Goal: Task Accomplishment & Management: Use online tool/utility

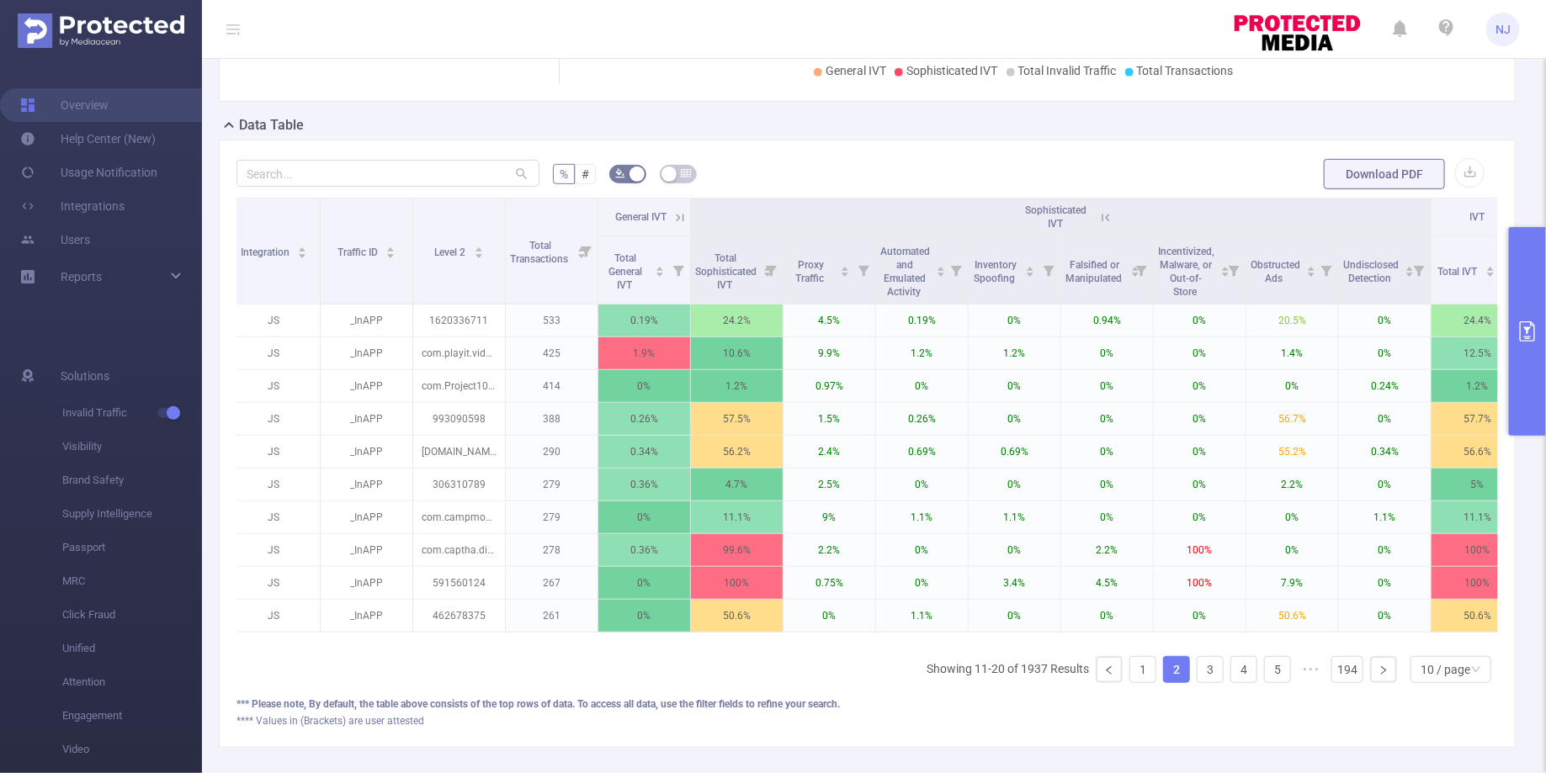
scroll to position [408, 0]
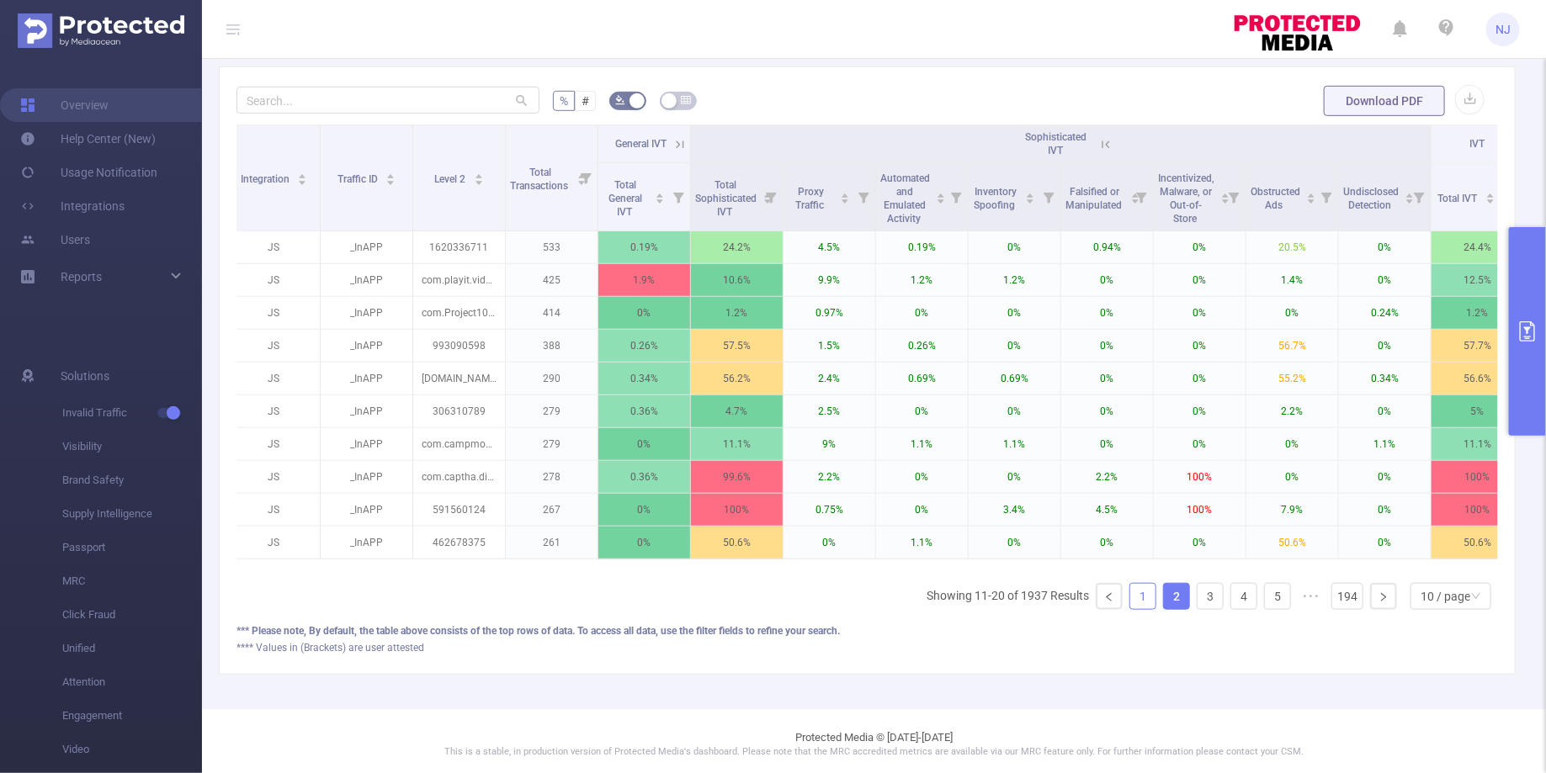
click at [1155, 587] on link "1" at bounding box center [1142, 596] width 25 height 25
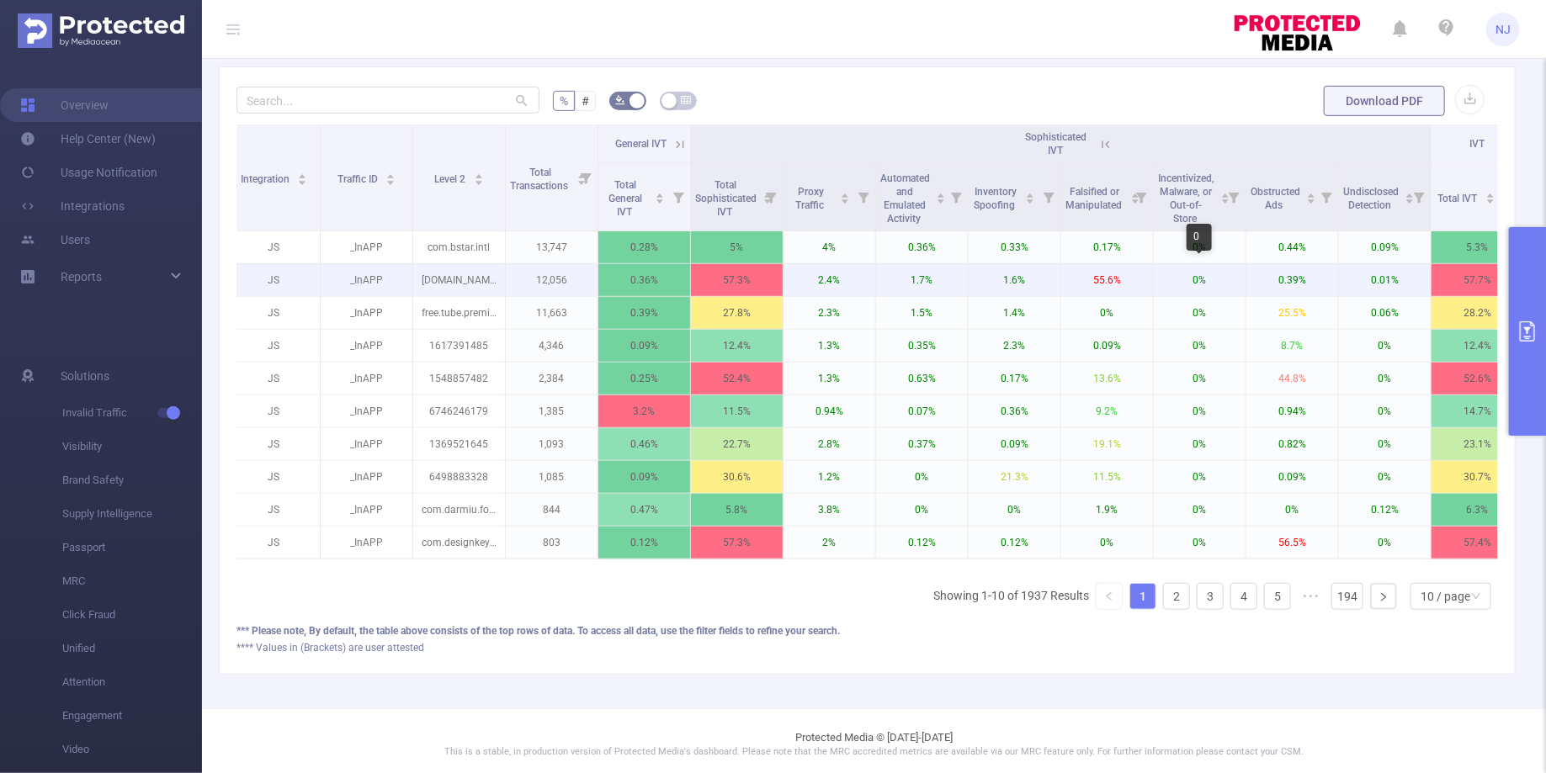
scroll to position [0, 0]
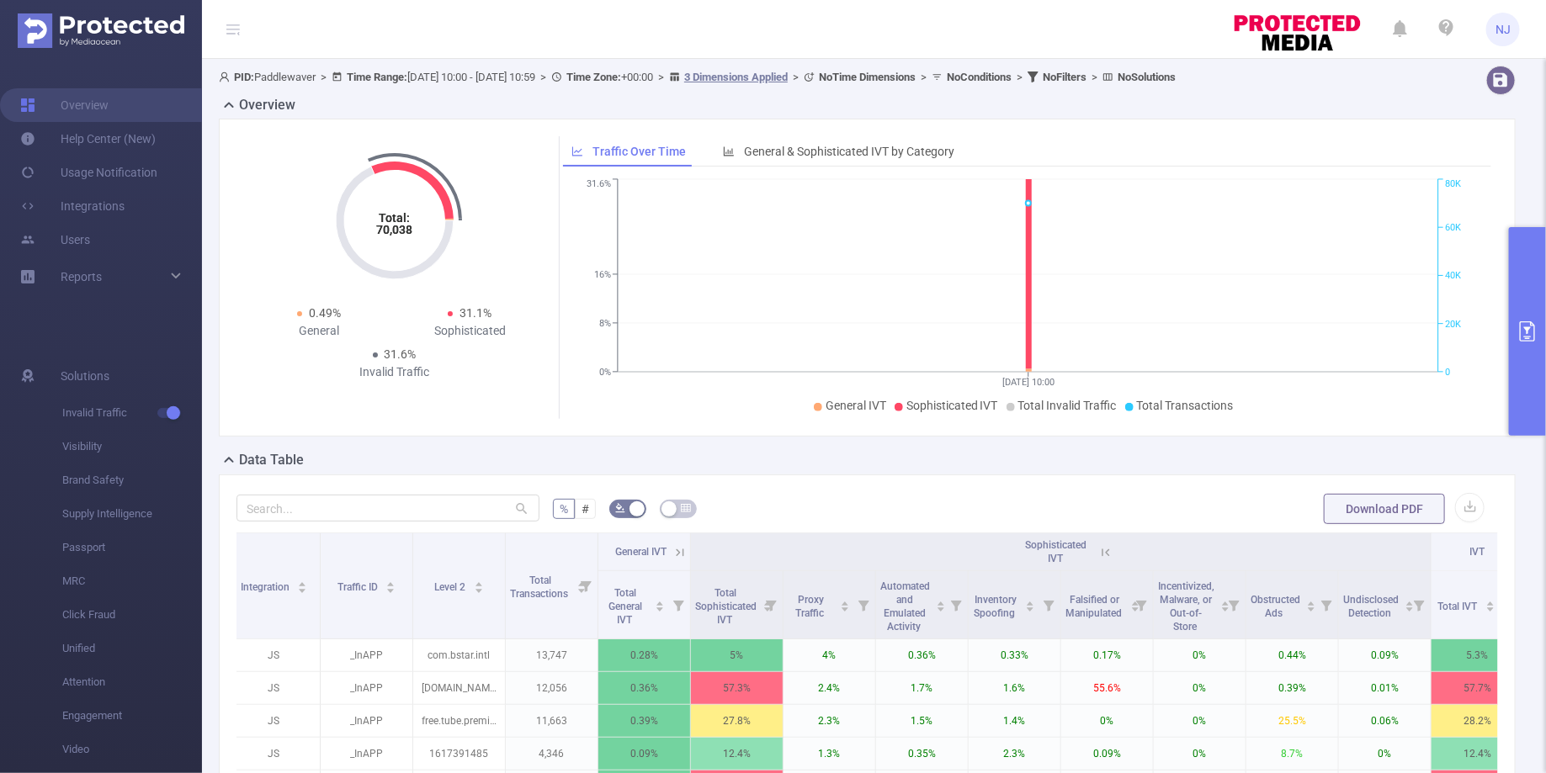
click at [1520, 383] on button "primary" at bounding box center [1527, 331] width 37 height 209
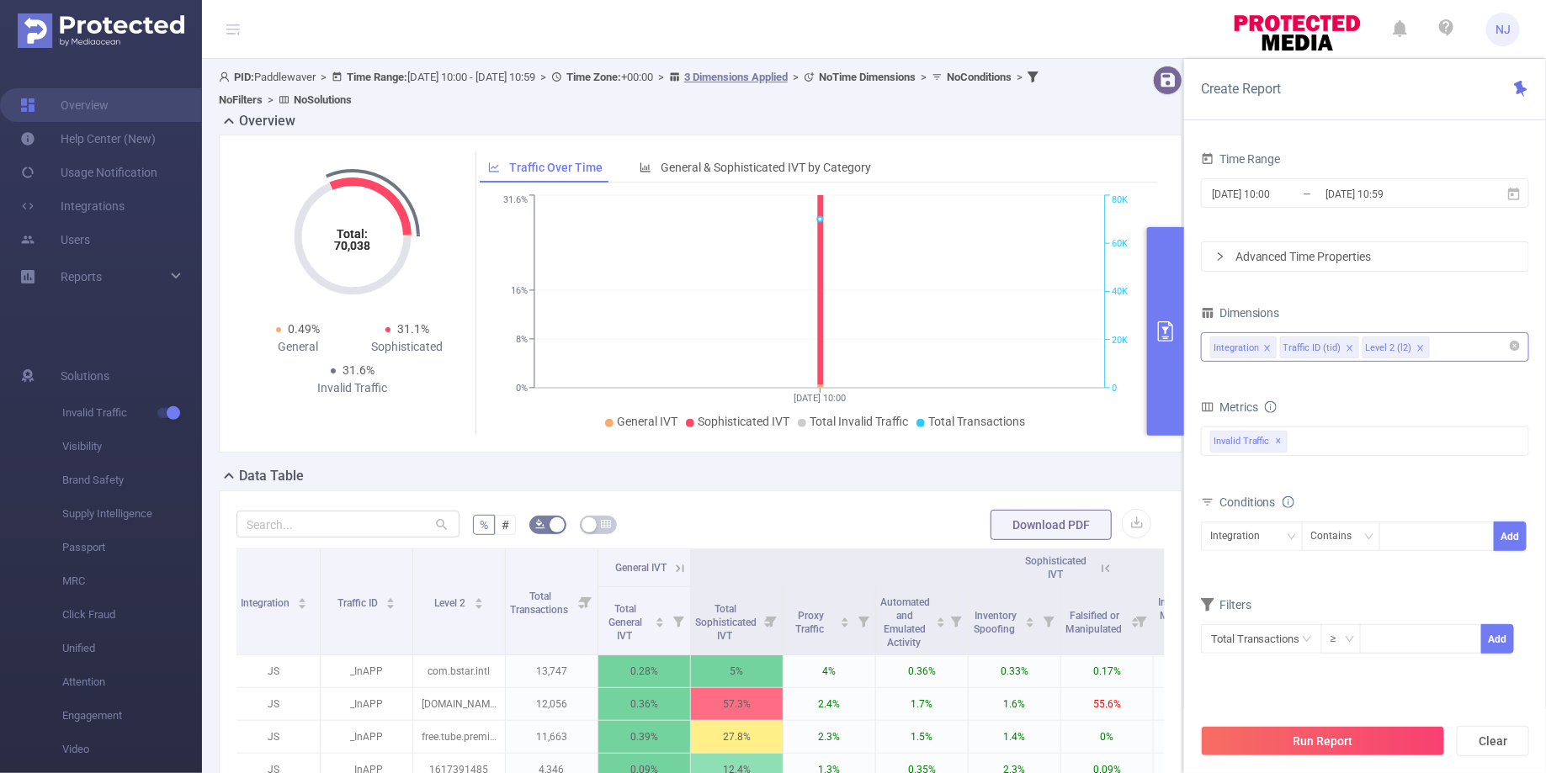
click at [1487, 352] on div "Integration Traffic ID (tid) Level 2 (l2)" at bounding box center [1365, 347] width 310 height 28
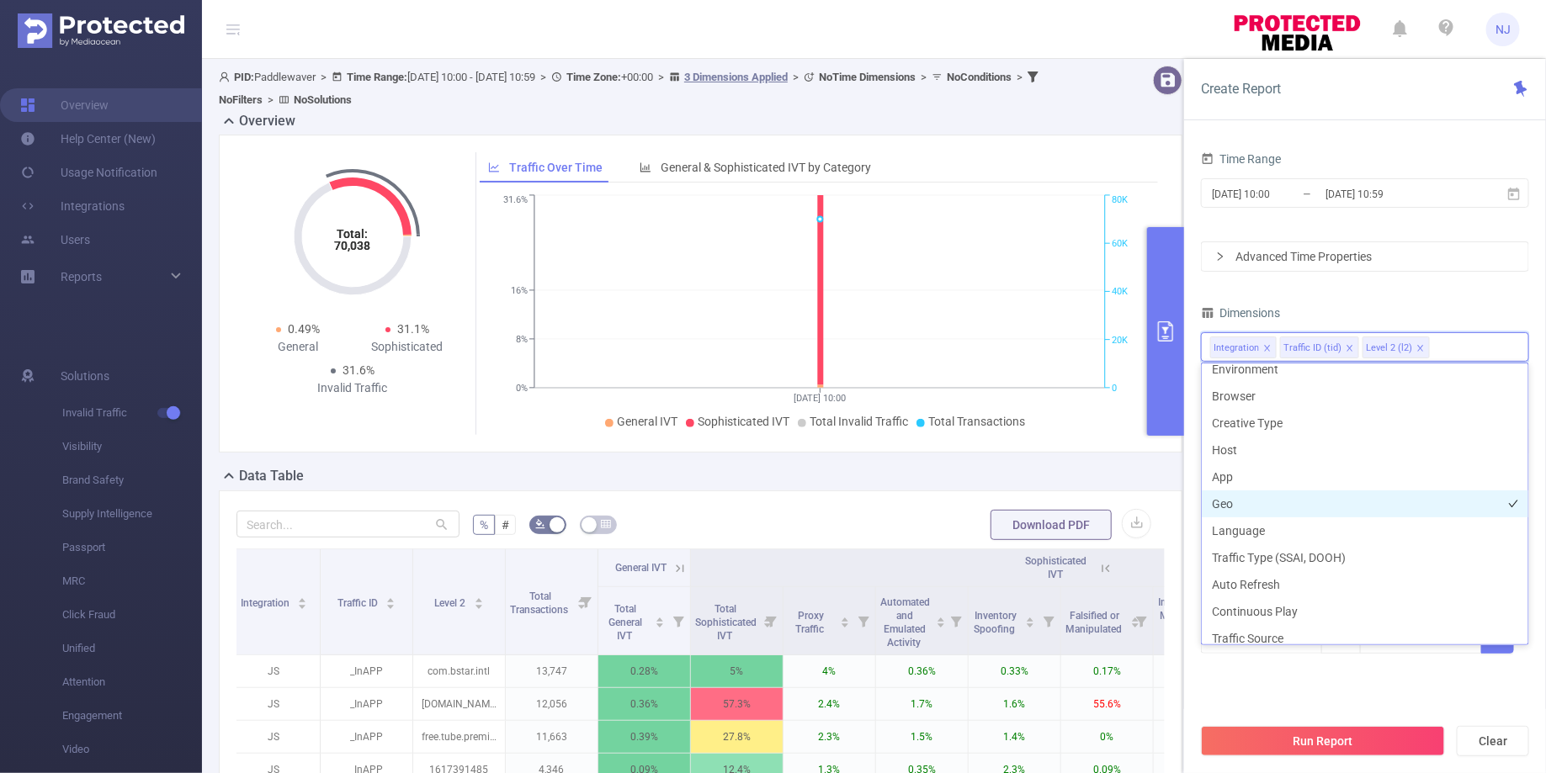
scroll to position [263, 0]
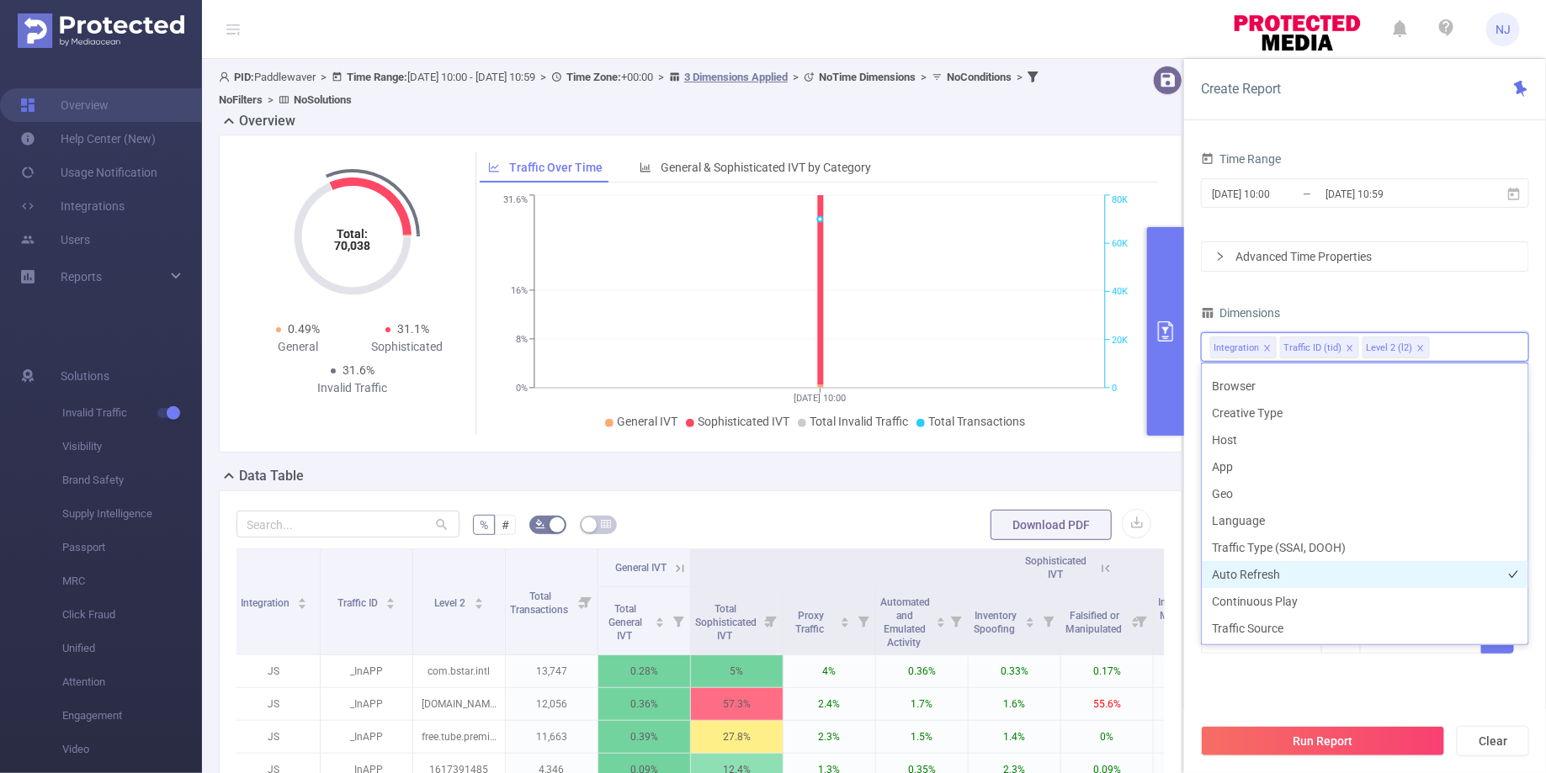
click at [1272, 565] on li "Auto Refresh" at bounding box center [1364, 574] width 326 height 27
click at [1176, 379] on button "primary" at bounding box center [1165, 331] width 37 height 209
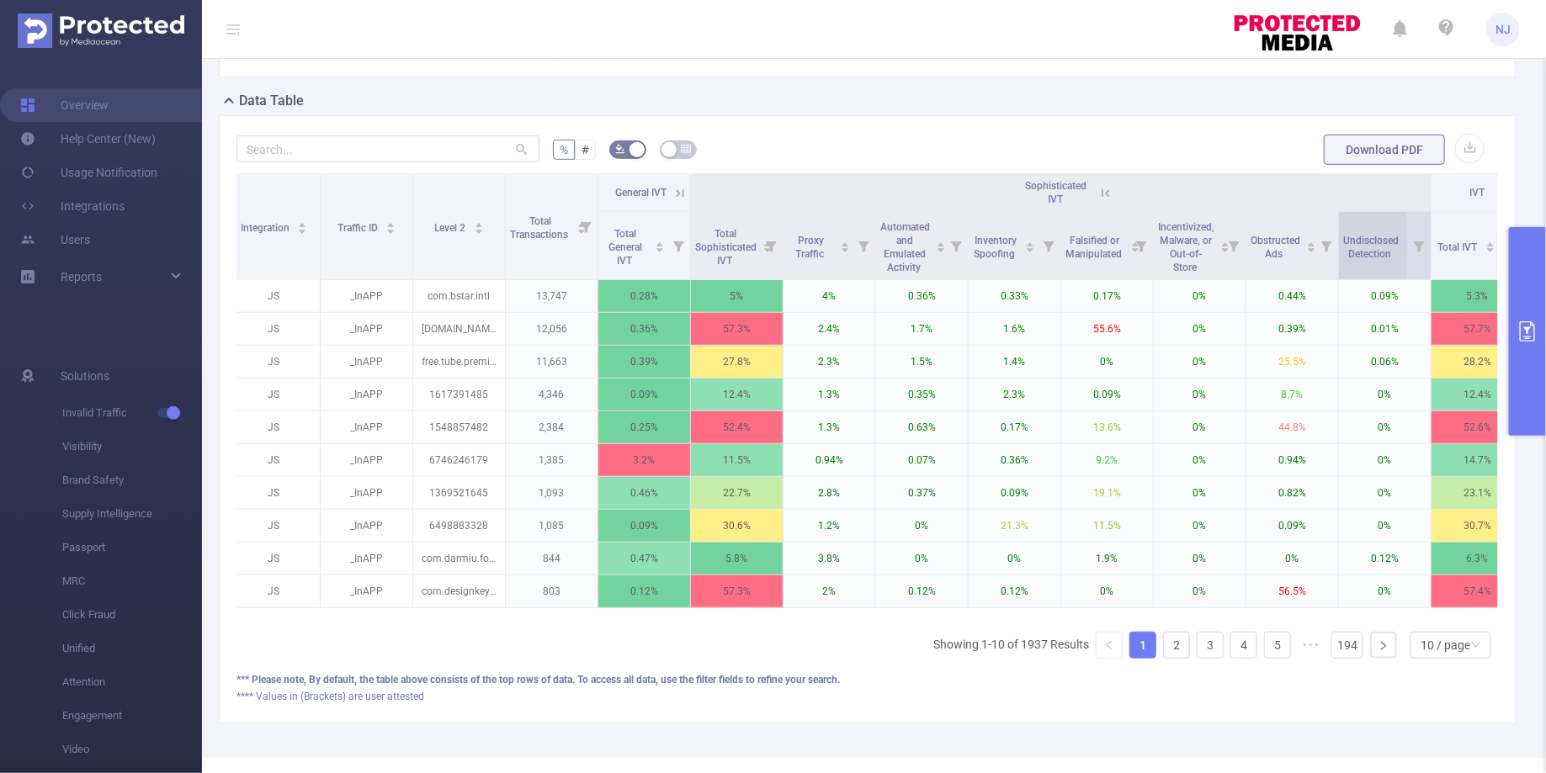
scroll to position [362, 0]
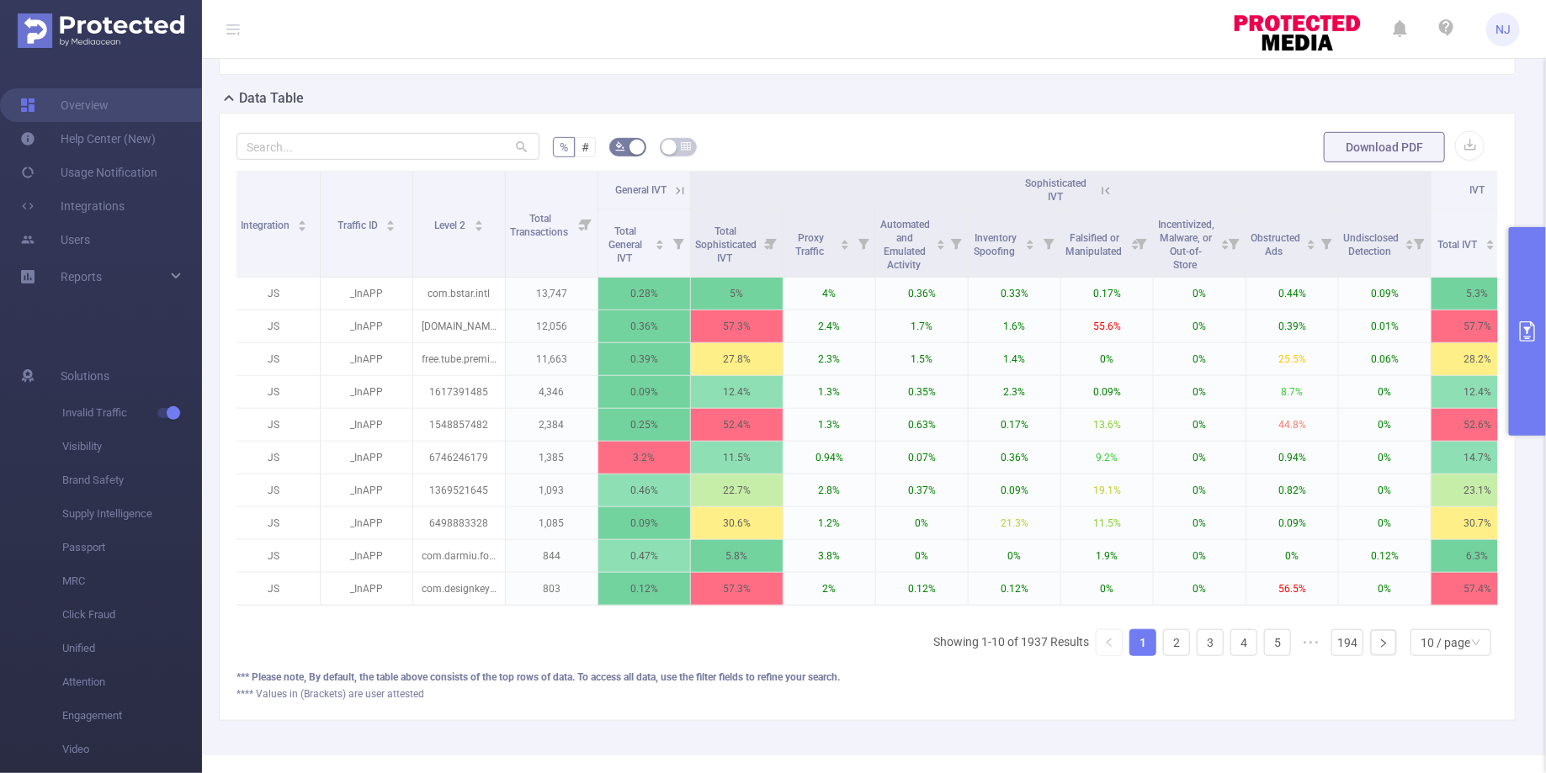
click at [1525, 351] on button "primary" at bounding box center [1527, 331] width 37 height 209
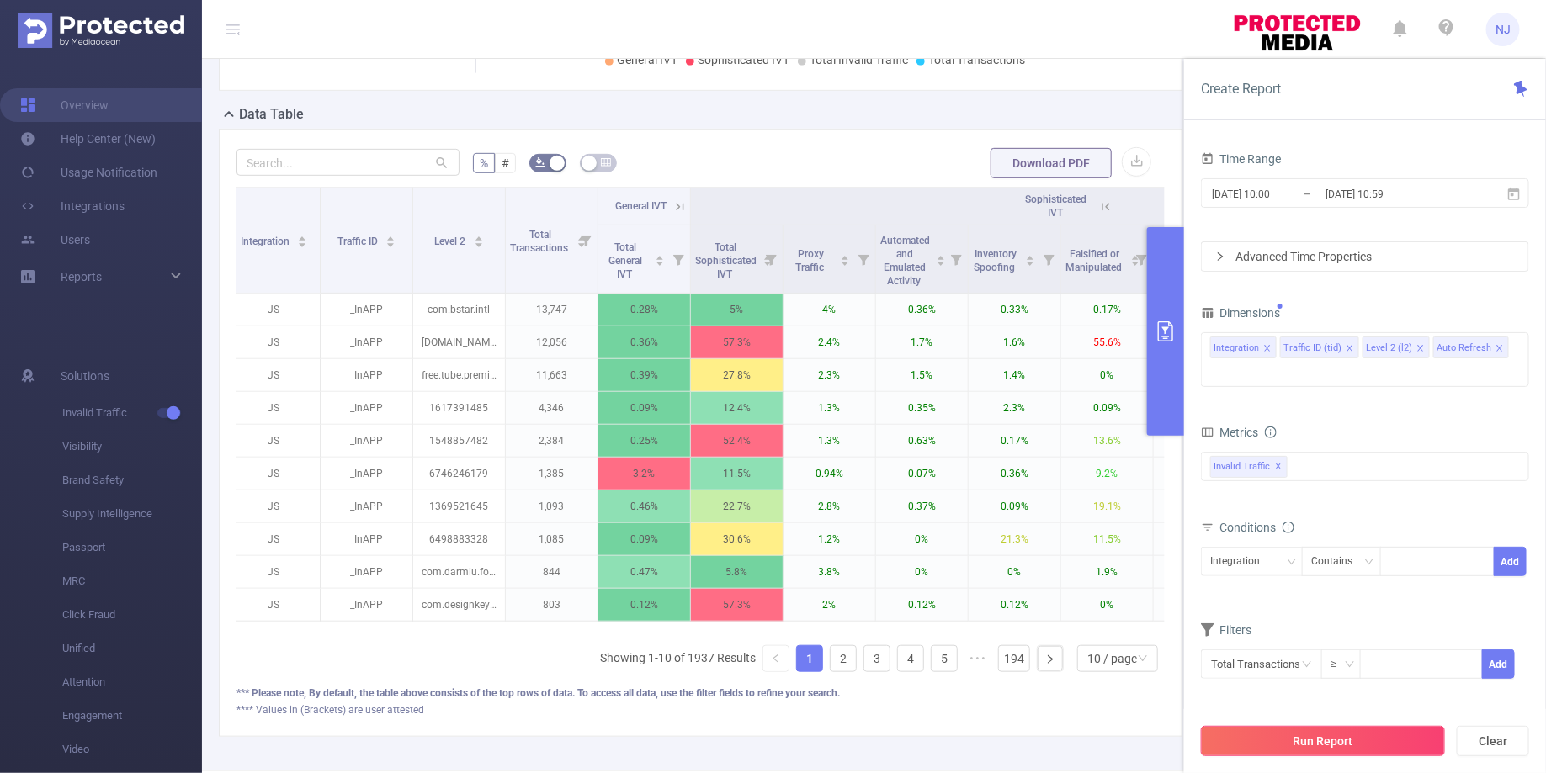
click at [1371, 742] on button "Run Report" at bounding box center [1323, 741] width 244 height 30
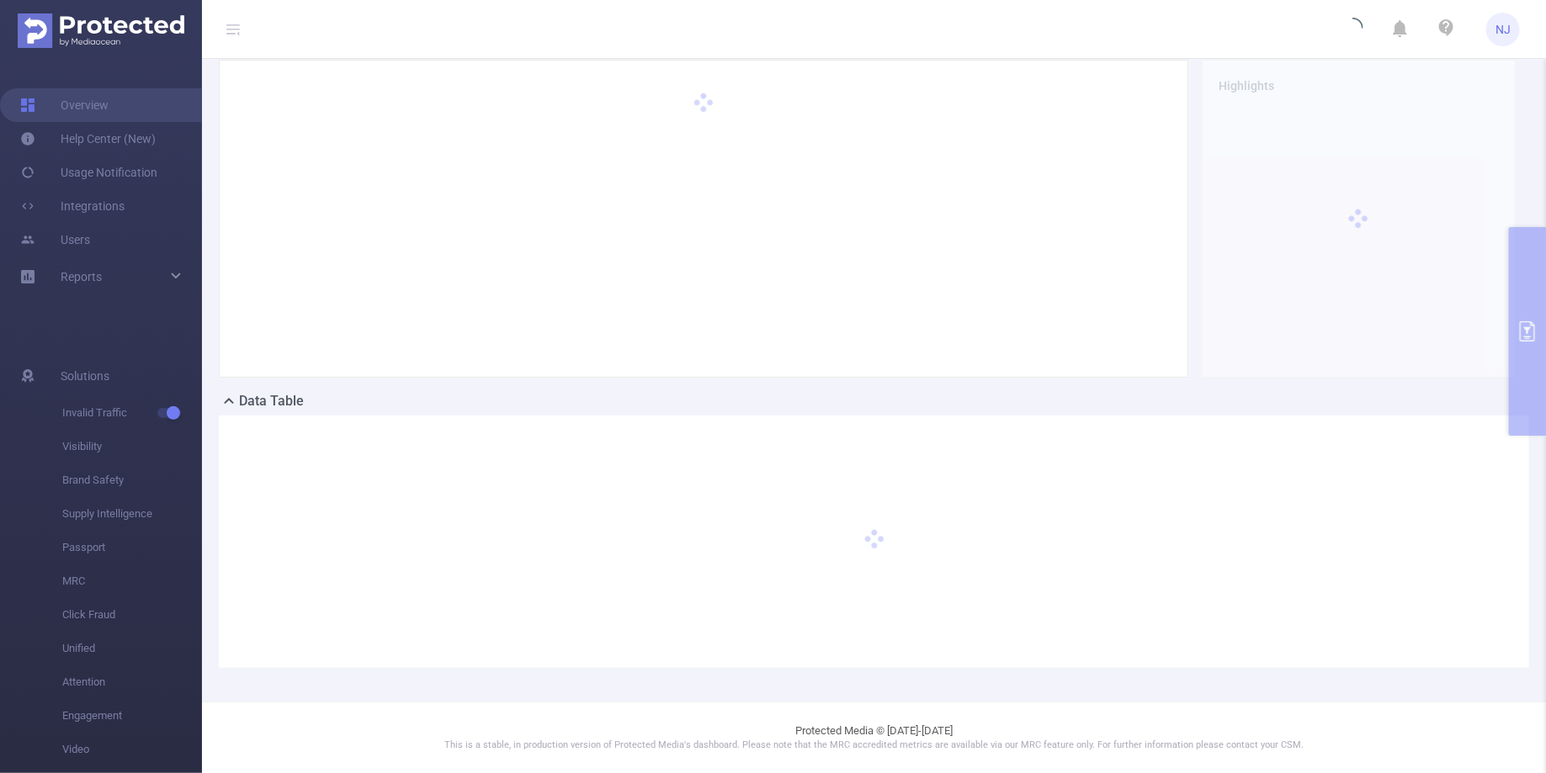
scroll to position [57, 0]
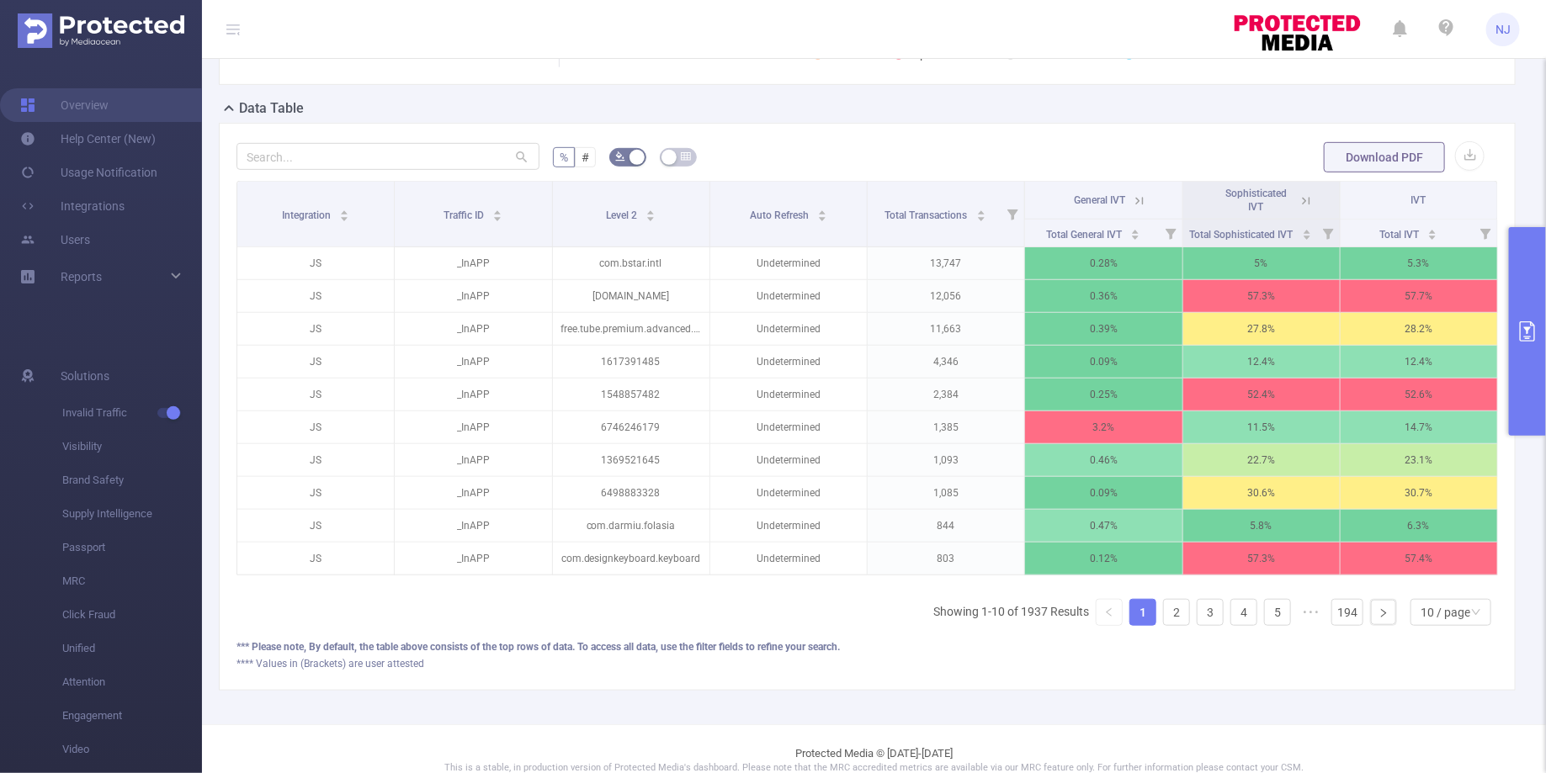
scroll to position [328, 0]
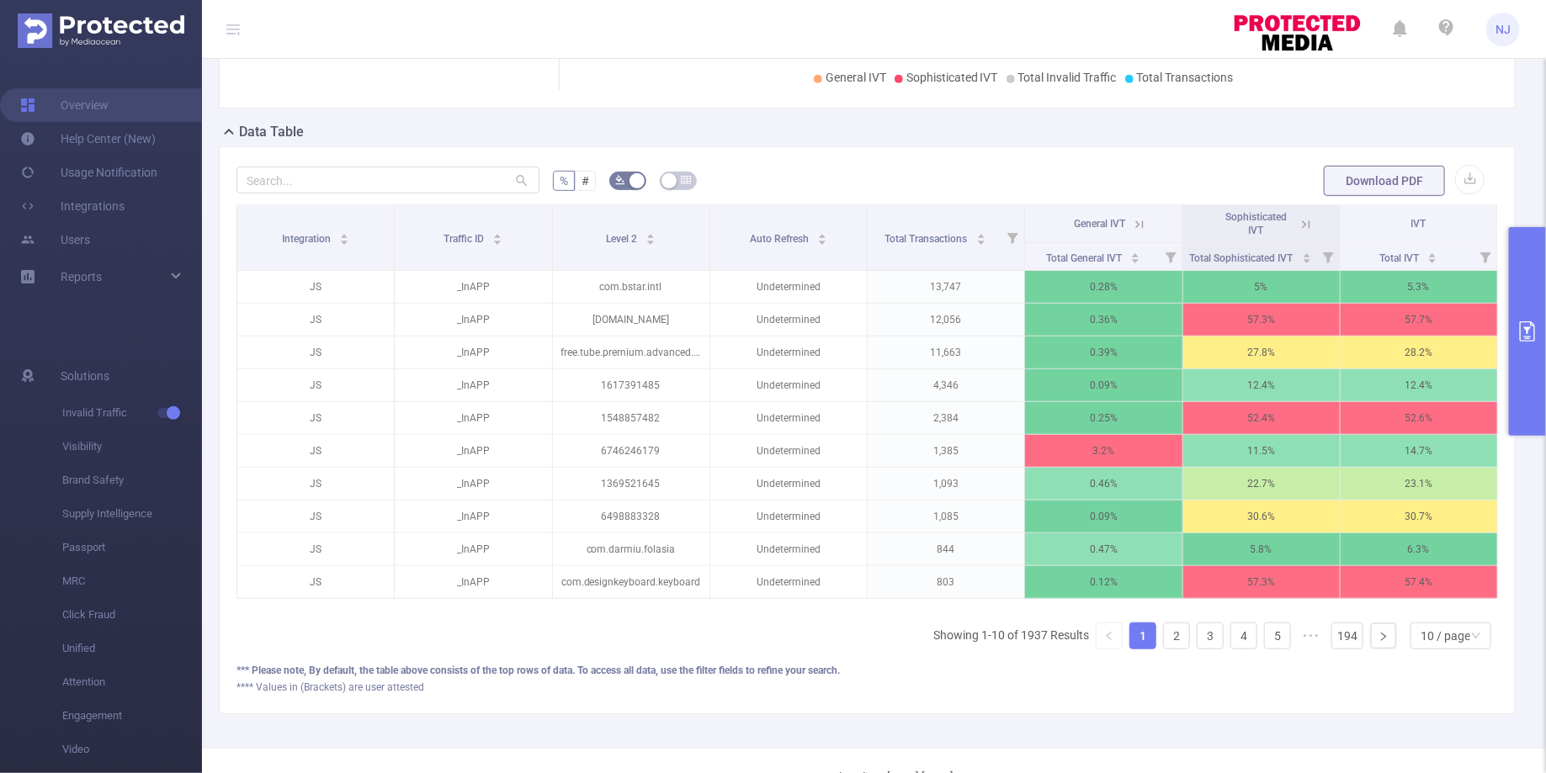
click at [1525, 364] on button "primary" at bounding box center [1527, 331] width 37 height 209
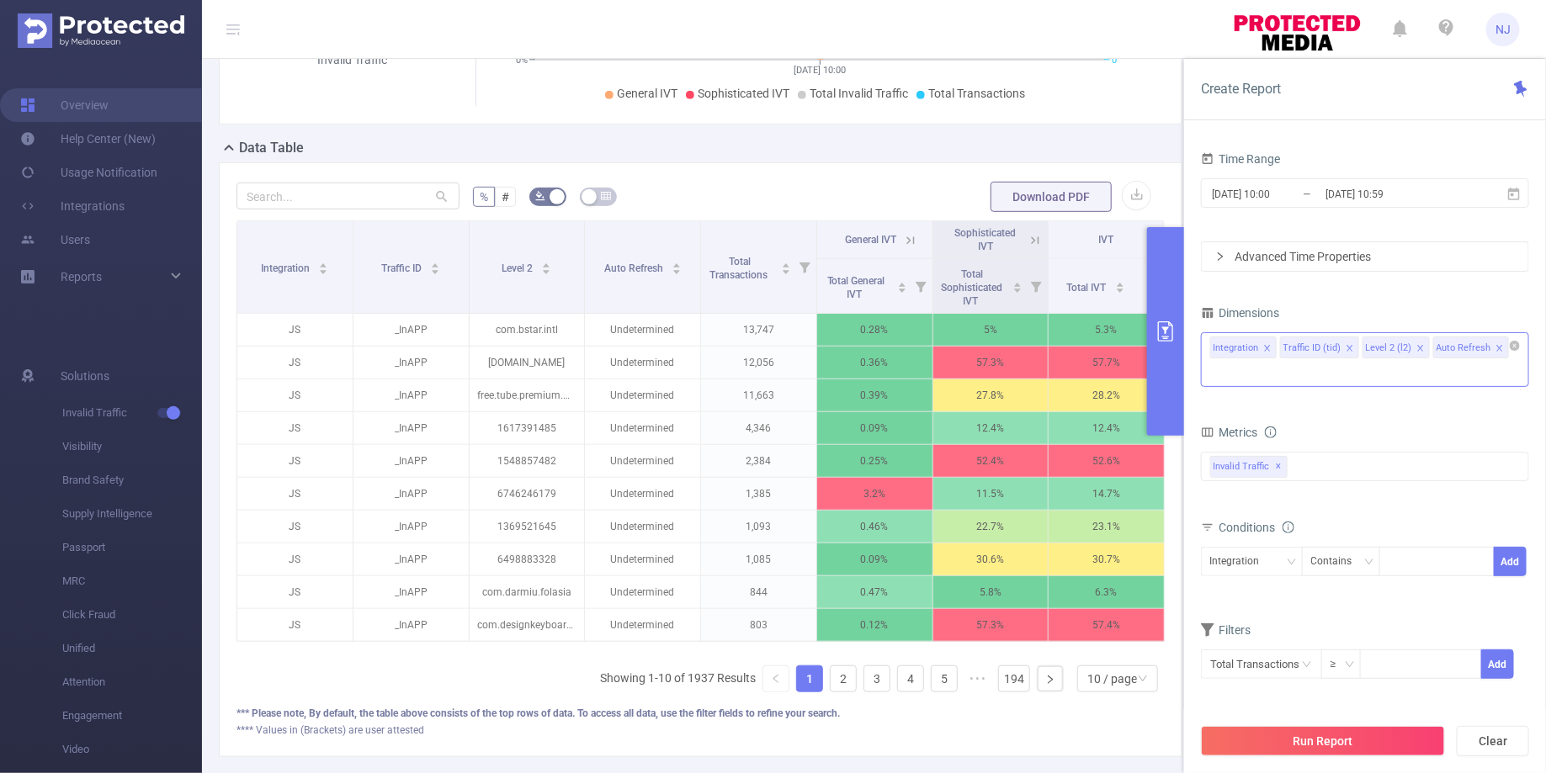
click at [1496, 347] on icon "icon: close" at bounding box center [1499, 348] width 6 height 6
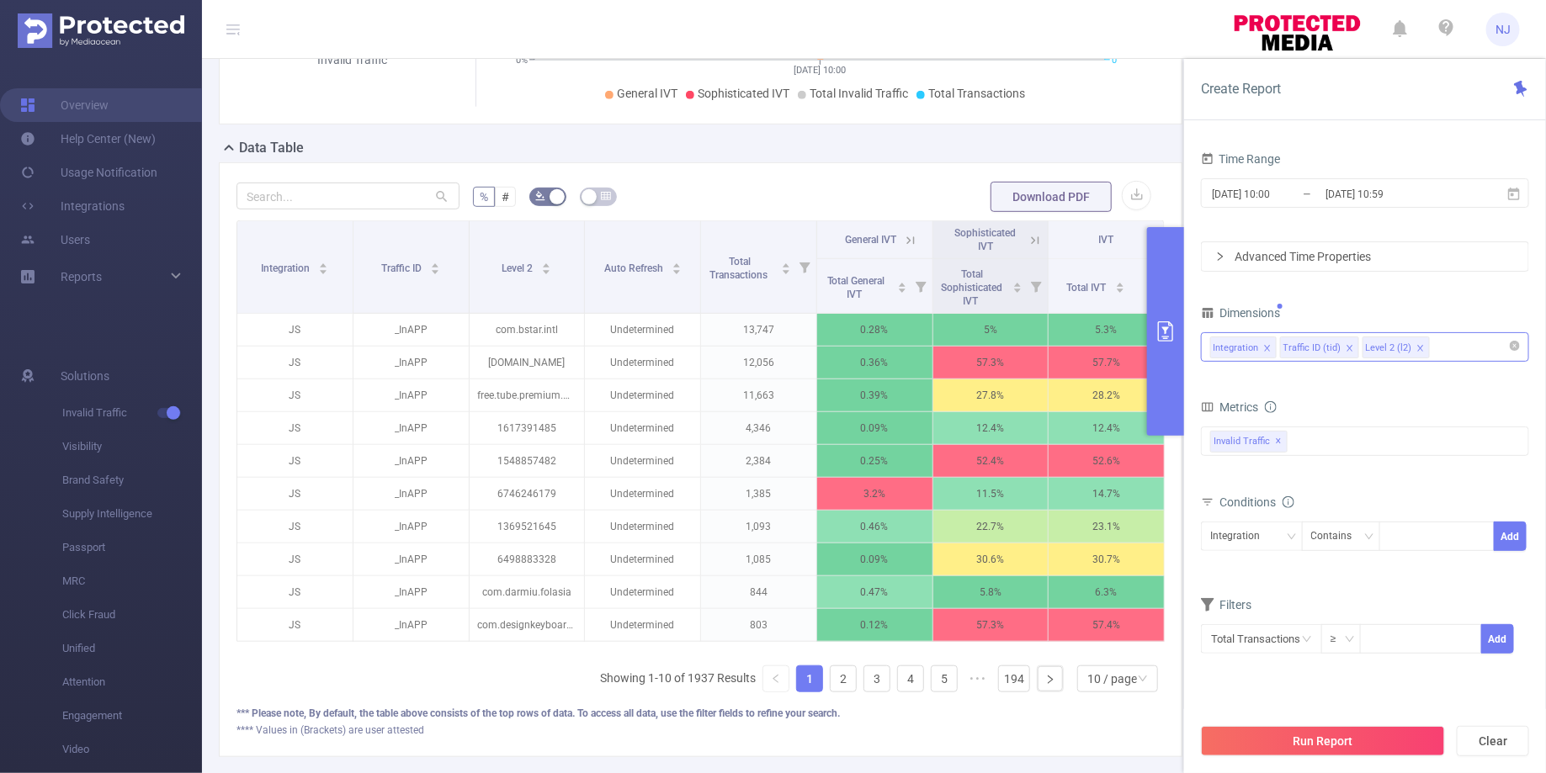
click at [1457, 348] on div "Integration Traffic ID (tid) Level 2 (l2)" at bounding box center [1365, 347] width 310 height 28
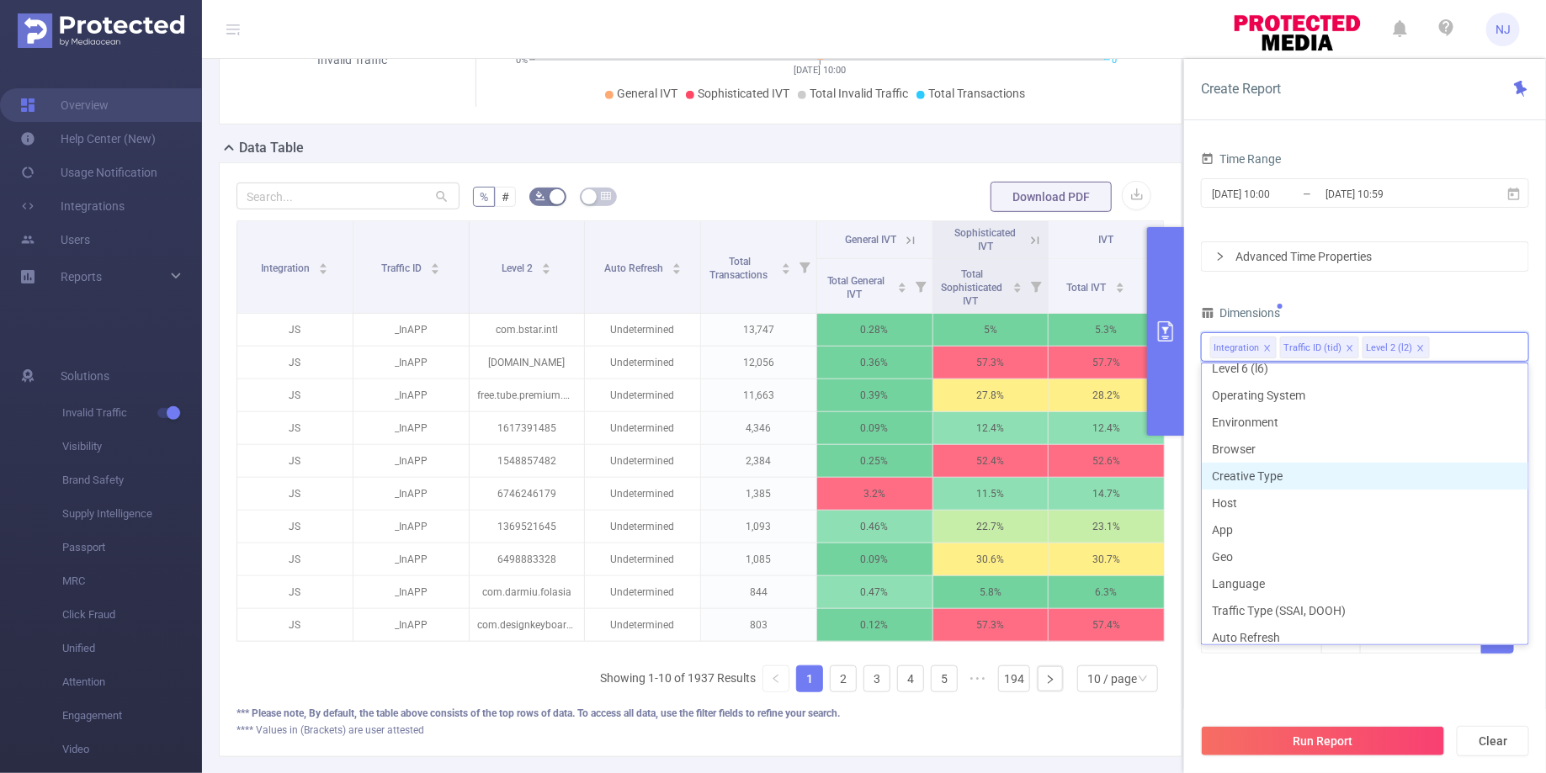
scroll to position [216, 0]
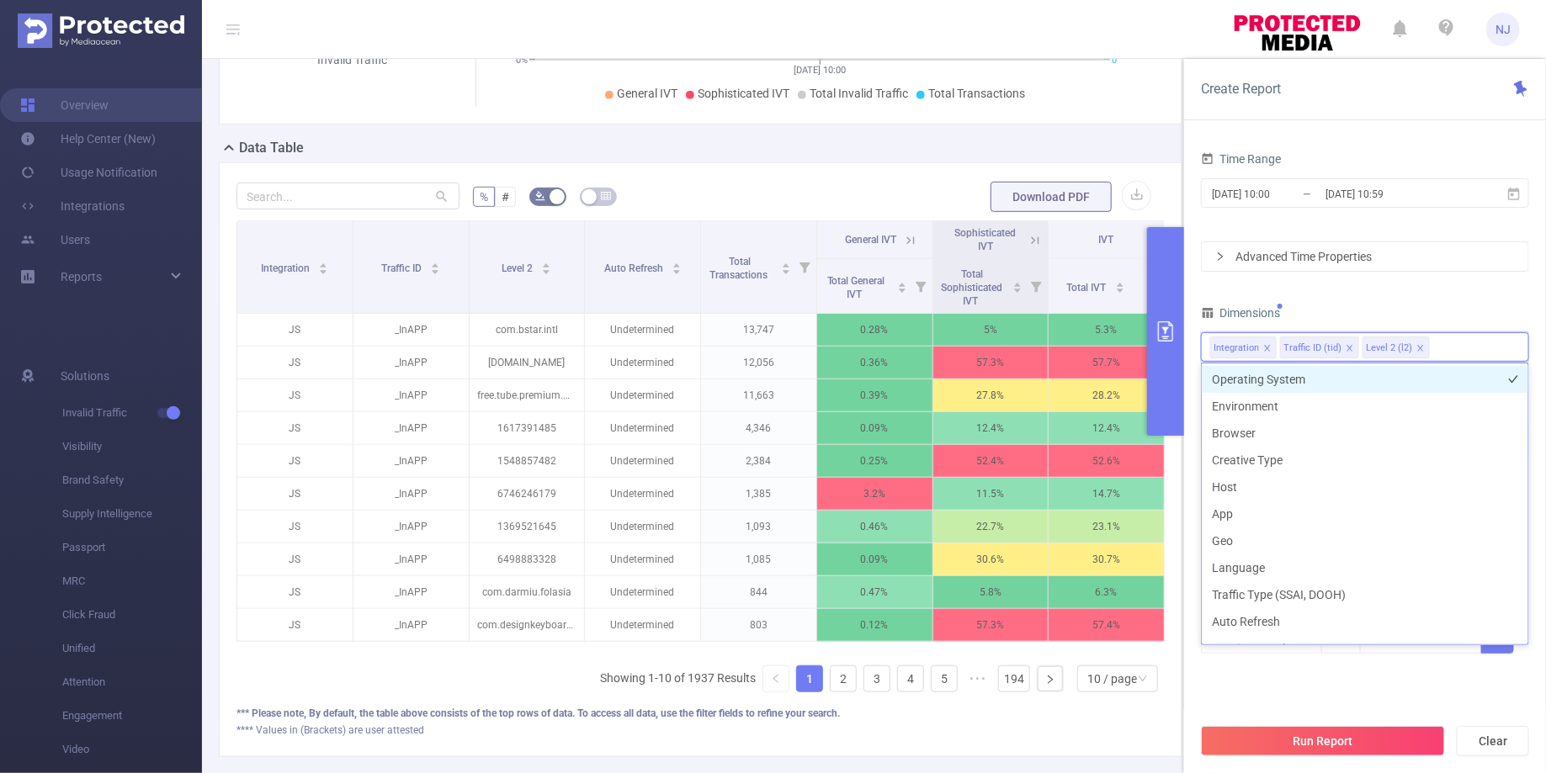
click at [1288, 389] on li "Operating System" at bounding box center [1364, 379] width 326 height 27
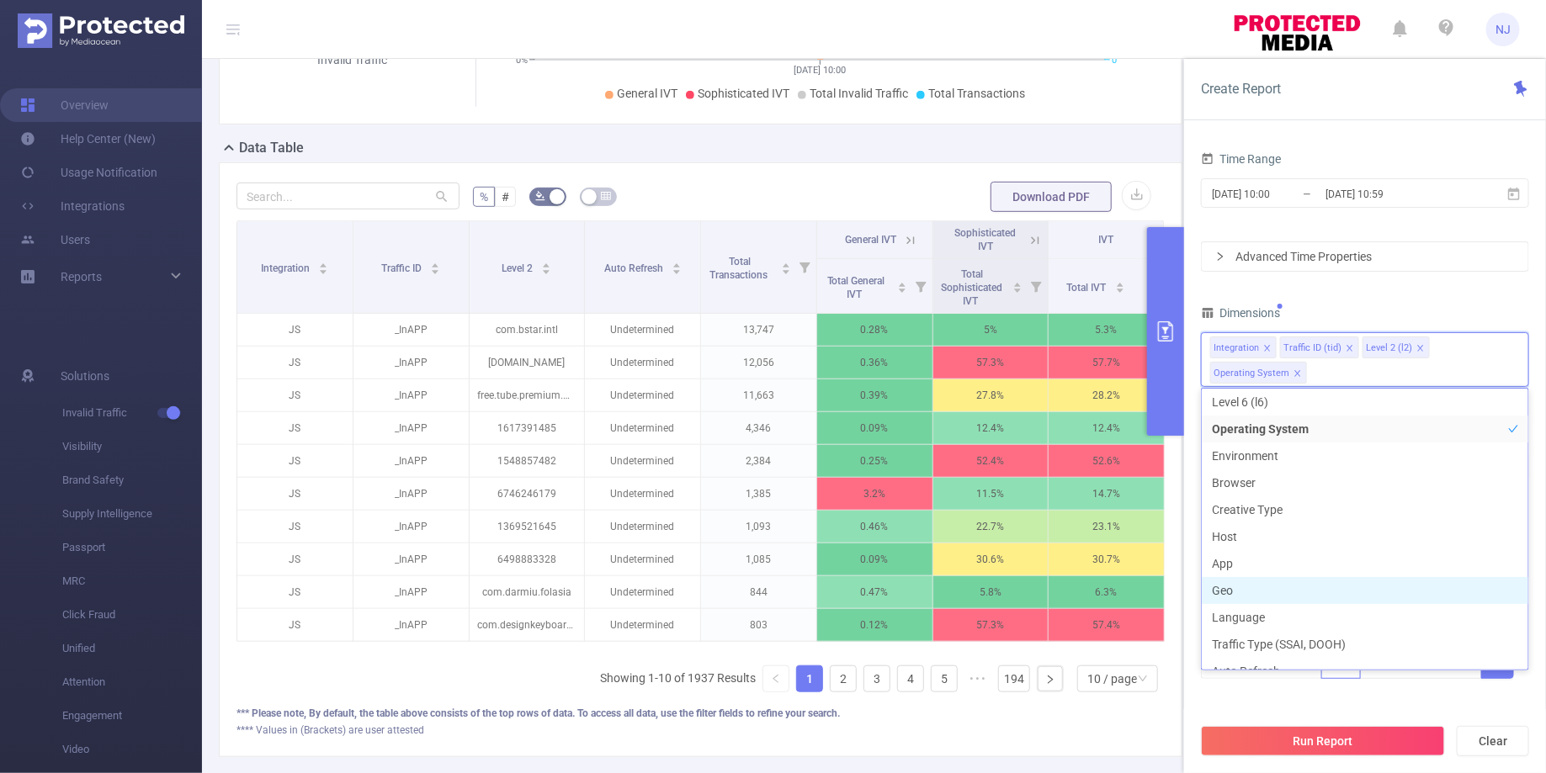
scroll to position [206, 0]
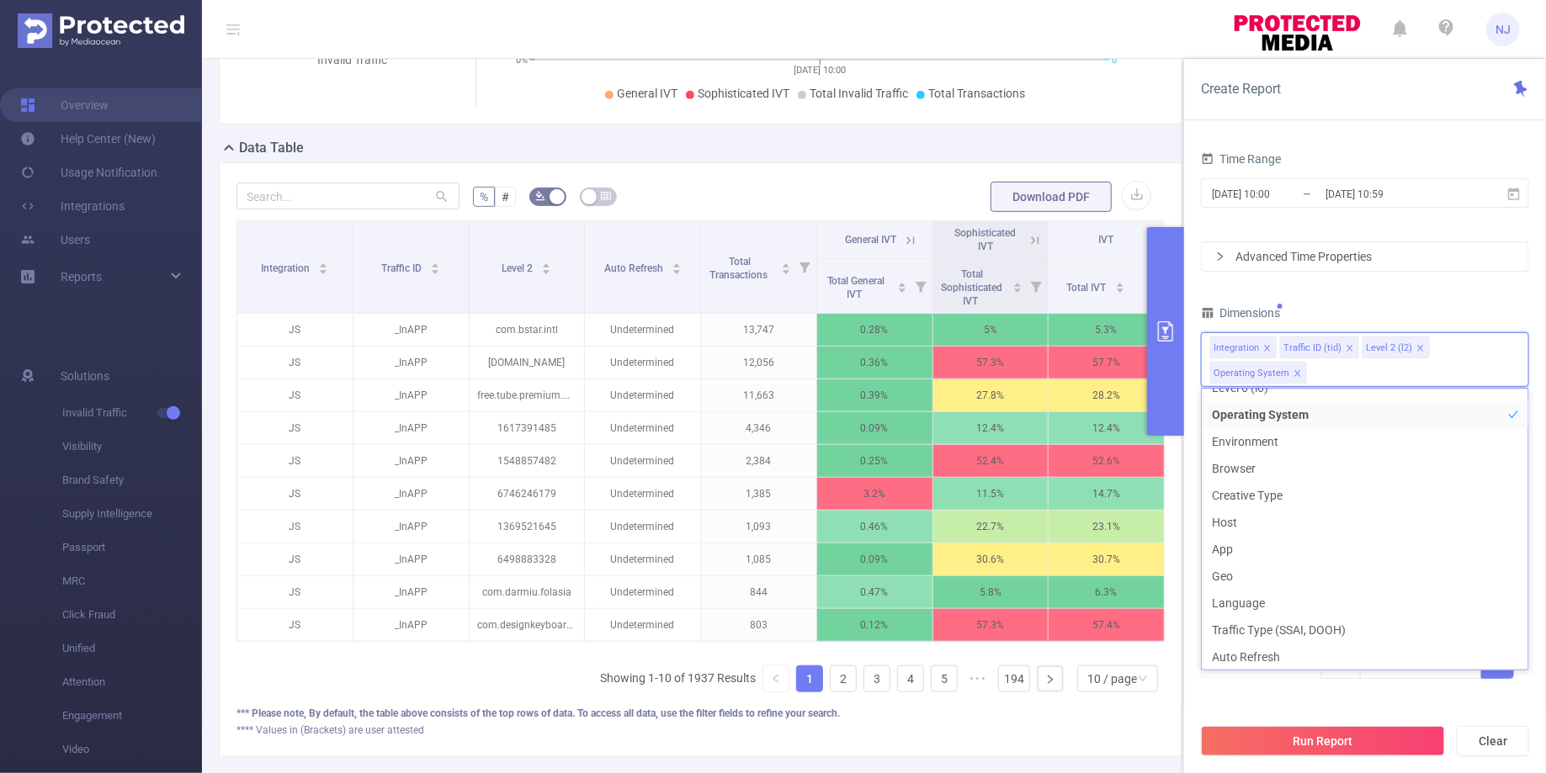
click at [1345, 693] on div "Filters Total Transactions ≥ Add" at bounding box center [1365, 659] width 328 height 82
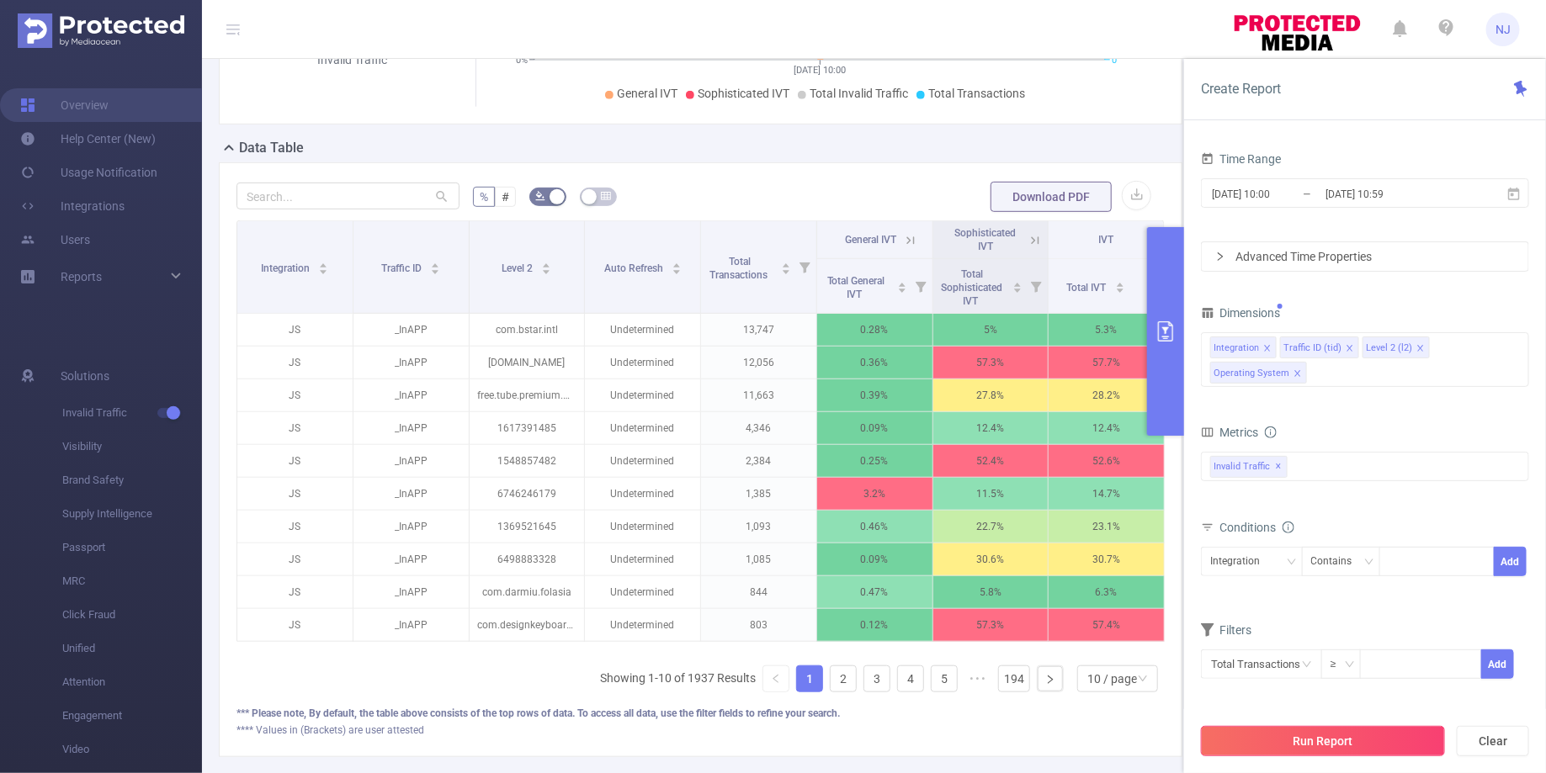
click at [1348, 736] on button "Run Report" at bounding box center [1323, 741] width 244 height 30
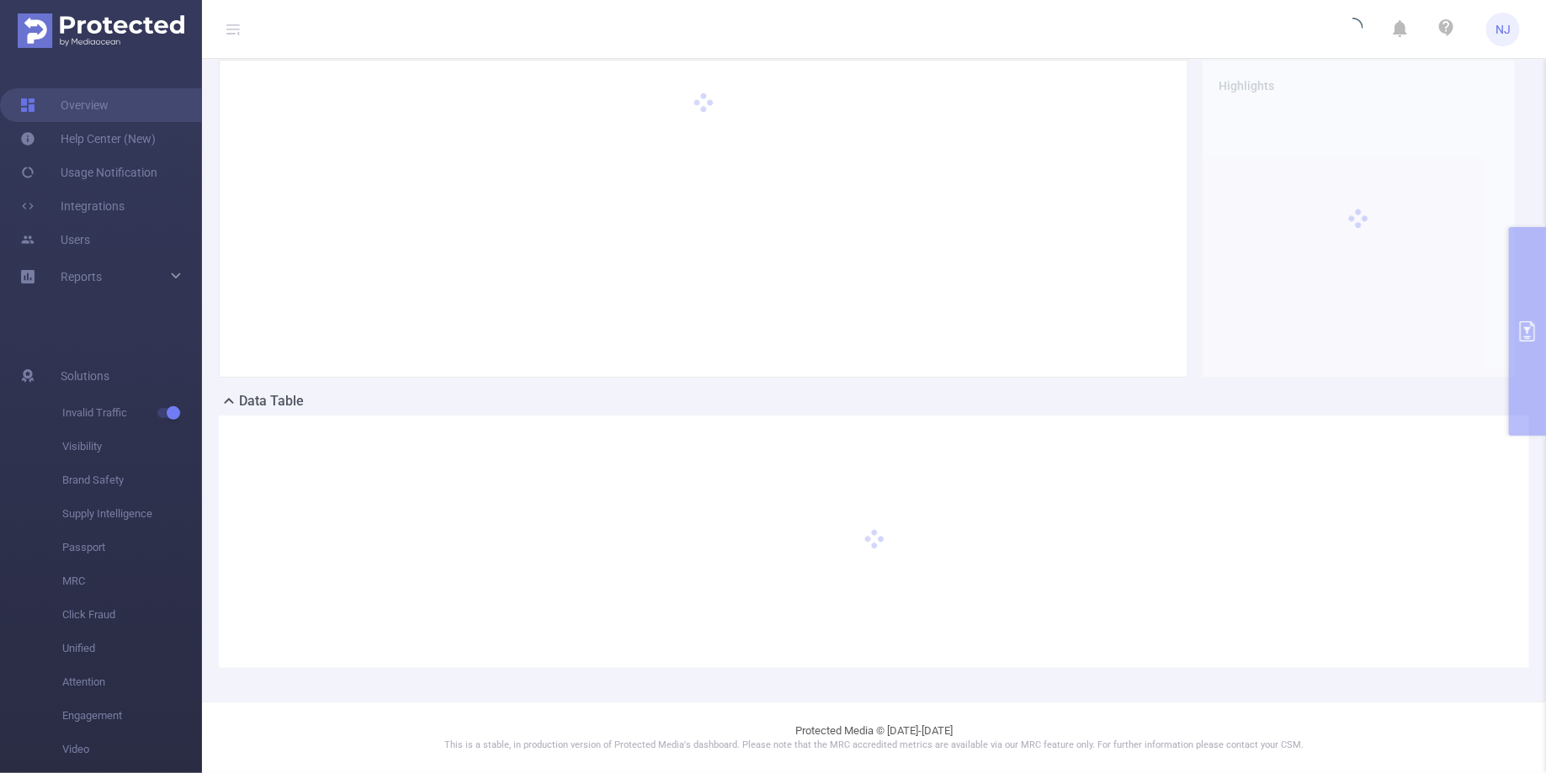
scroll to position [57, 0]
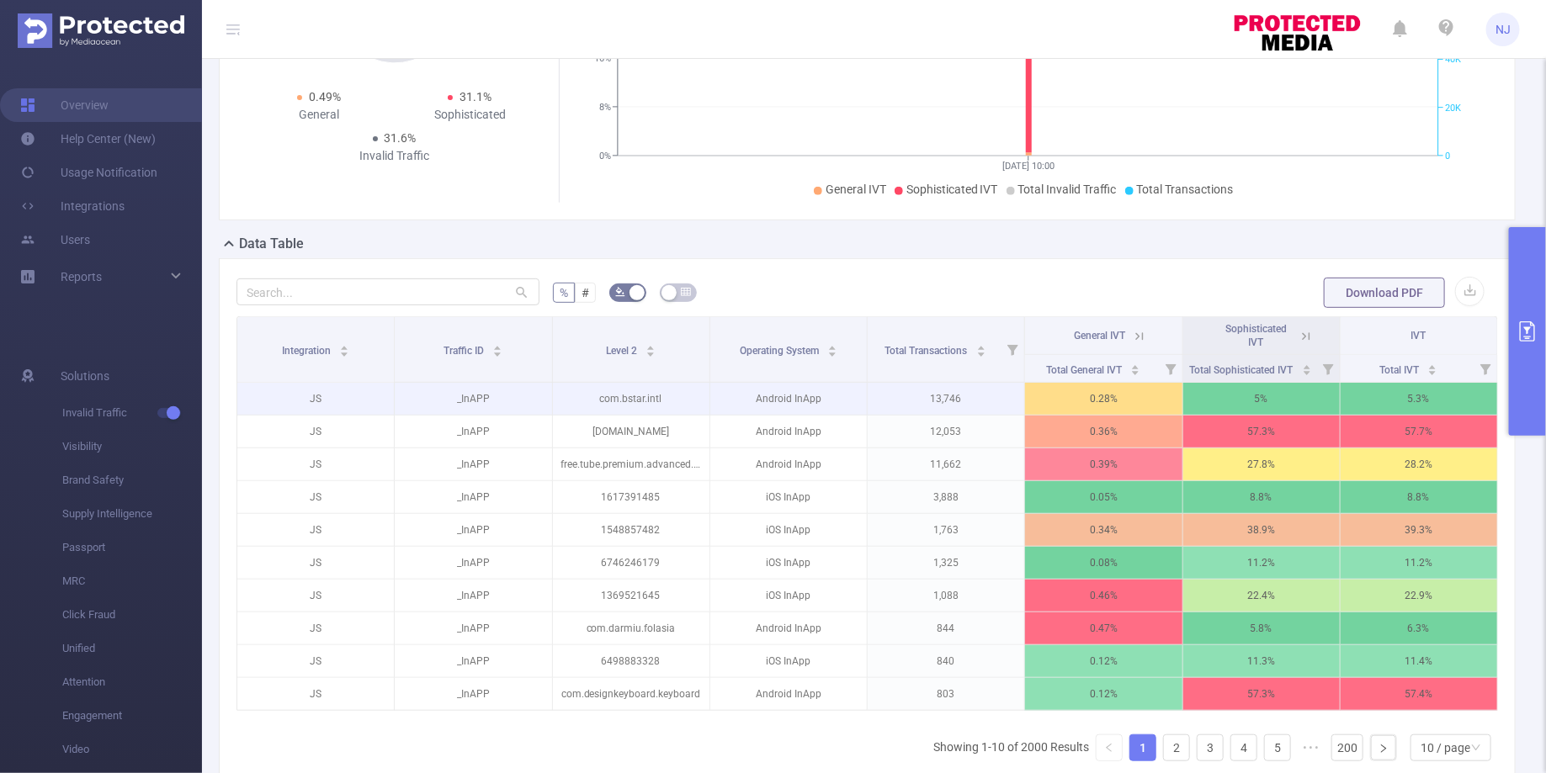
scroll to position [217, 0]
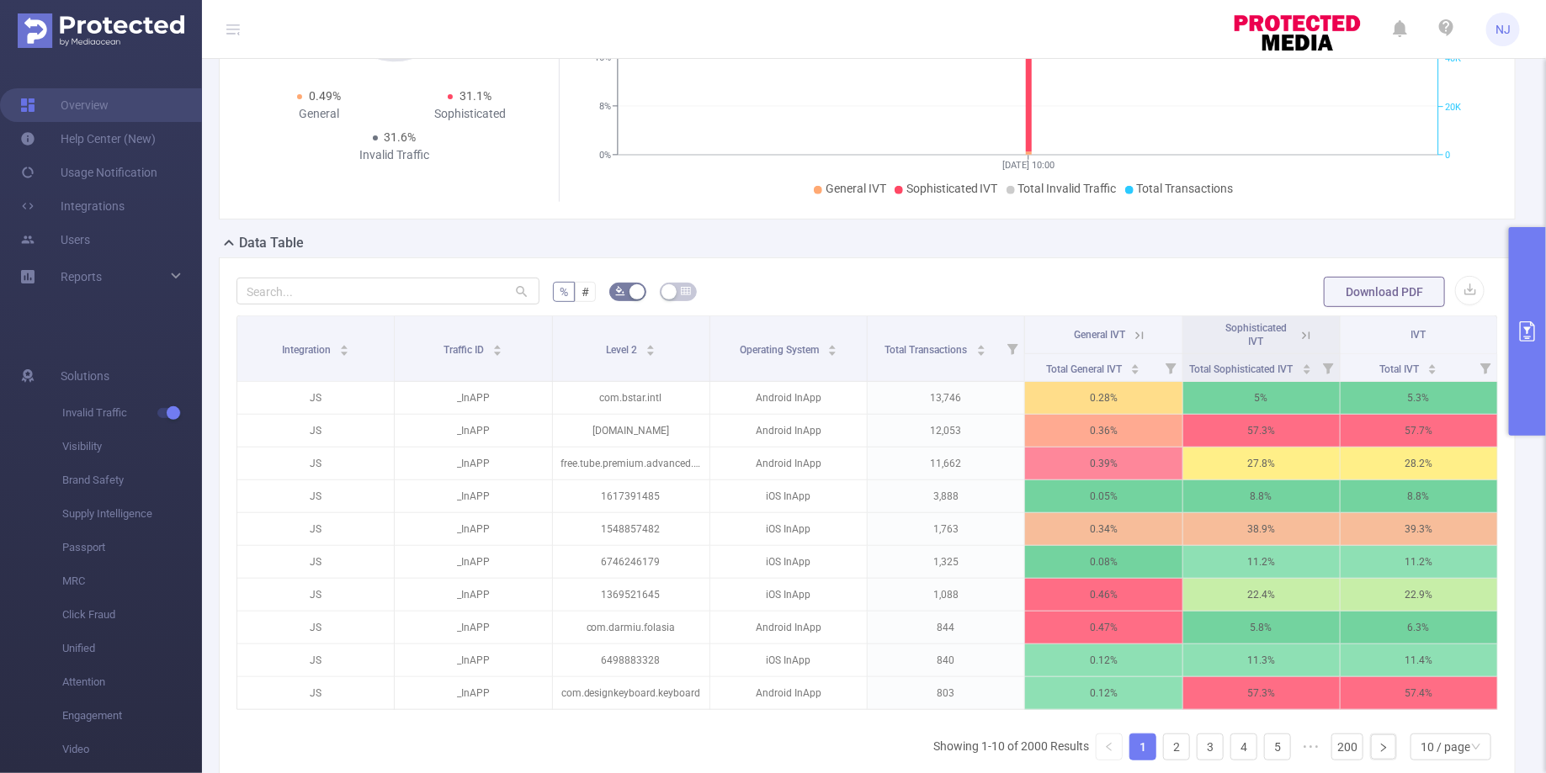
click at [1527, 364] on button "primary" at bounding box center [1527, 331] width 37 height 209
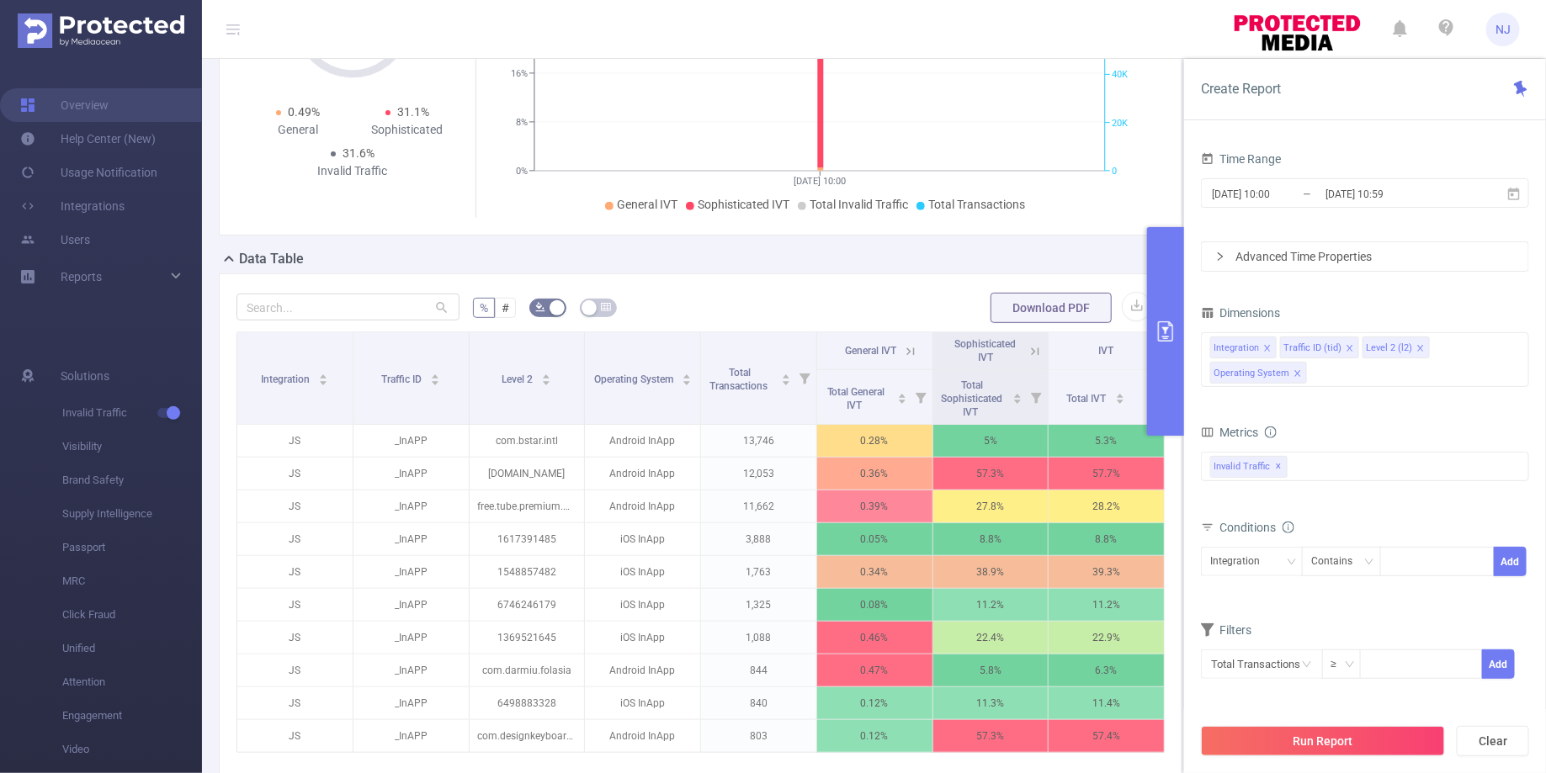
click at [1297, 376] on icon "icon: close" at bounding box center [1297, 374] width 8 height 10
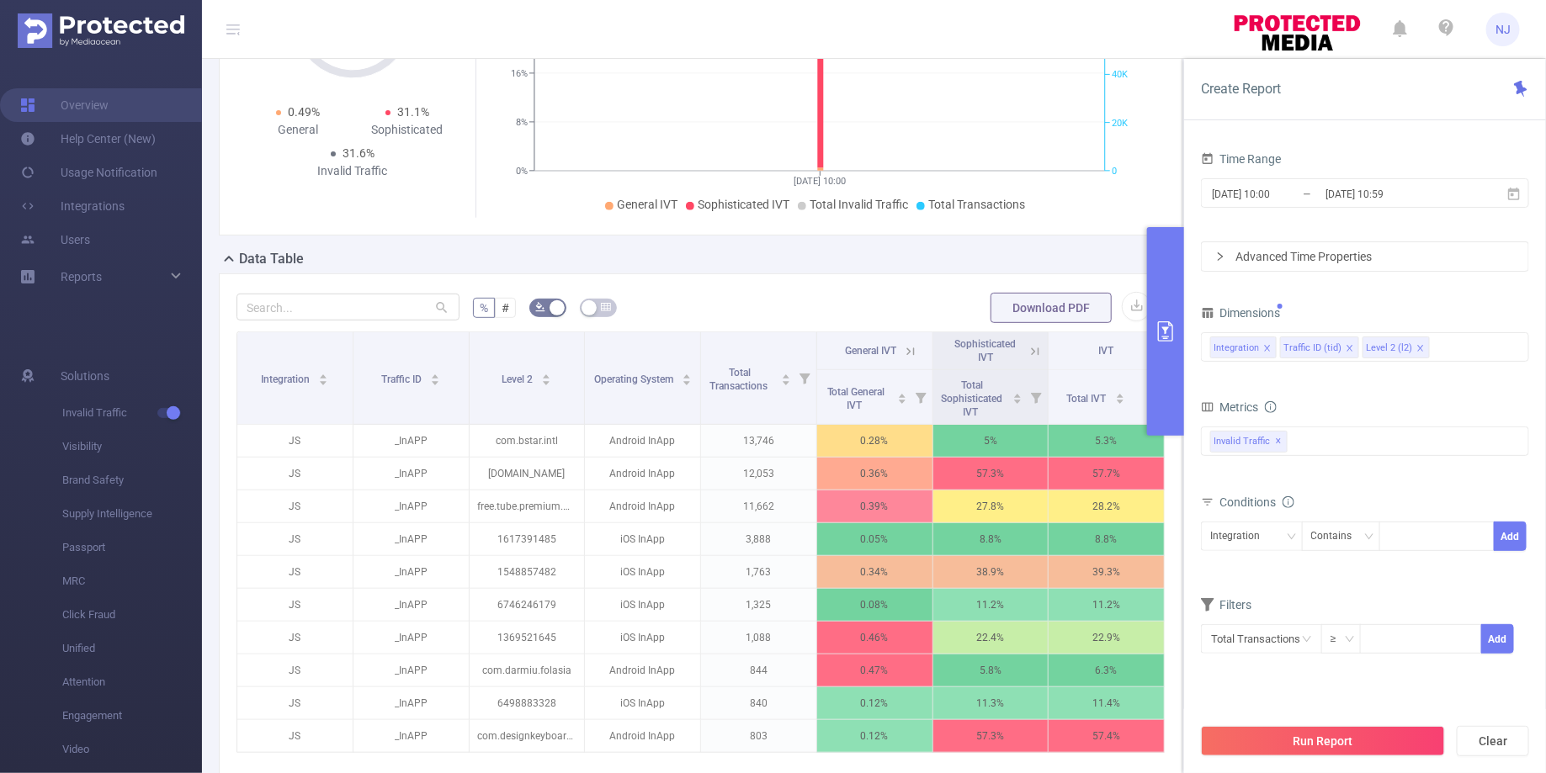
click at [1297, 376] on form "Dimensions Integration Traffic ID (tid) Level 2 (l2) Metrics Total General IVT …" at bounding box center [1365, 488] width 328 height 374
click at [1475, 353] on div "Integration Traffic ID (tid) Level 2 (l2)" at bounding box center [1365, 347] width 310 height 28
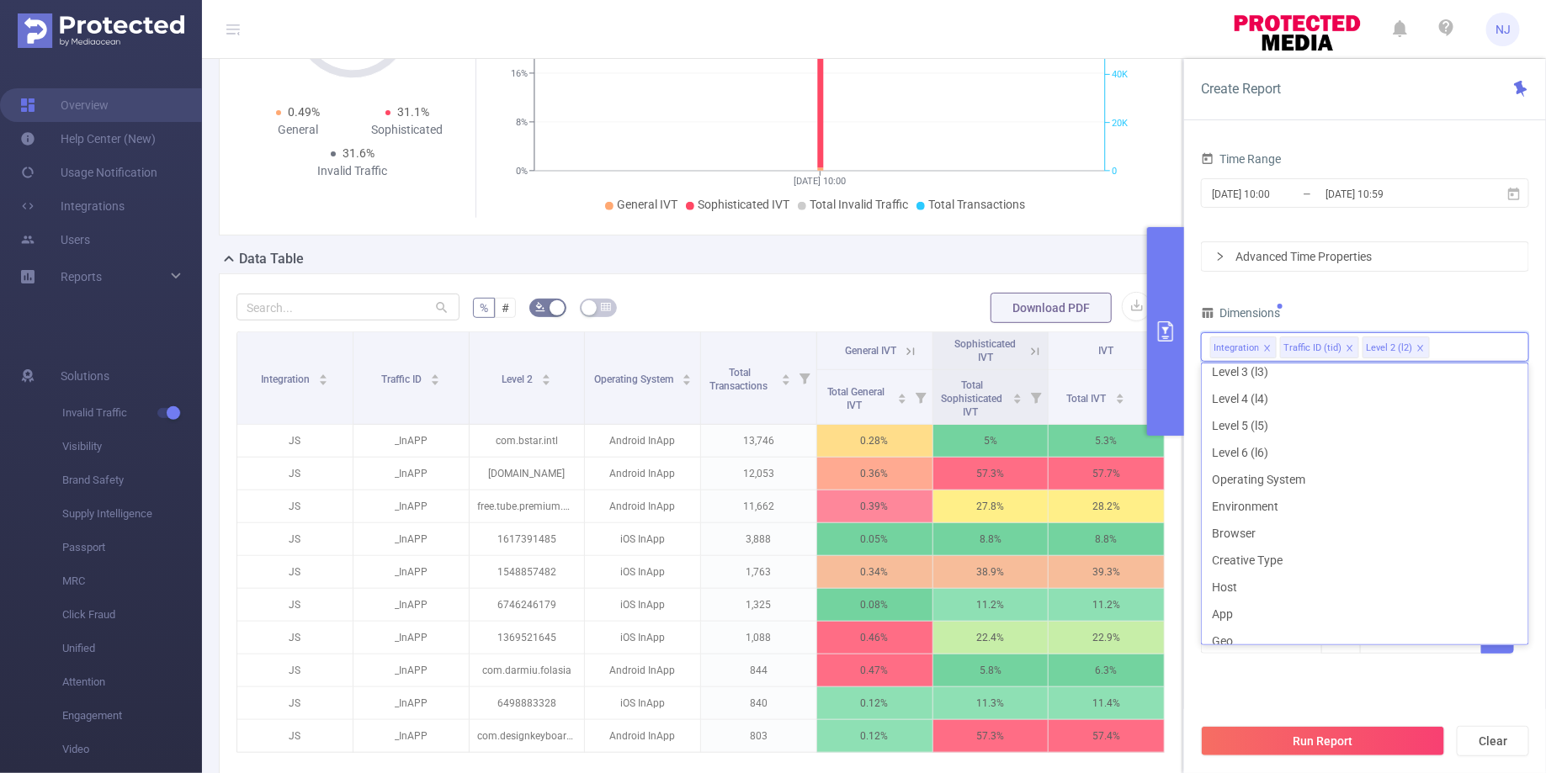
scroll to position [263, 0]
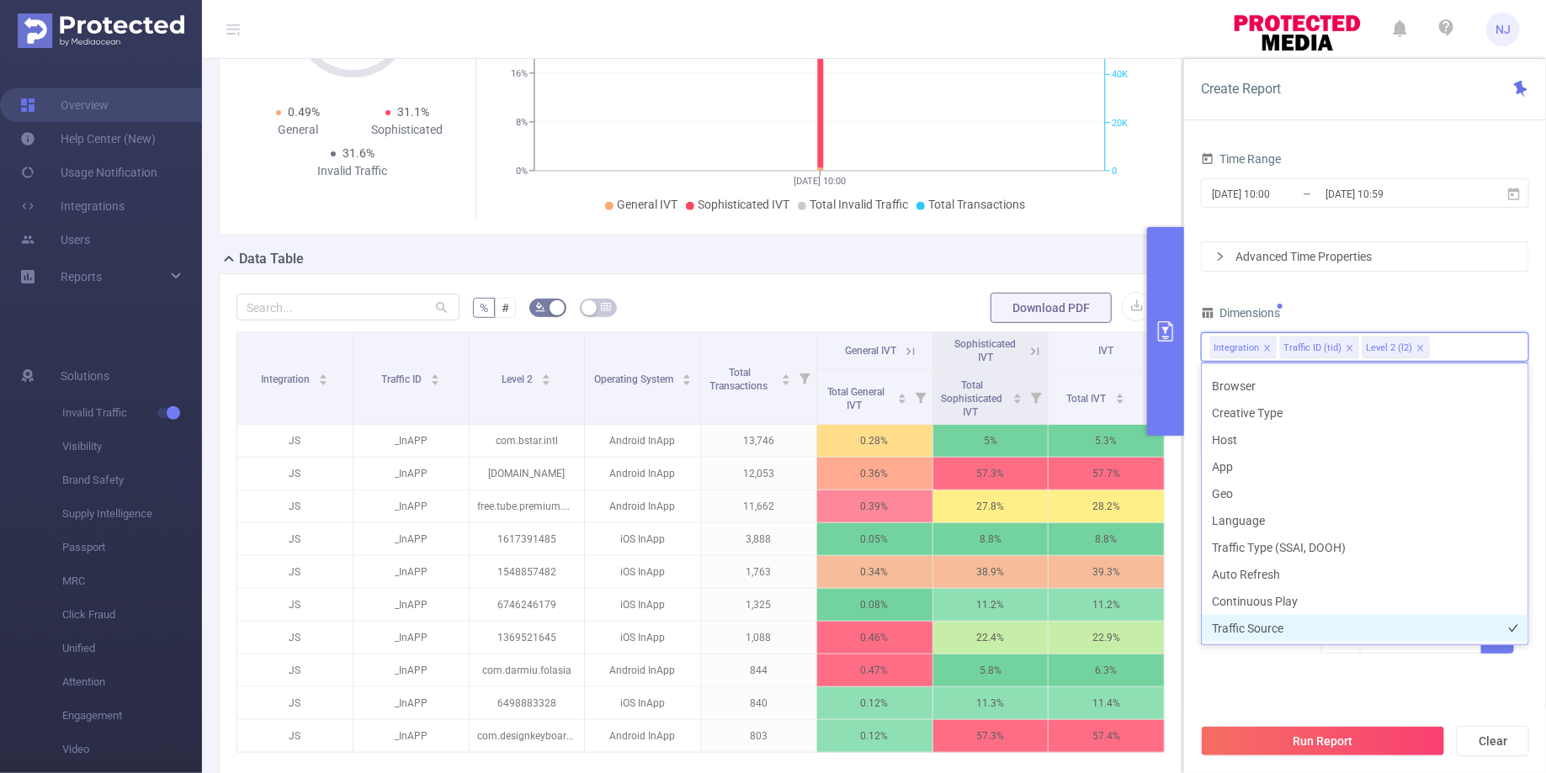
click at [1292, 618] on li "Traffic Source" at bounding box center [1364, 628] width 326 height 27
click at [1326, 745] on button "Run Report" at bounding box center [1323, 741] width 244 height 30
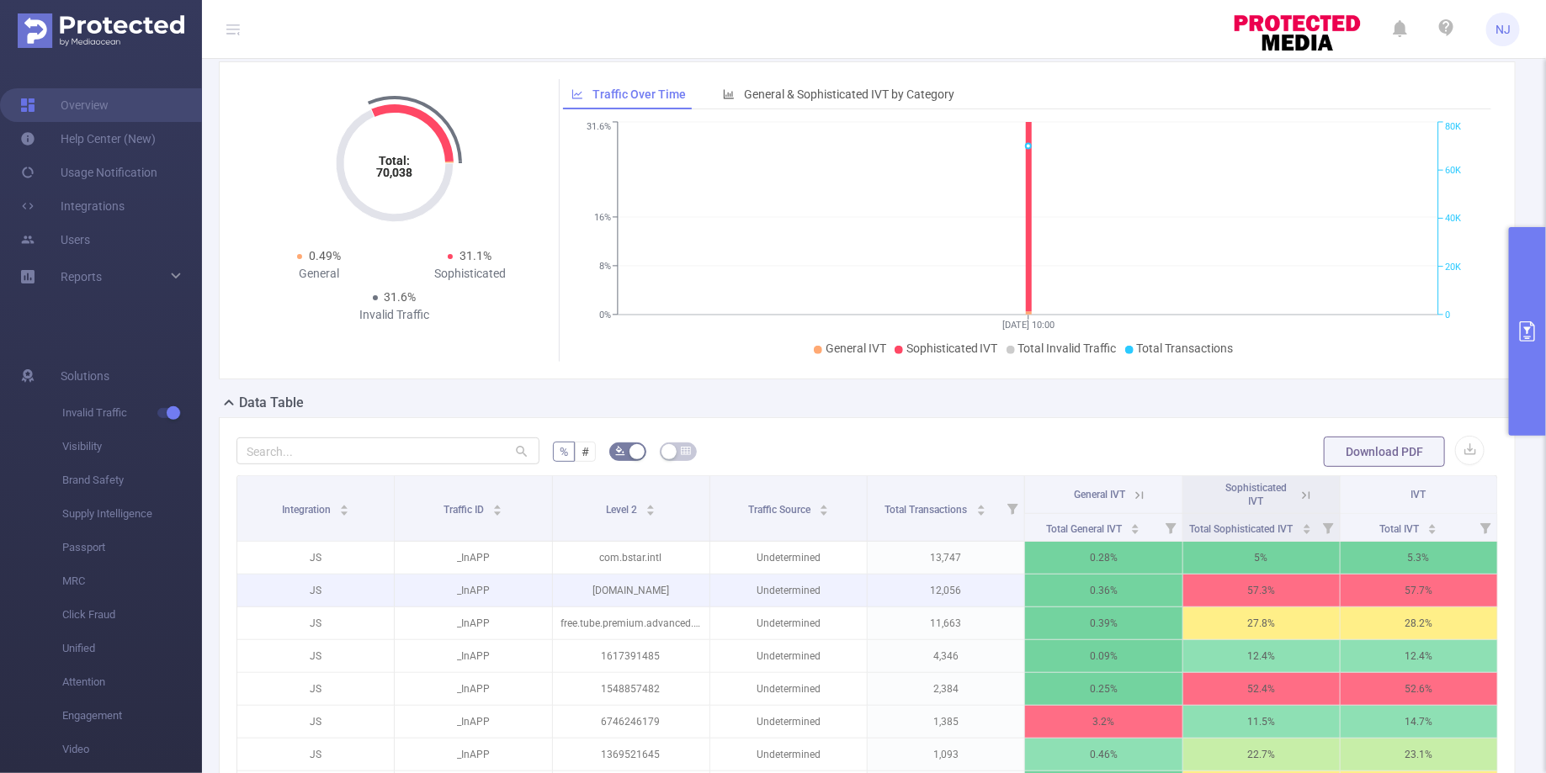
scroll to position [368, 0]
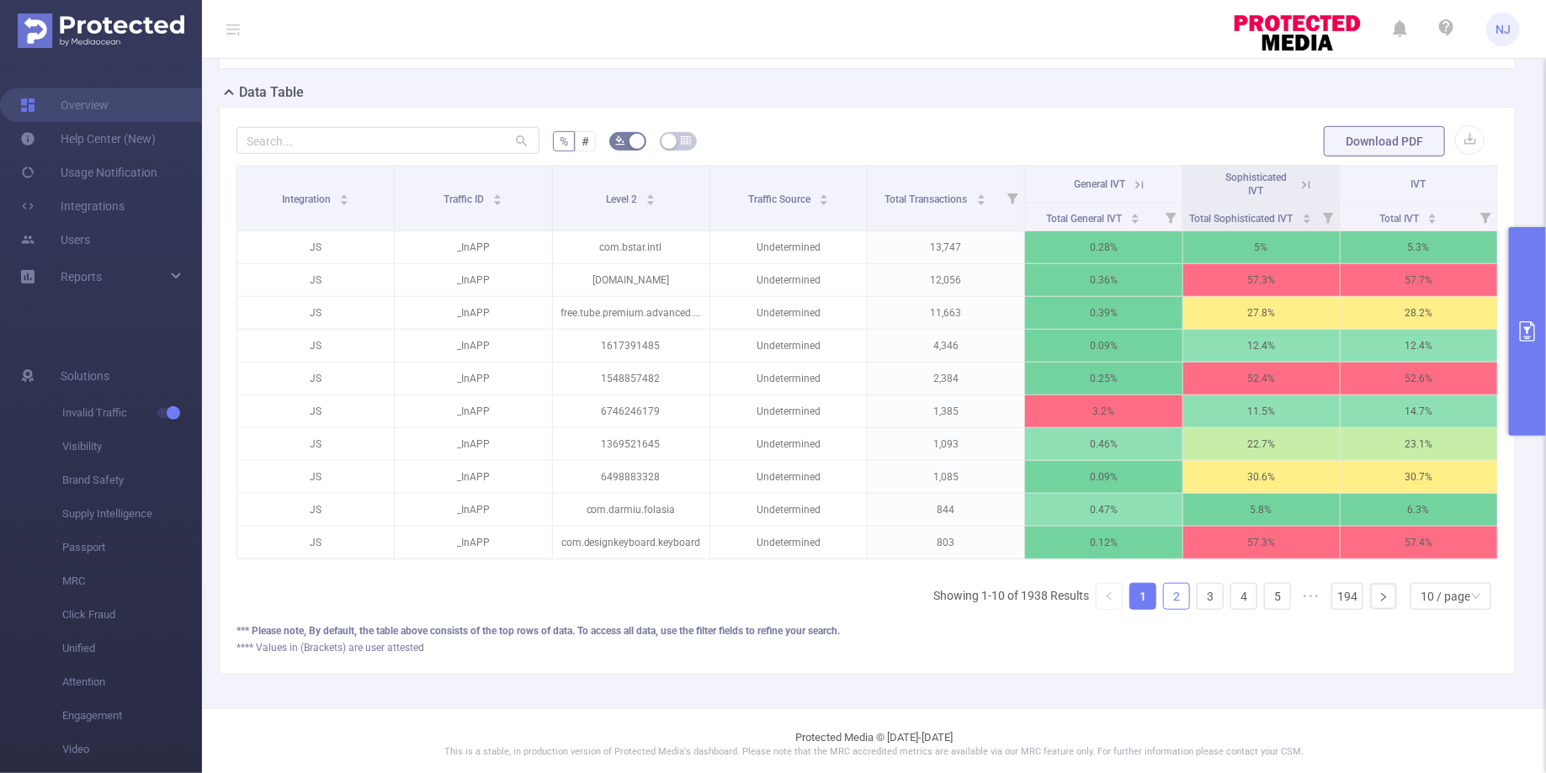
click at [1176, 601] on link "2" at bounding box center [1176, 596] width 25 height 25
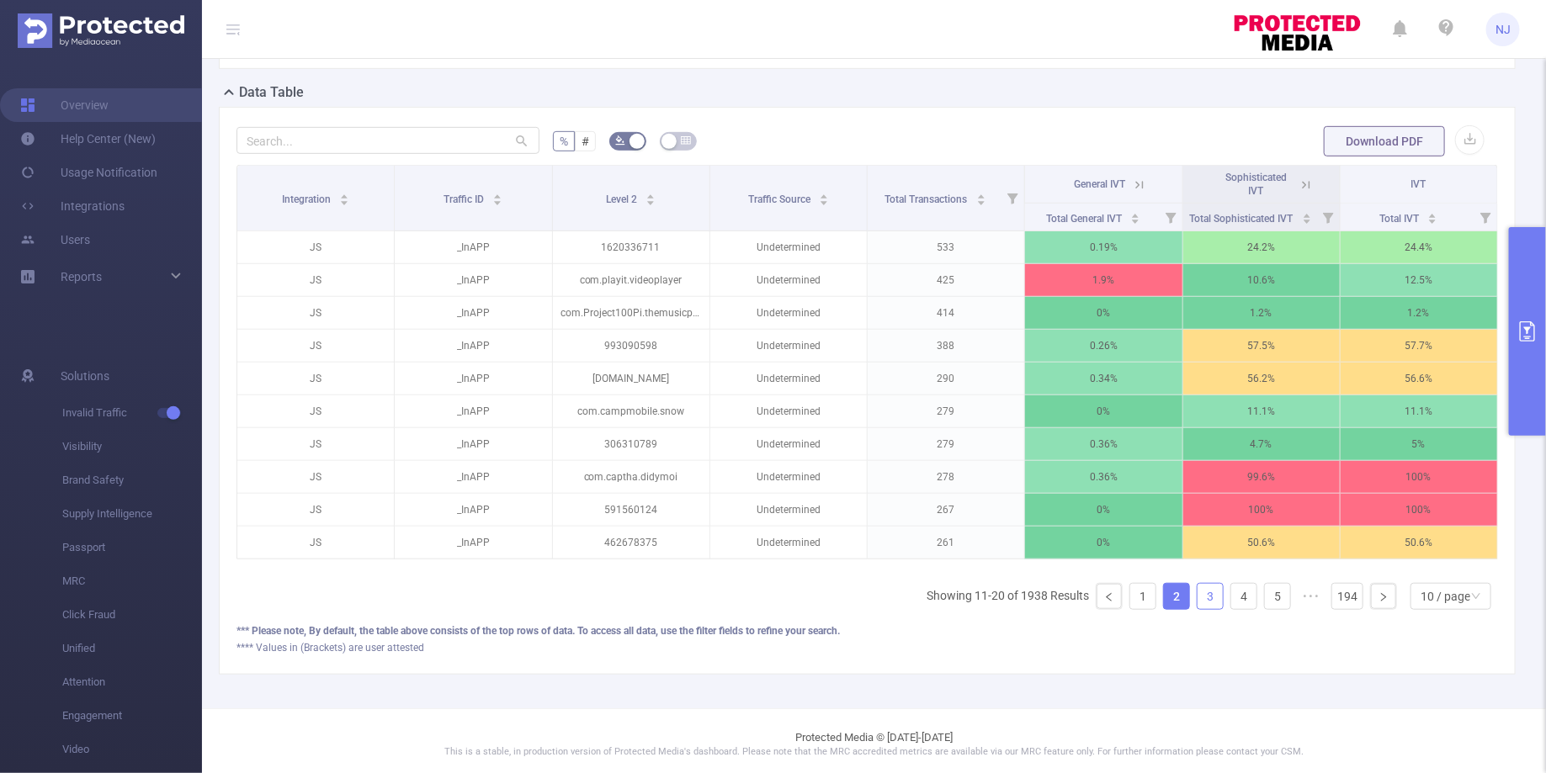
click at [1202, 589] on link "3" at bounding box center [1209, 596] width 25 height 25
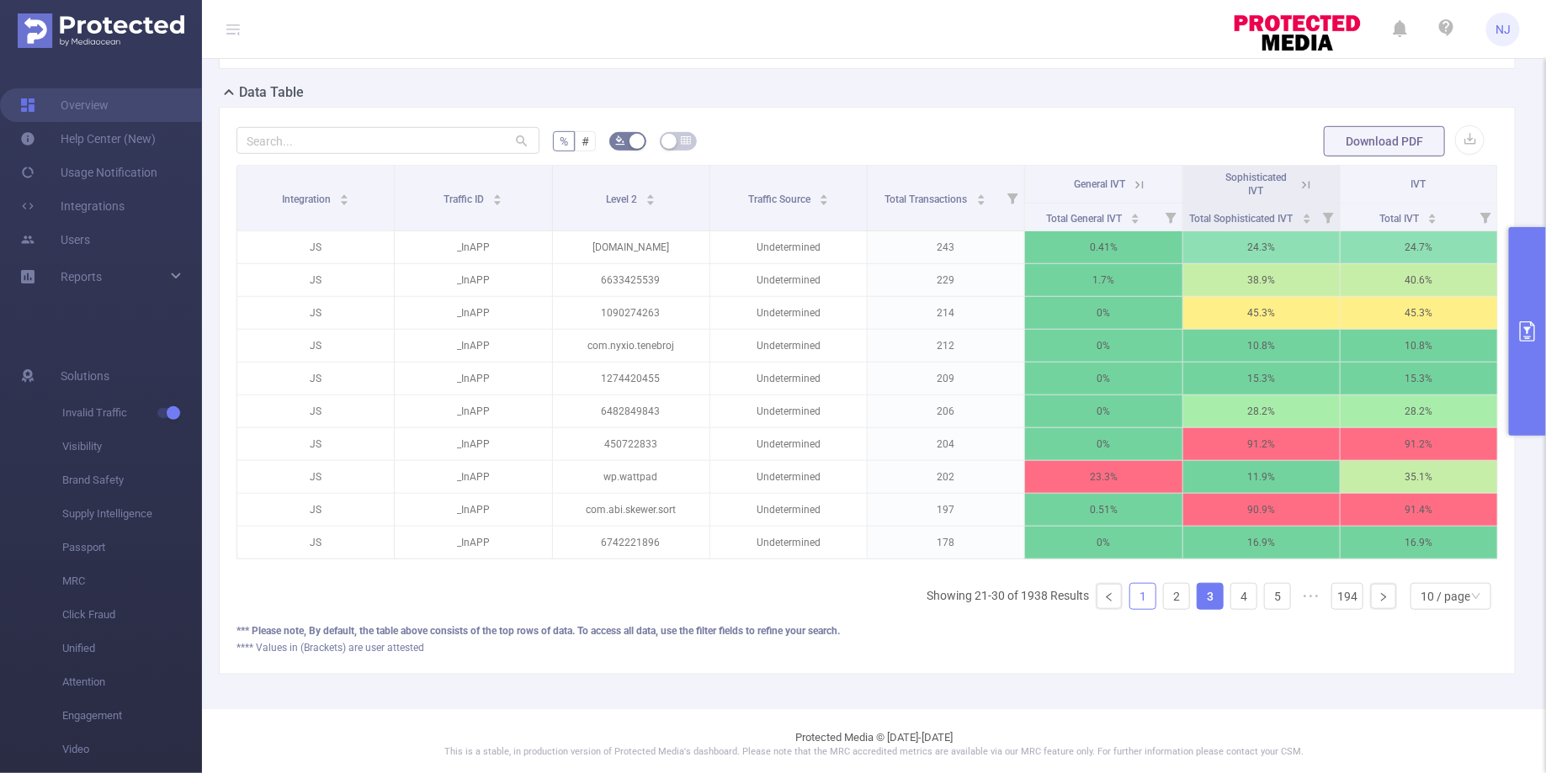
click at [1146, 596] on link "1" at bounding box center [1142, 596] width 25 height 25
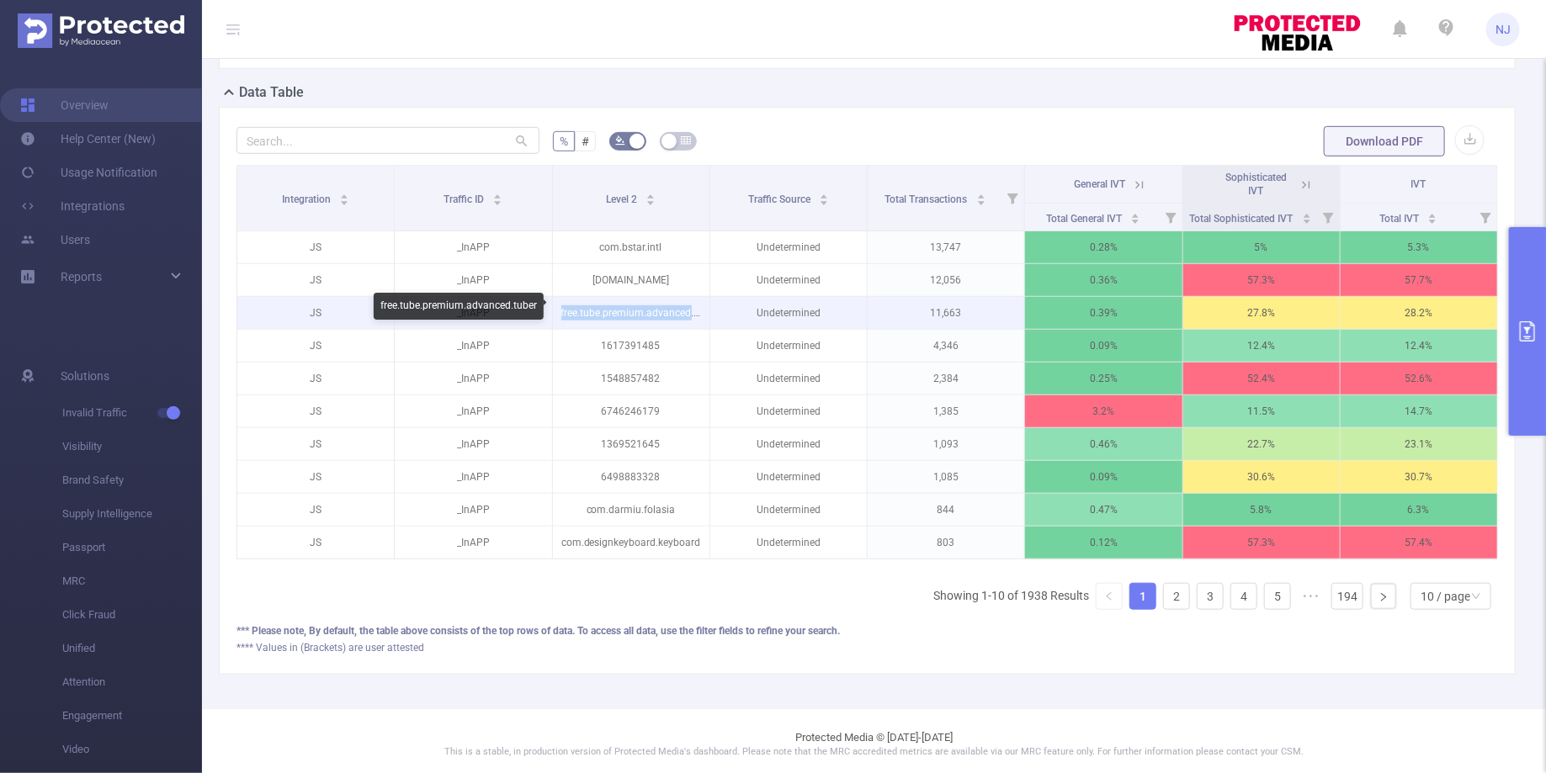
click at [560, 307] on p "free.tube.premium.advanced.tuber" at bounding box center [631, 313] width 156 height 32
copy p "free.tube.premium.advanced"
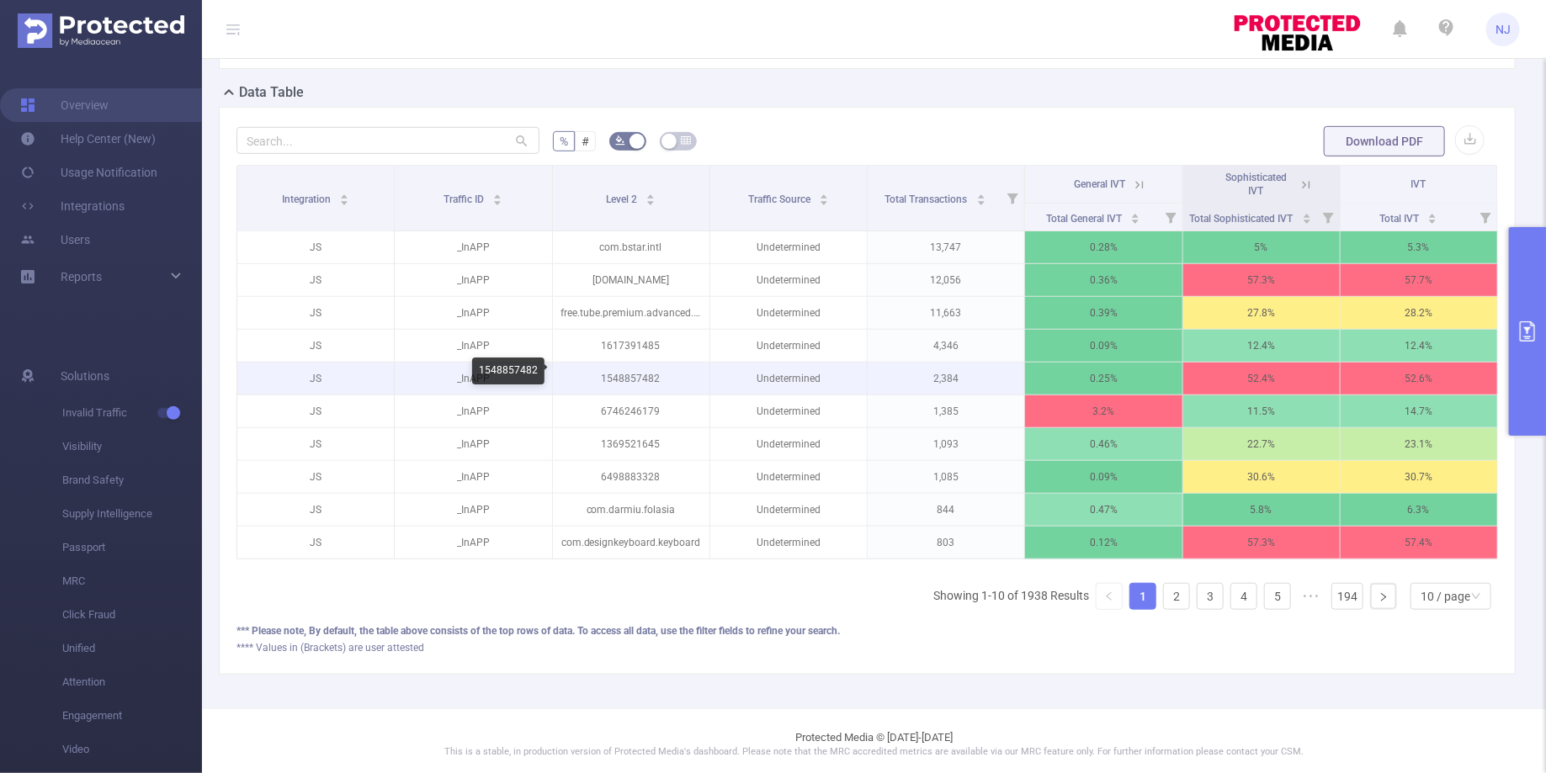
click at [624, 374] on p "1548857482" at bounding box center [631, 379] width 156 height 32
copy p "1548857482"
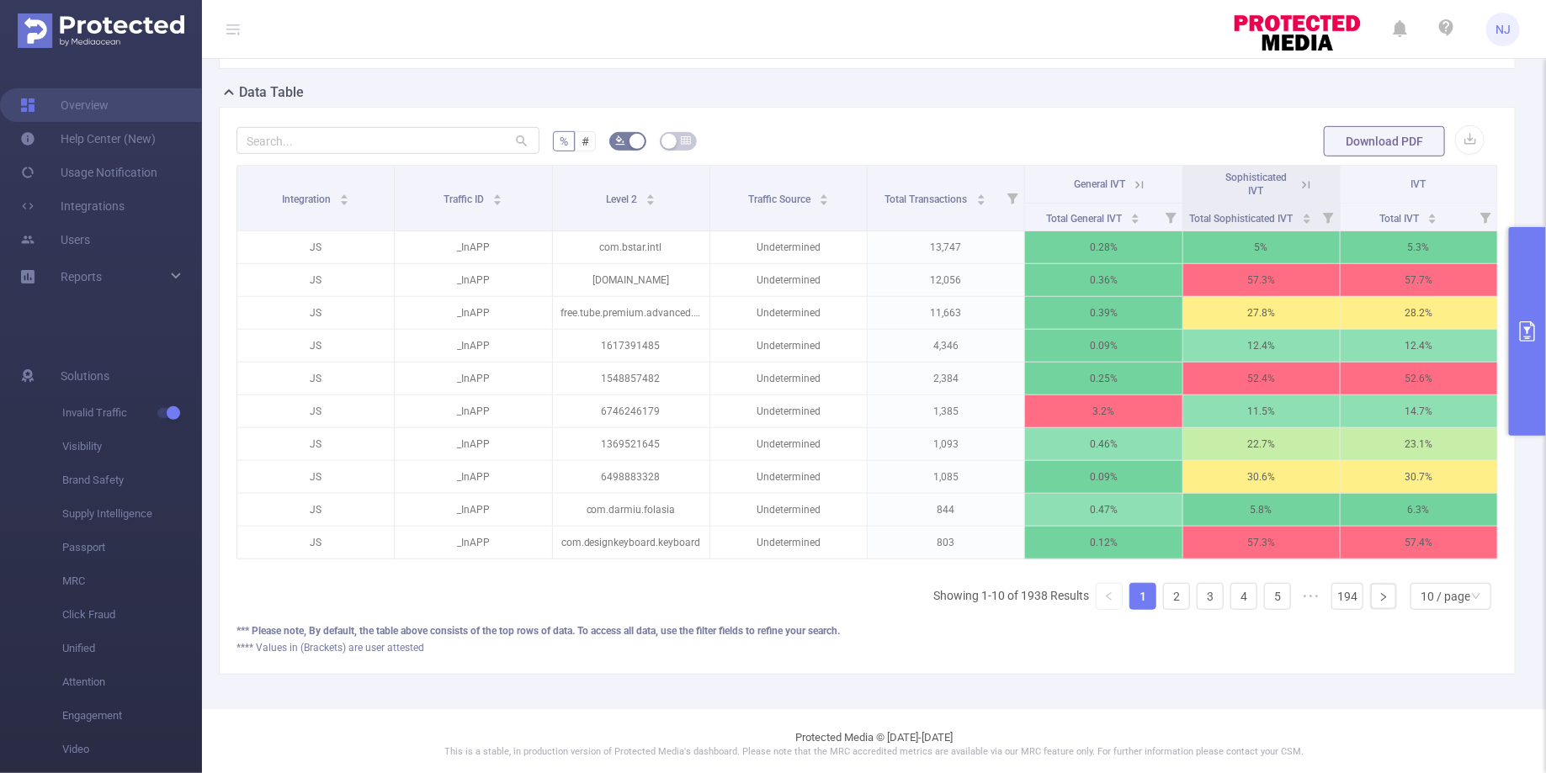
click at [1160, 588] on ul "Showing 1-10 of 1938 Results 1 2 3 4 5 ••• 194 10 / page" at bounding box center [1215, 596] width 565 height 27
click at [1185, 592] on link "2" at bounding box center [1176, 596] width 25 height 25
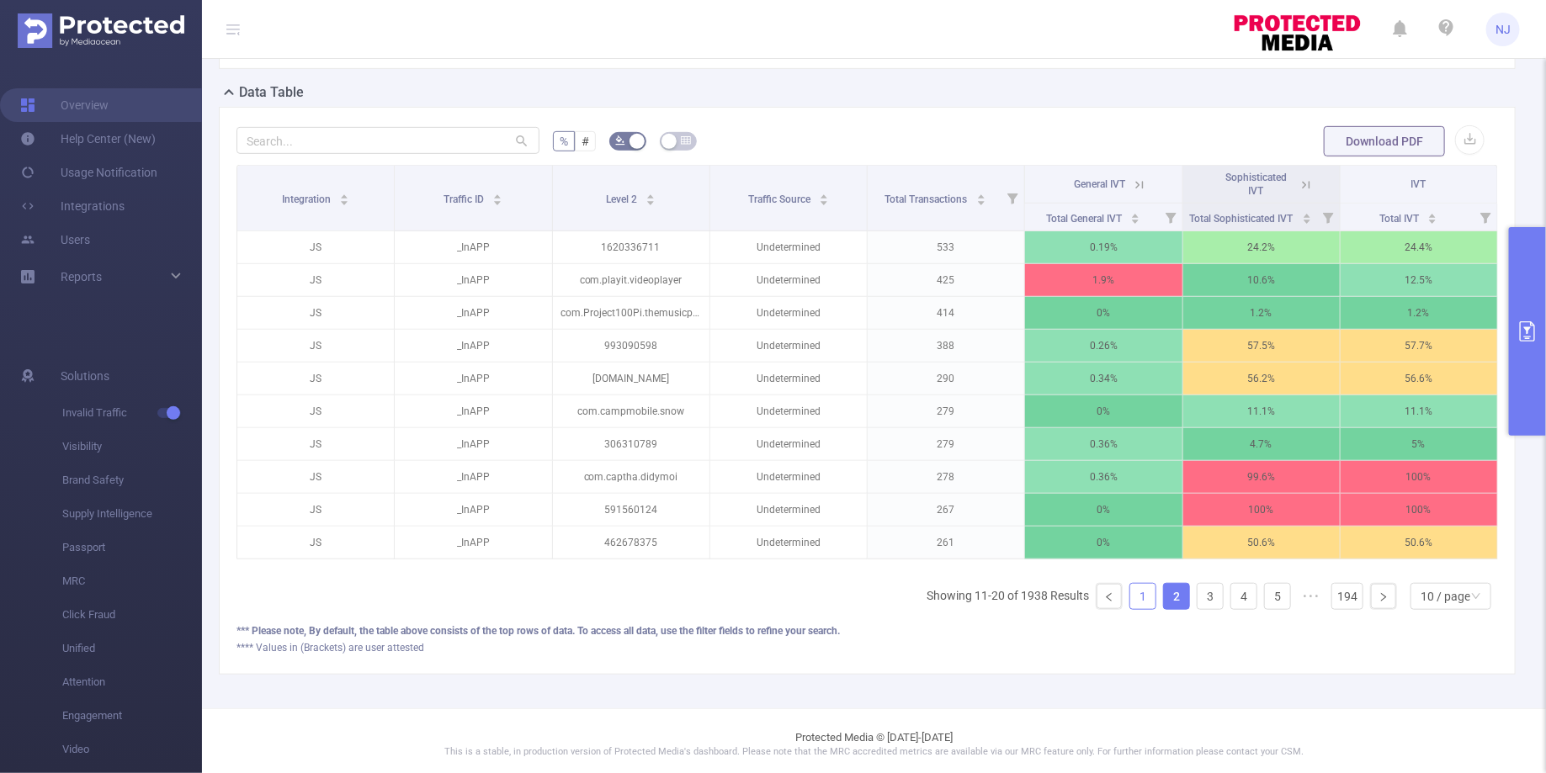
click at [1148, 595] on link "1" at bounding box center [1142, 596] width 25 height 25
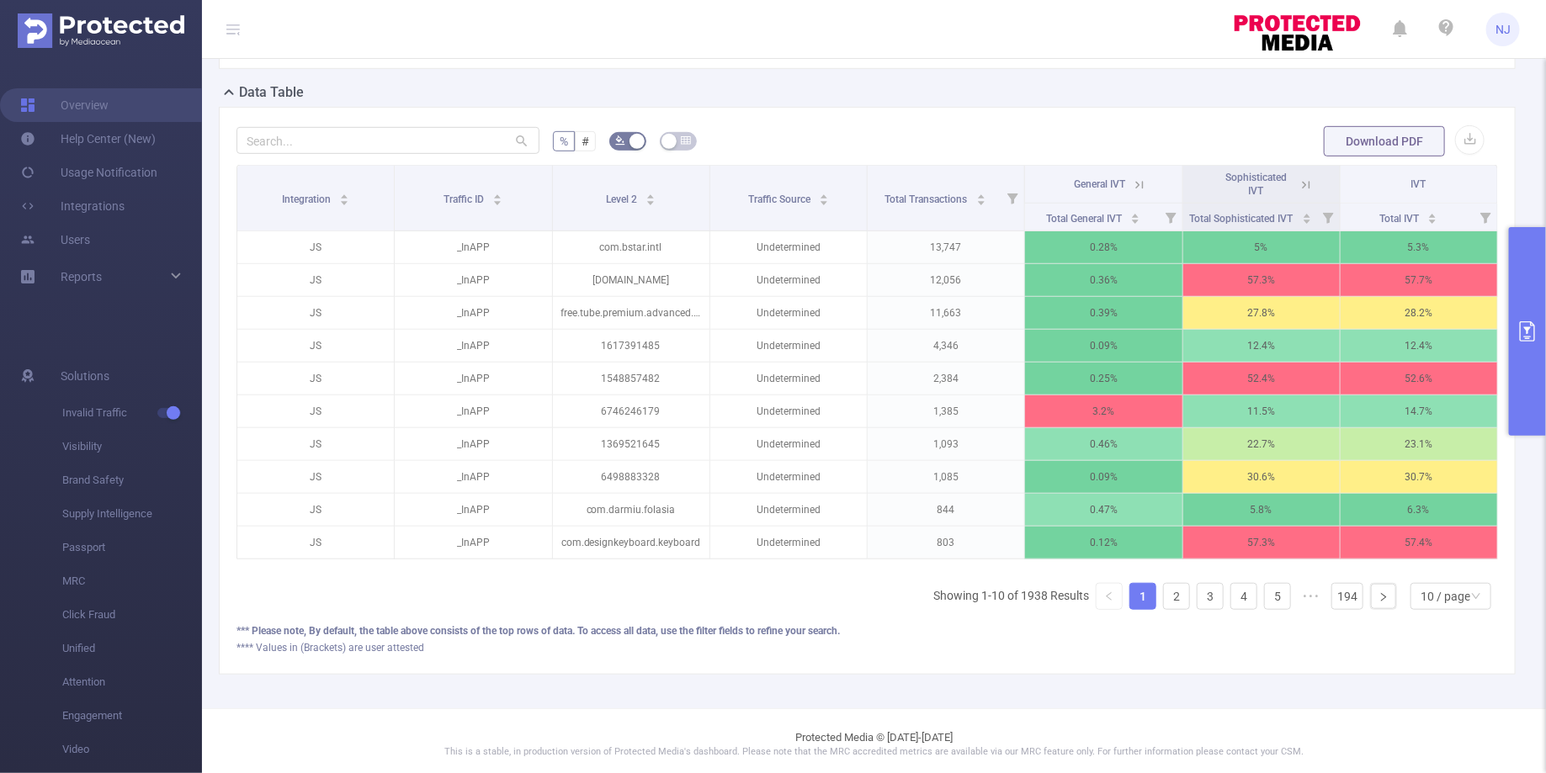
click at [1534, 327] on icon "primary" at bounding box center [1527, 331] width 15 height 20
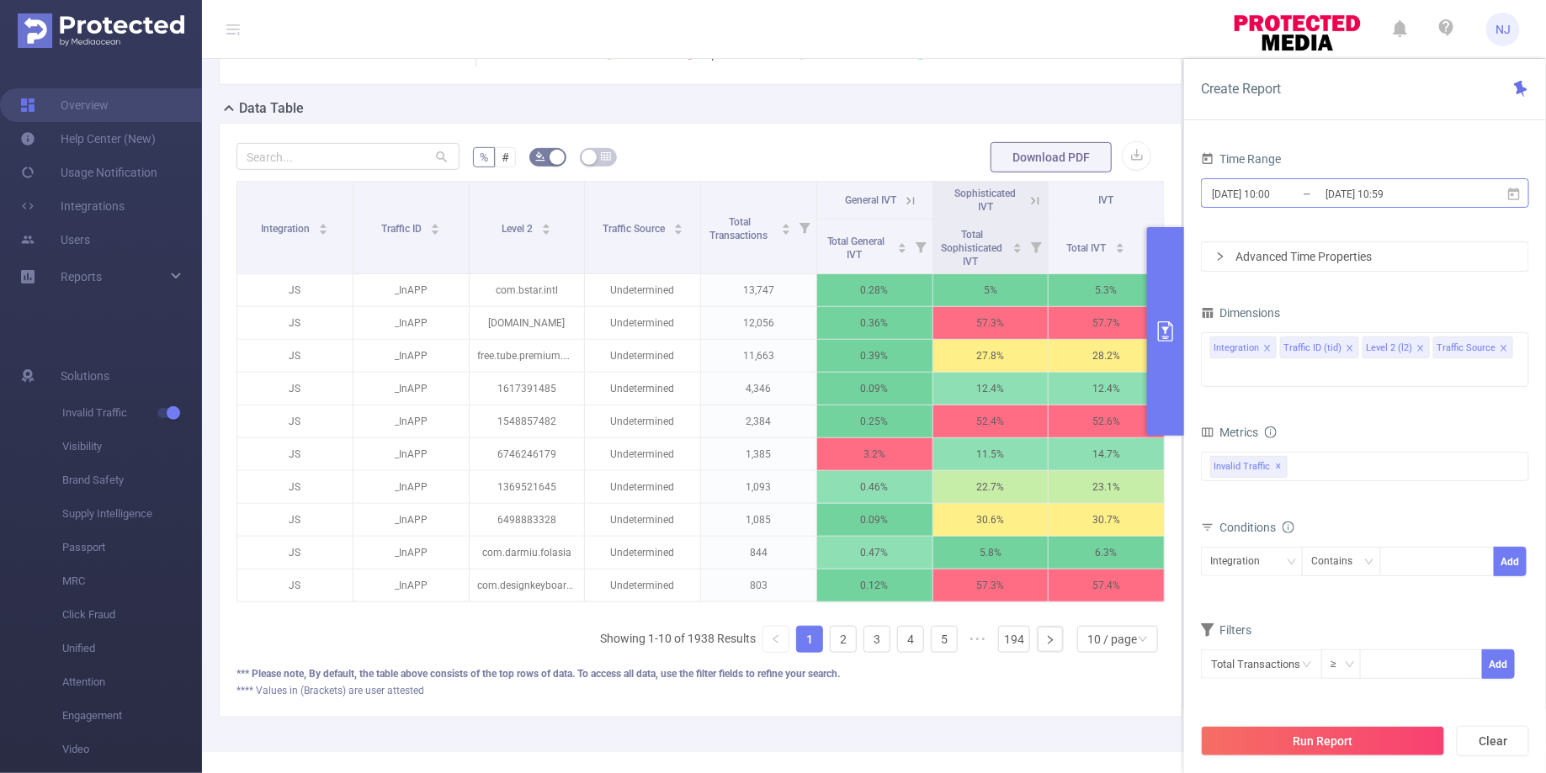
click at [1274, 194] on input "[DATE] 10:00" at bounding box center [1278, 194] width 136 height 23
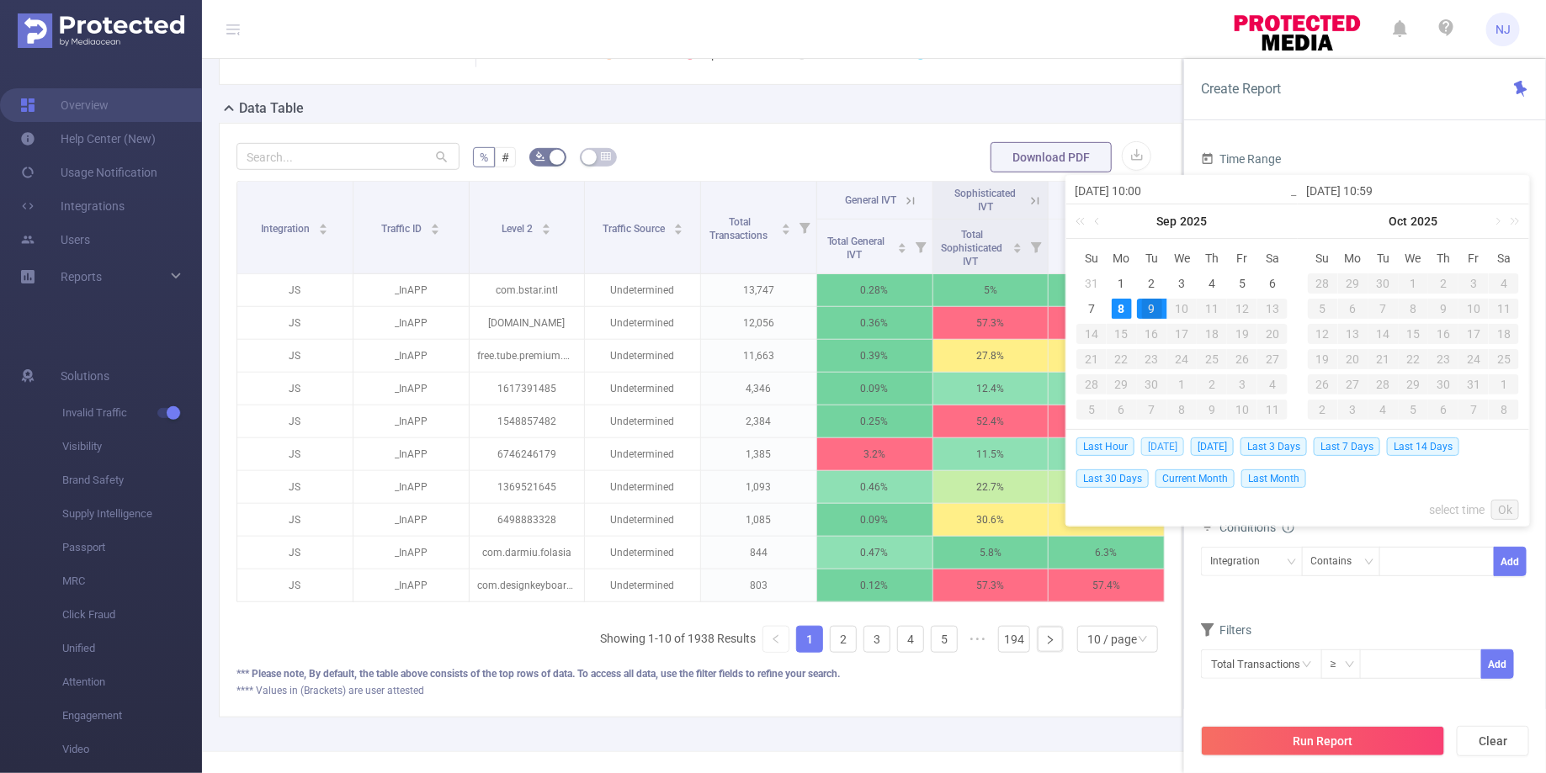
click at [1154, 448] on span "[DATE]" at bounding box center [1162, 447] width 43 height 19
type input "[DATE] 00:00"
type input "[DATE] 23:59"
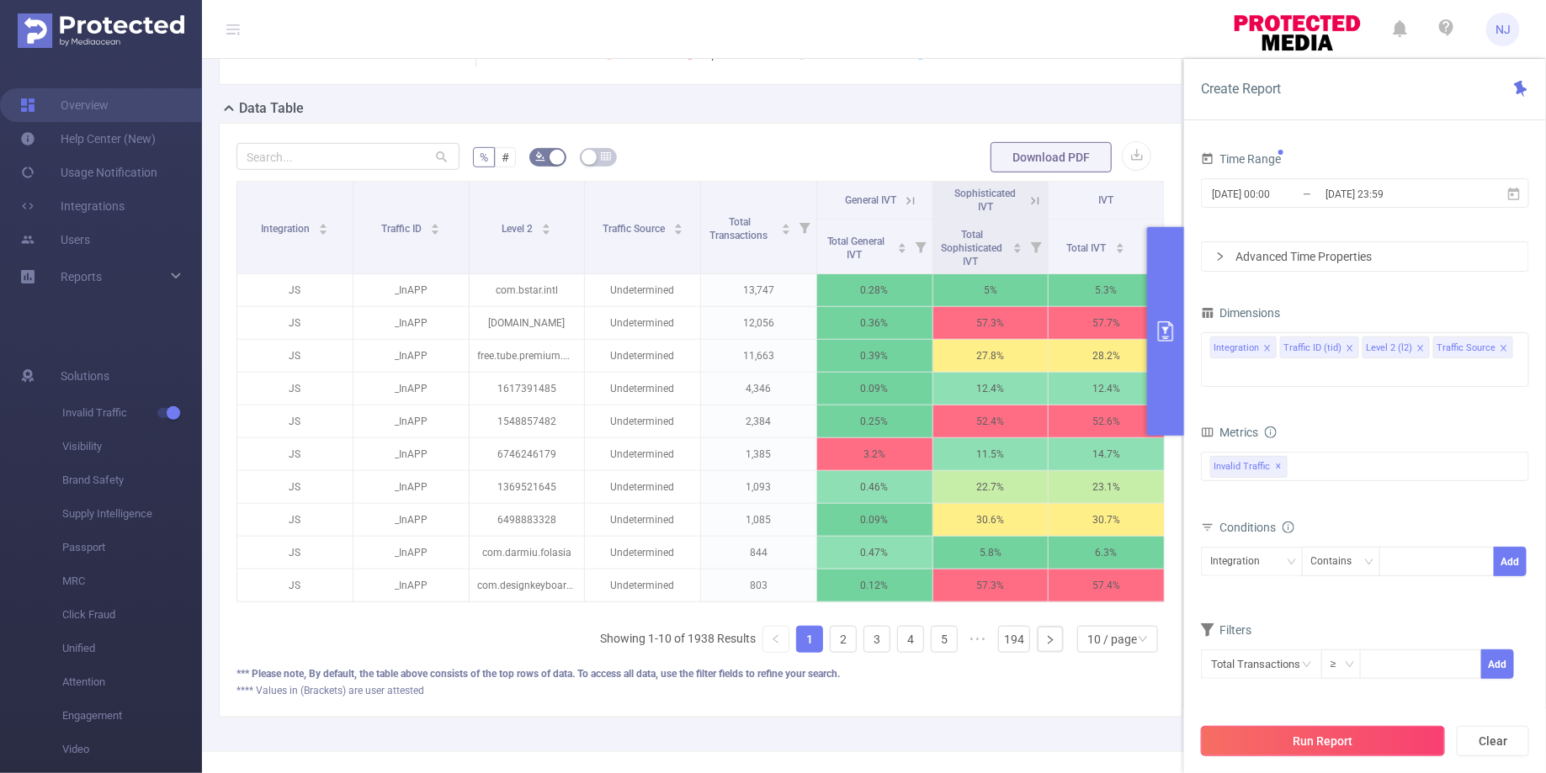
click at [1392, 744] on button "Run Report" at bounding box center [1323, 741] width 244 height 30
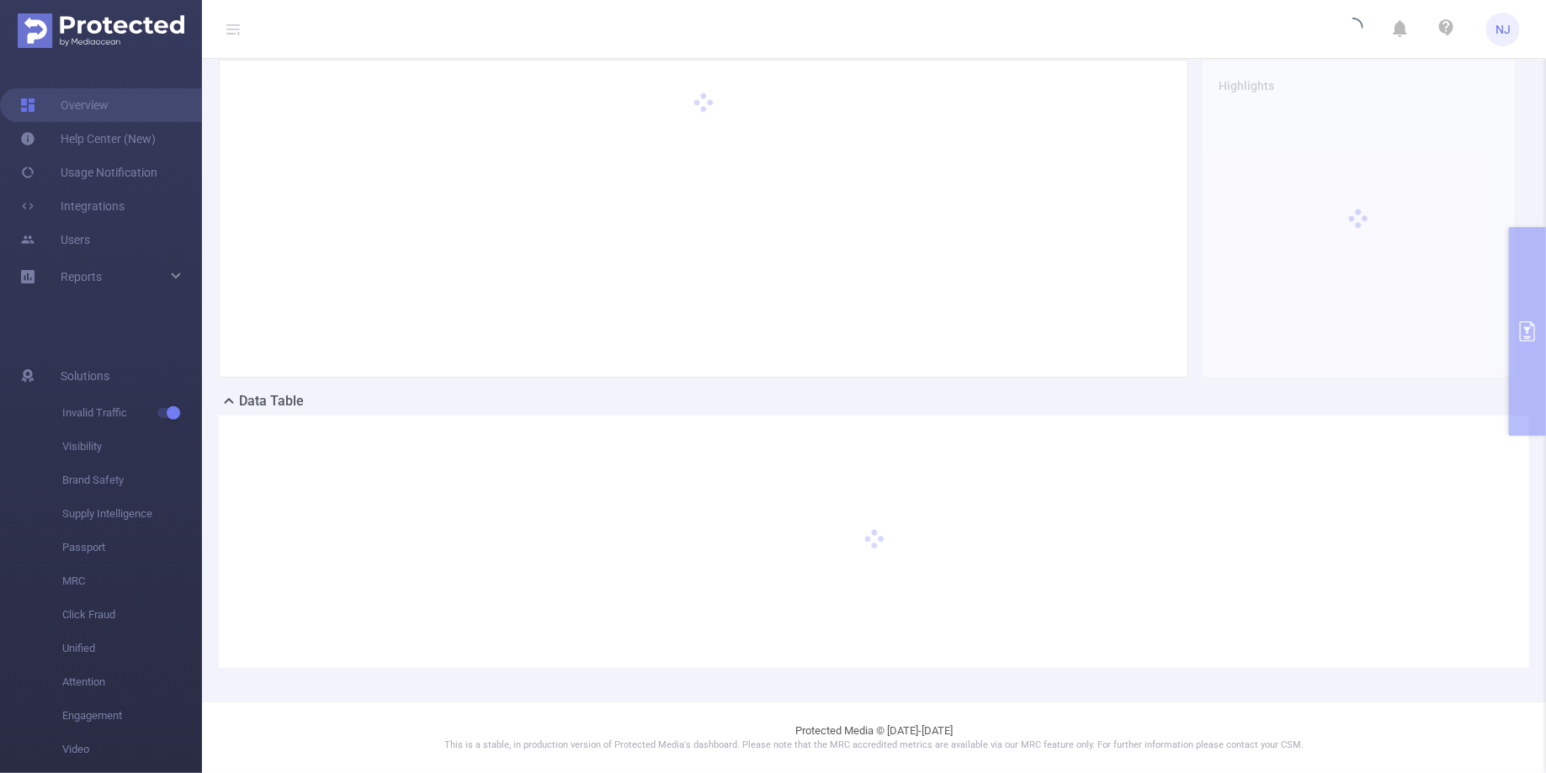
scroll to position [57, 0]
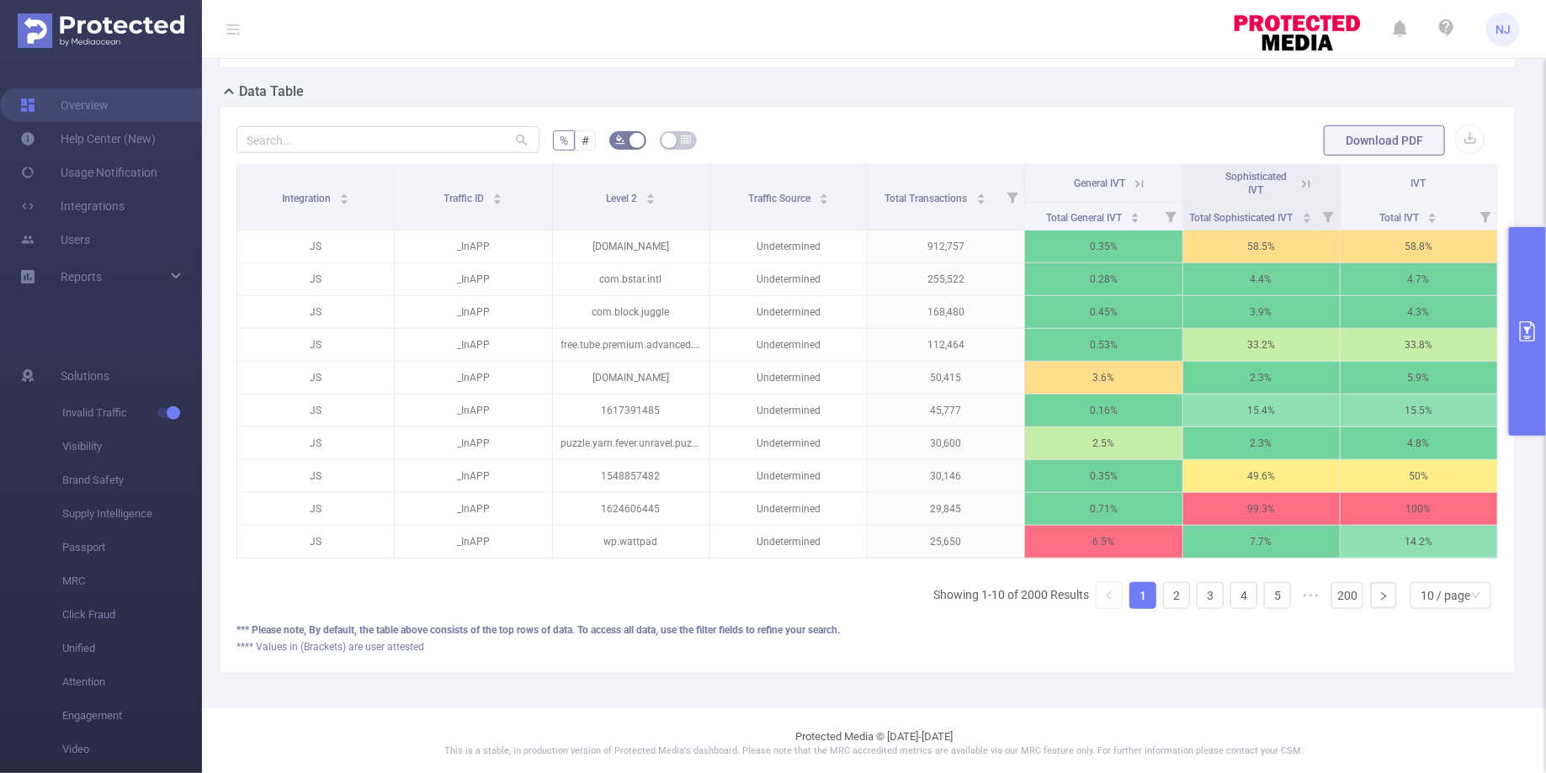
scroll to position [368, 0]
click at [1175, 597] on link "2" at bounding box center [1176, 596] width 25 height 25
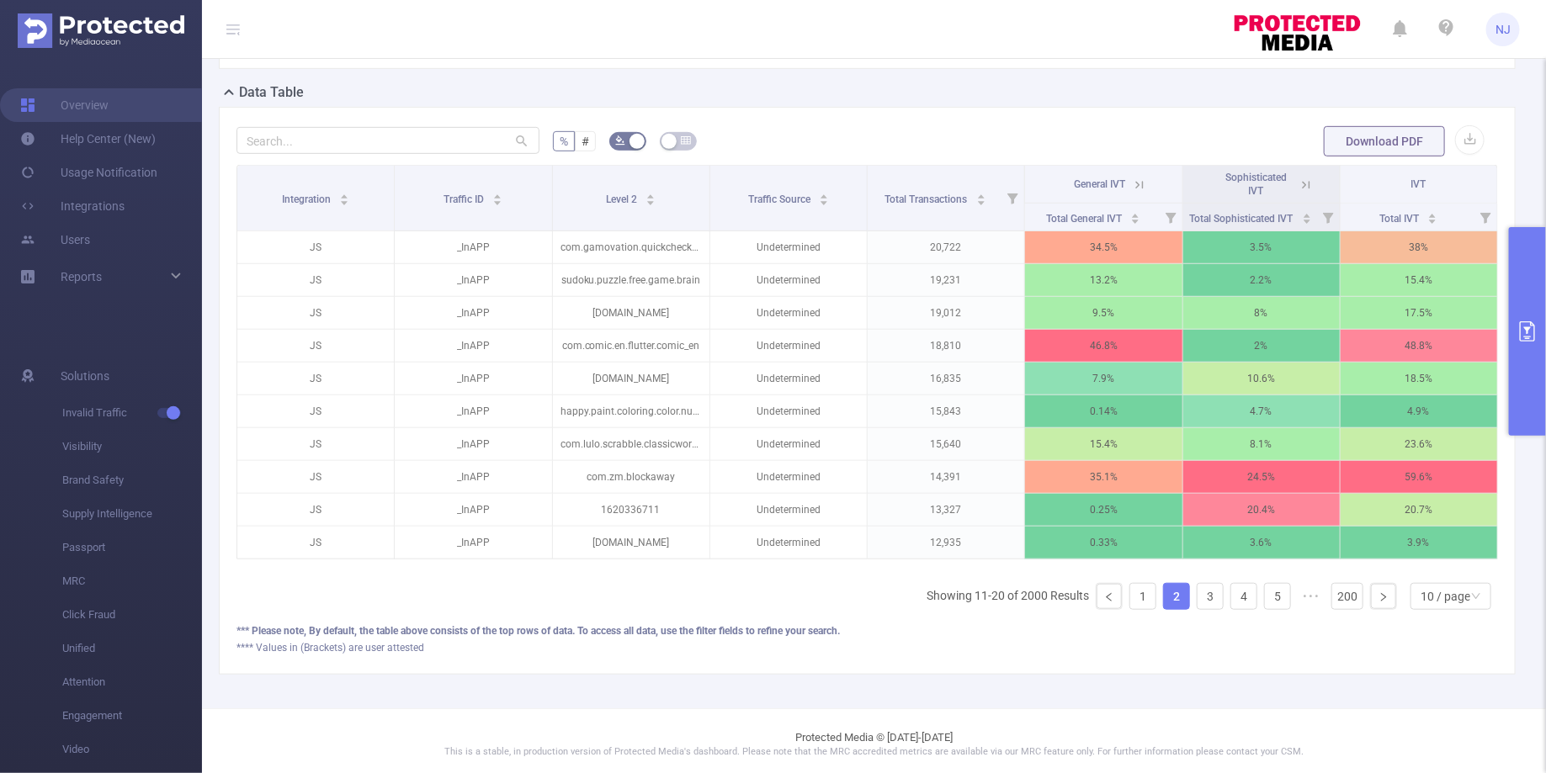
click at [1142, 190] on icon at bounding box center [1139, 185] width 15 height 15
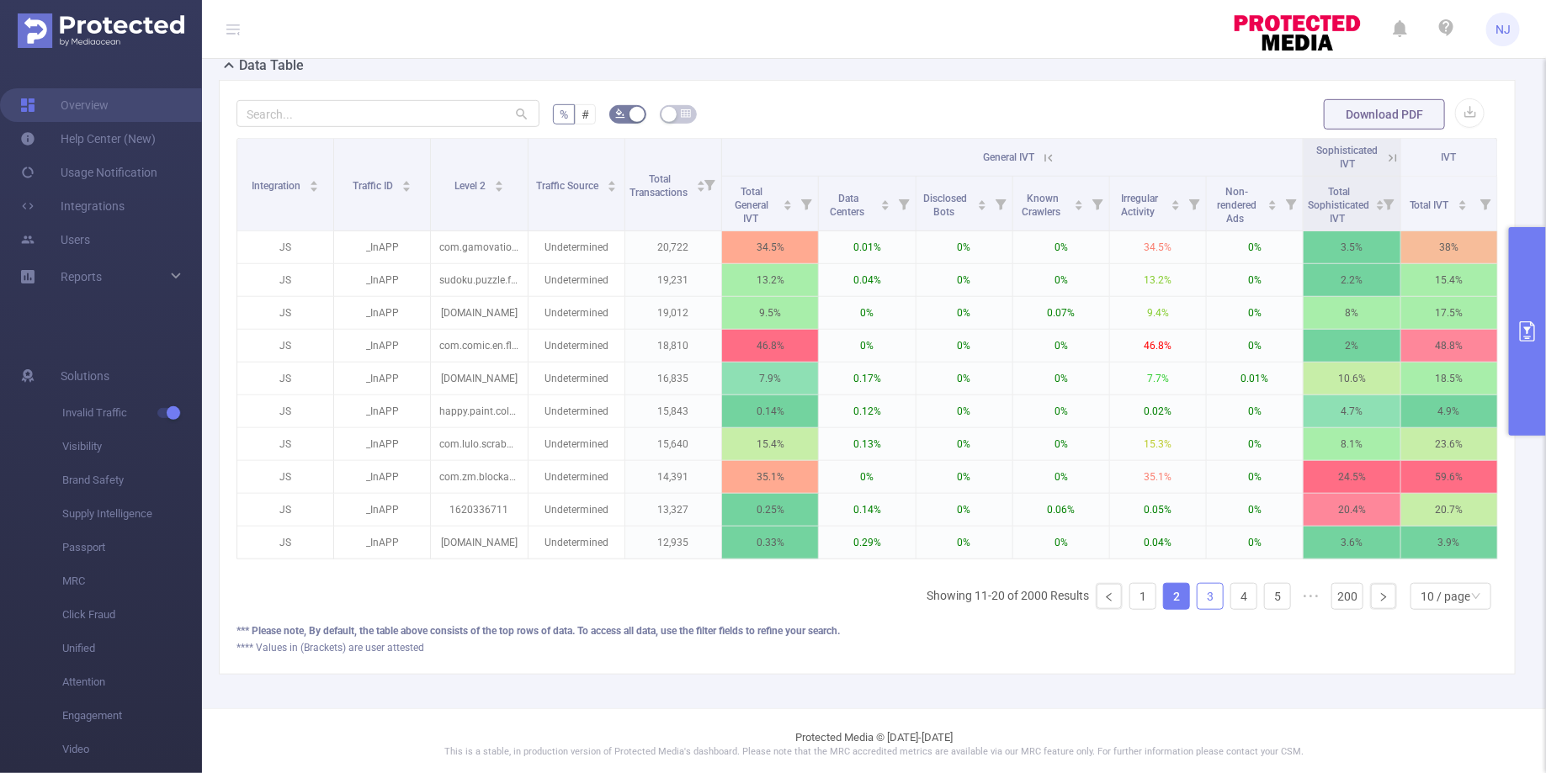
click at [1208, 595] on link "3" at bounding box center [1209, 596] width 25 height 25
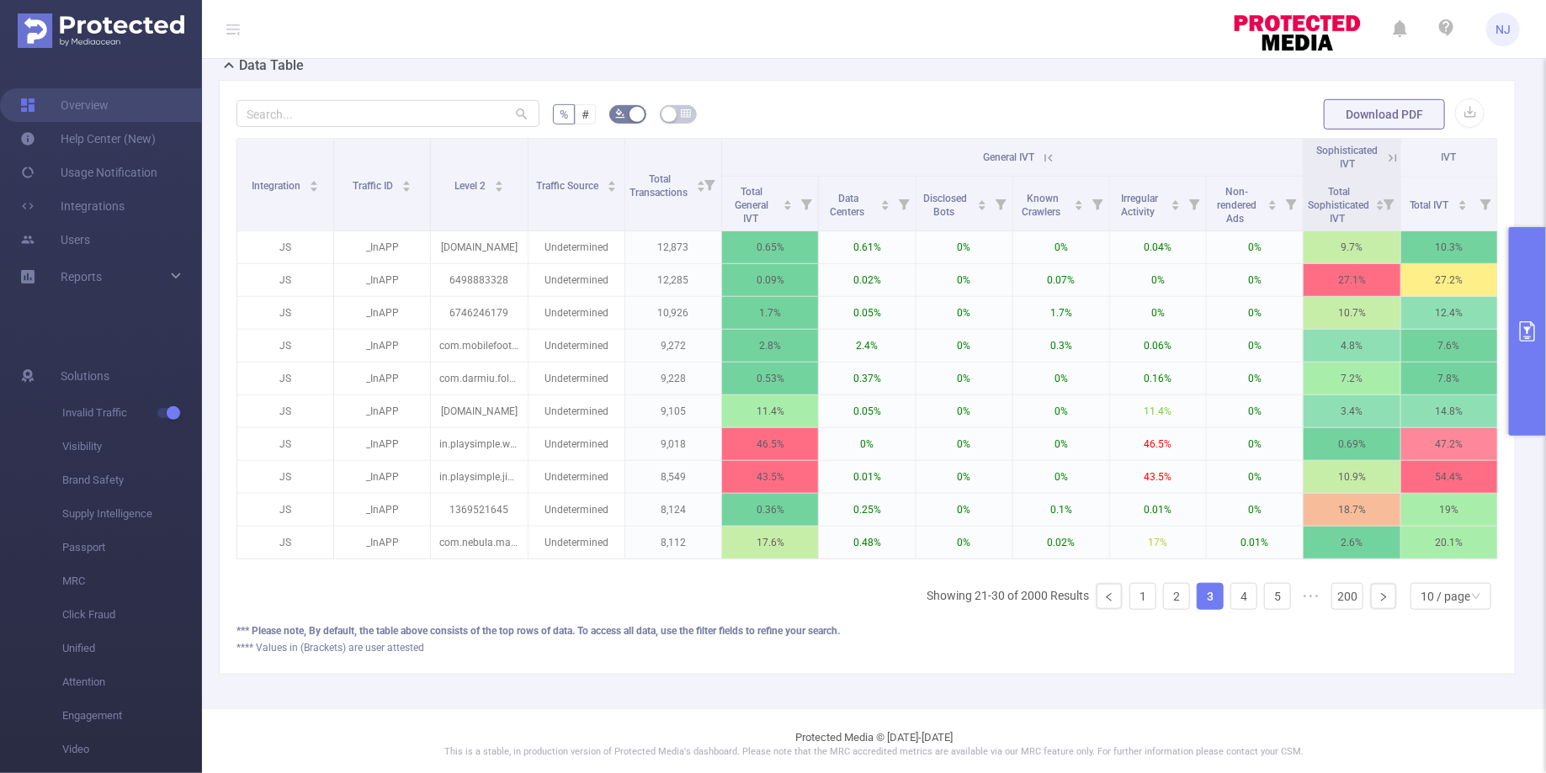
click at [1227, 585] on ul "Showing 21-30 of 2000 Results 1 2 3 4 5 ••• 200 10 / page" at bounding box center [1211, 596] width 571 height 27
click at [1236, 588] on link "4" at bounding box center [1243, 596] width 25 height 25
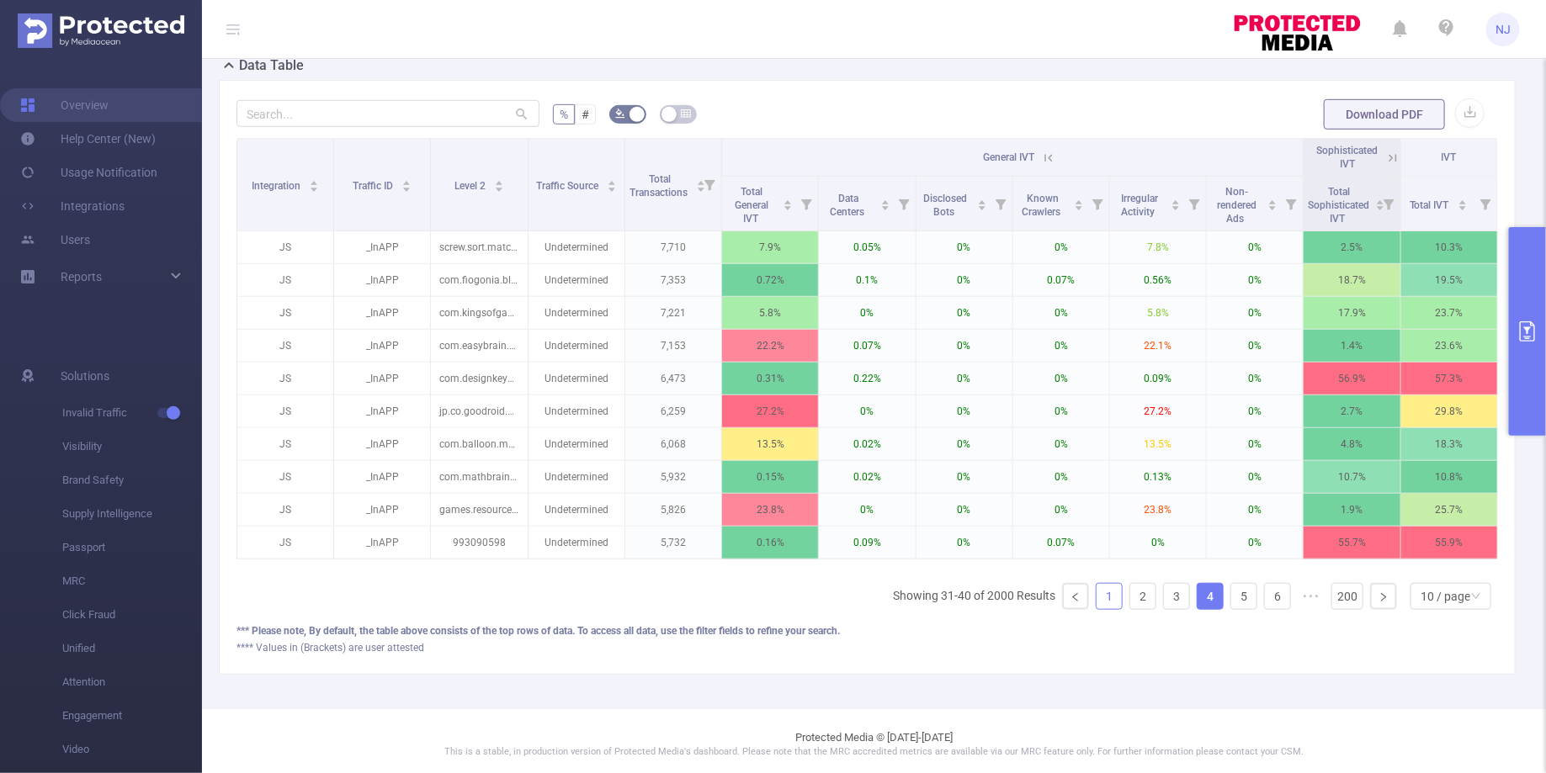
click at [1120, 591] on link "1" at bounding box center [1108, 596] width 25 height 25
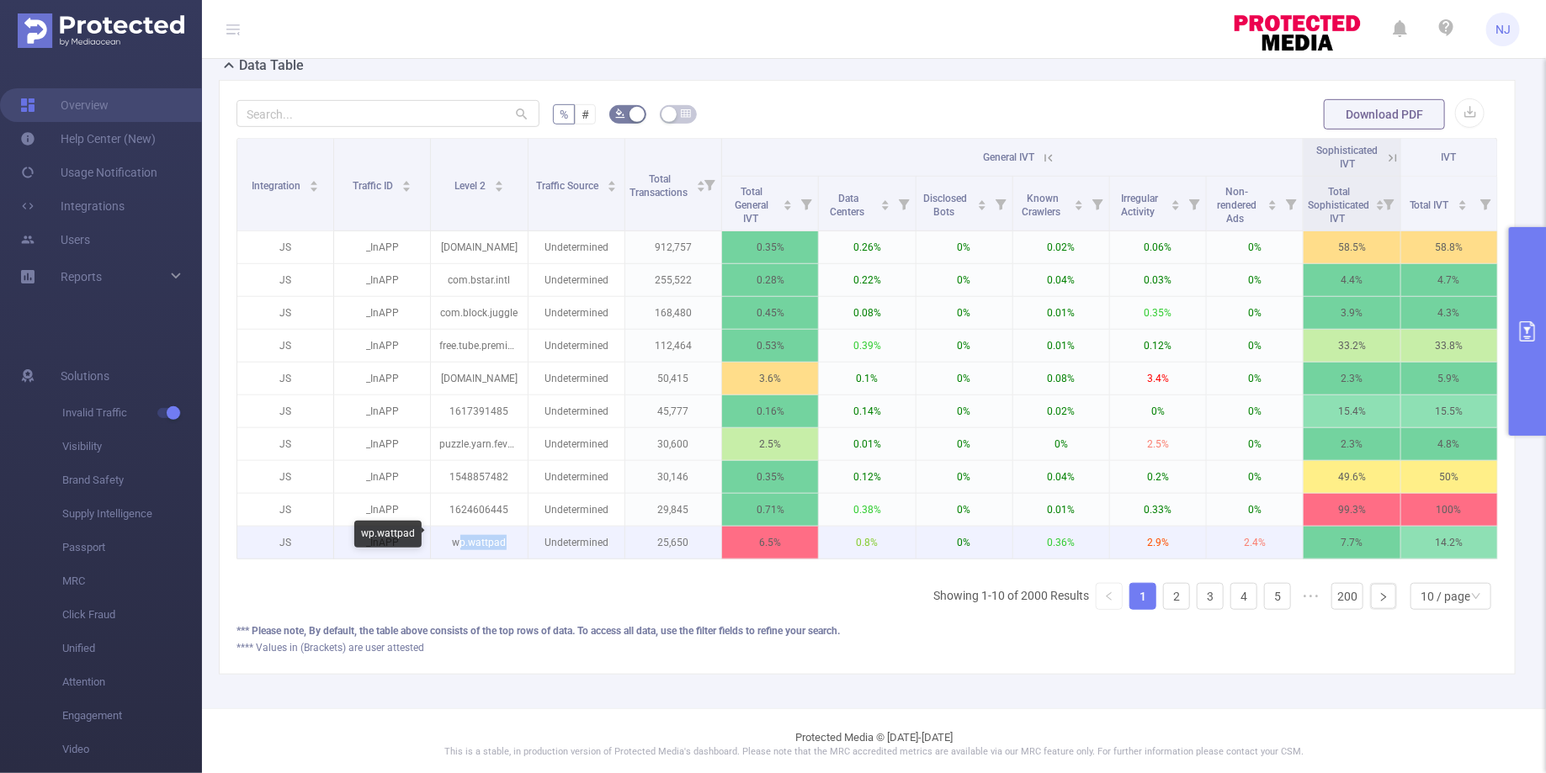
drag, startPoint x: 507, startPoint y: 541, endPoint x: 456, endPoint y: 541, distance: 50.5
click at [456, 541] on p "wp.wattpad" at bounding box center [479, 543] width 96 height 32
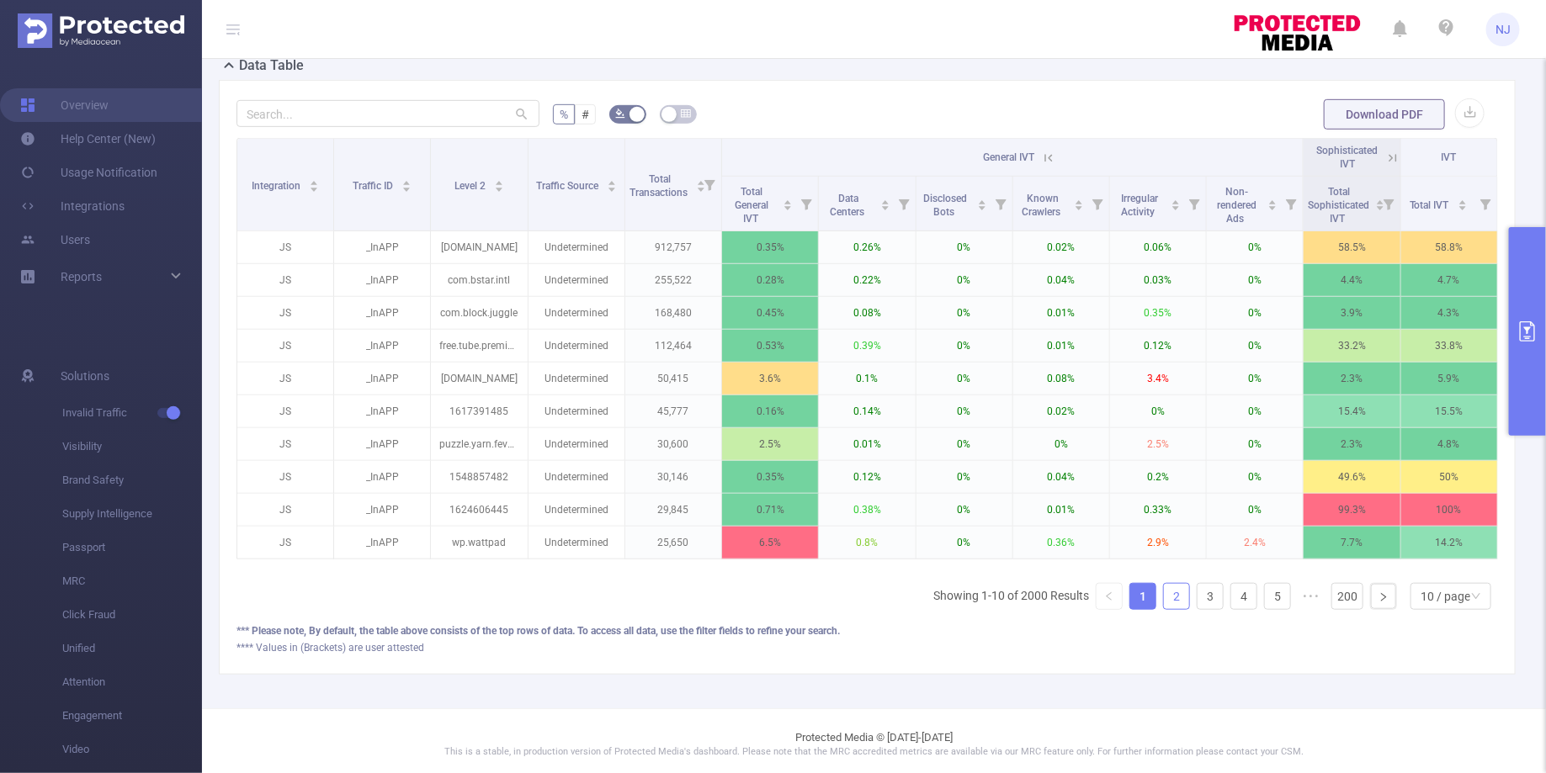
click at [1180, 597] on link "2" at bounding box center [1176, 596] width 25 height 25
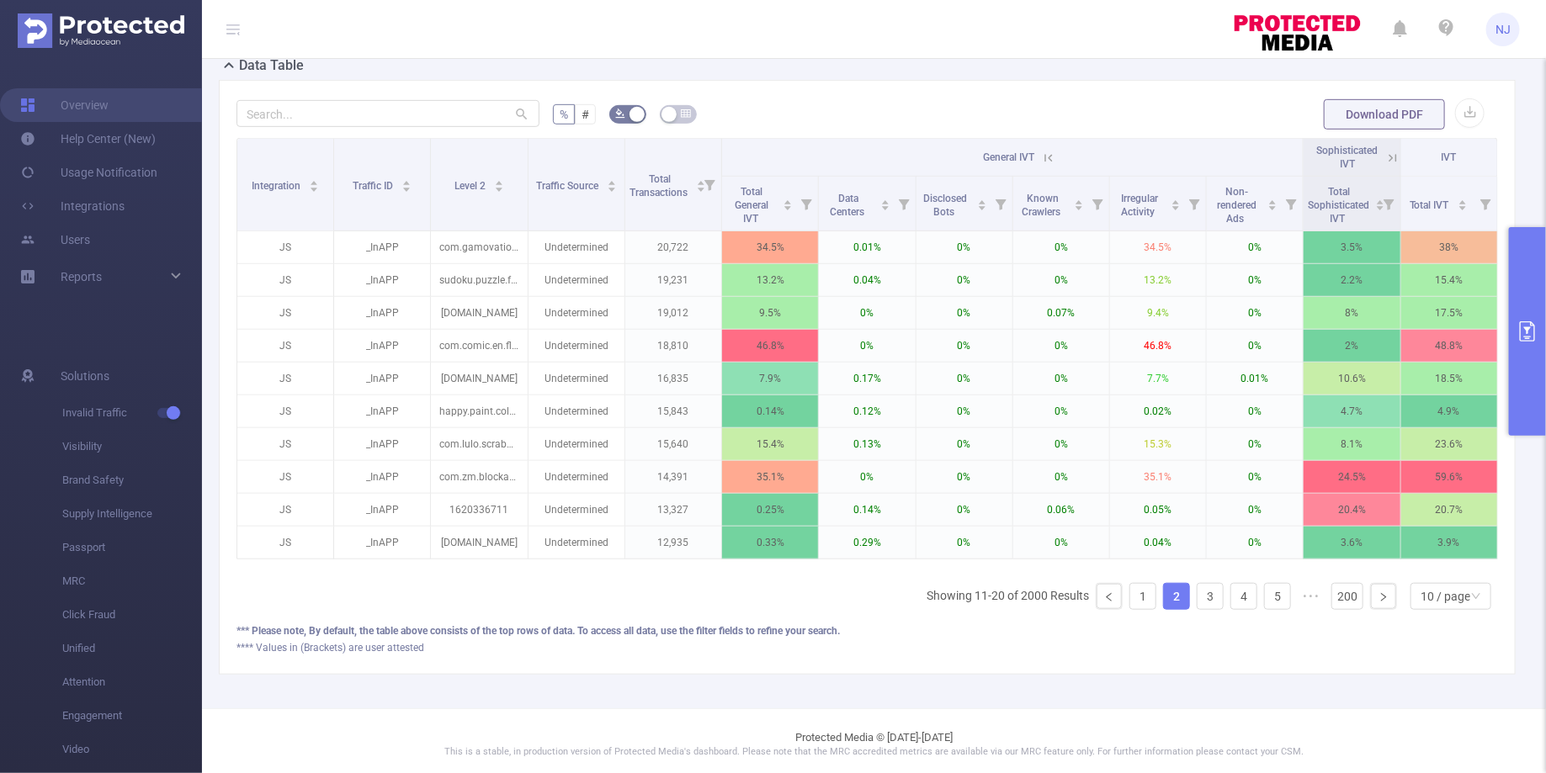
click at [1521, 337] on icon "primary" at bounding box center [1527, 331] width 20 height 20
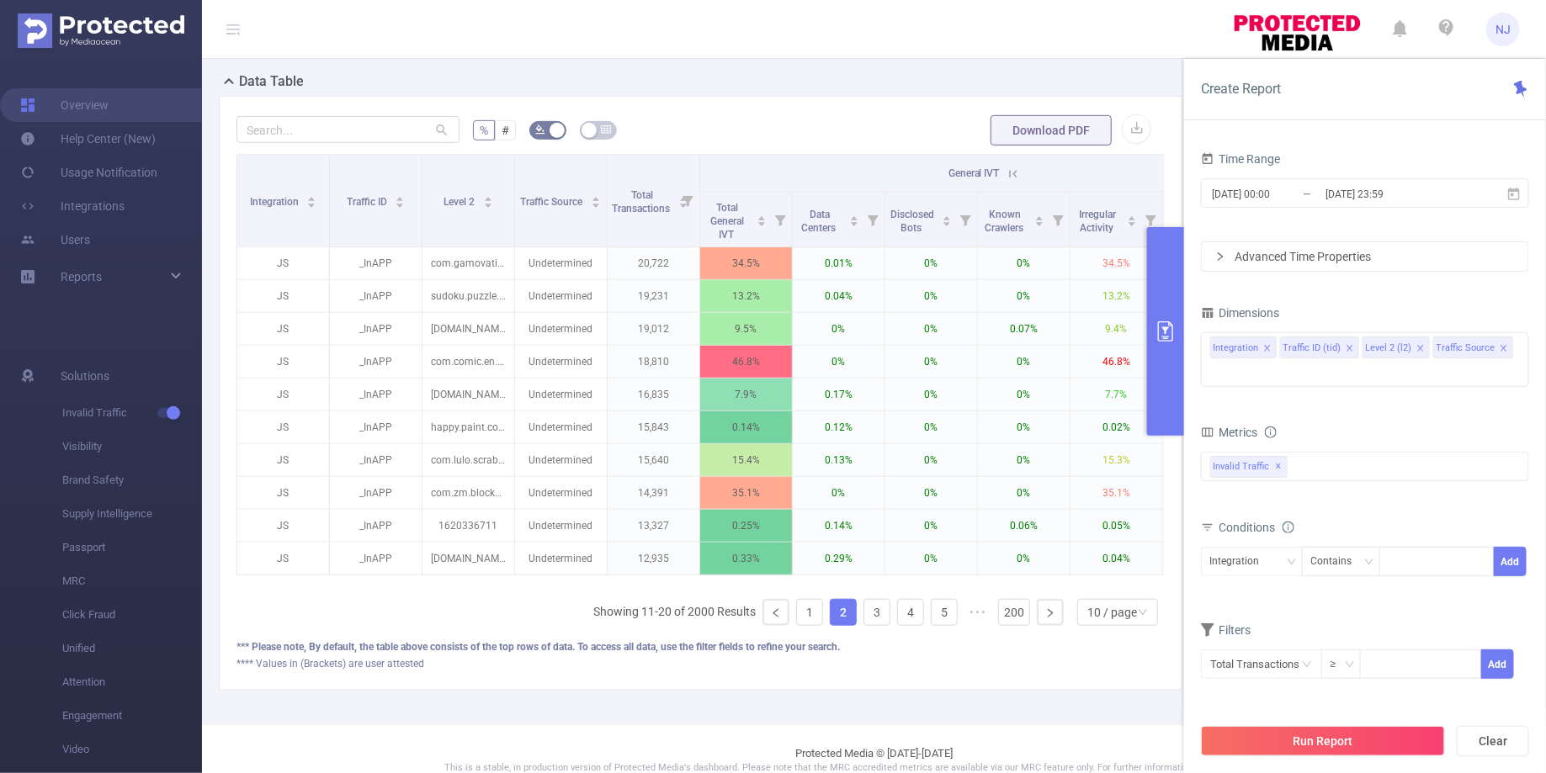
click at [694, 740] on footer "Protected Media © [DATE]-[DATE] This is a stable, in production version of Prot…" at bounding box center [874, 760] width 1344 height 72
click at [1156, 346] on button "primary" at bounding box center [1165, 331] width 37 height 209
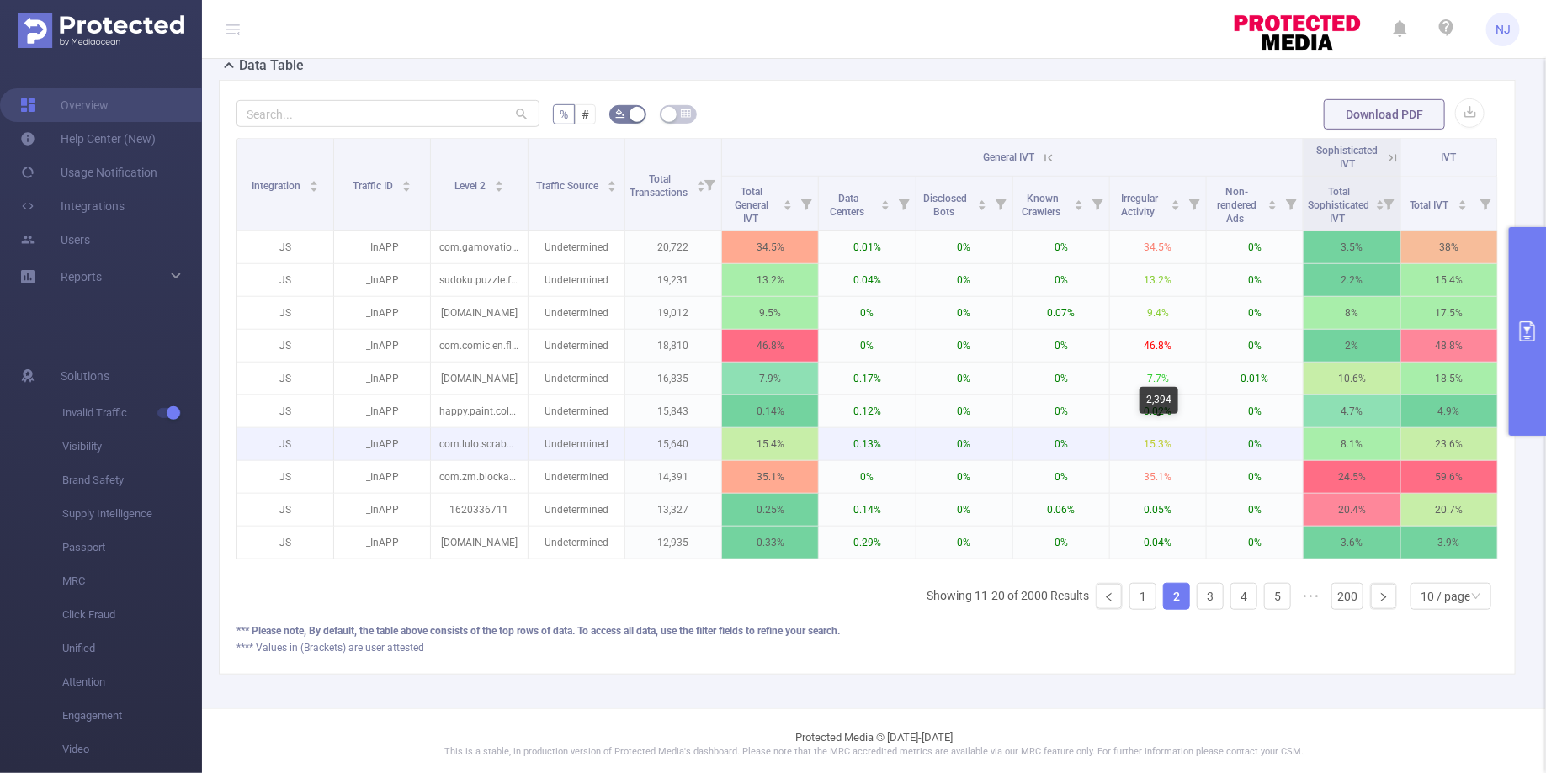
click at [1154, 440] on p "15.3%" at bounding box center [1158, 444] width 96 height 32
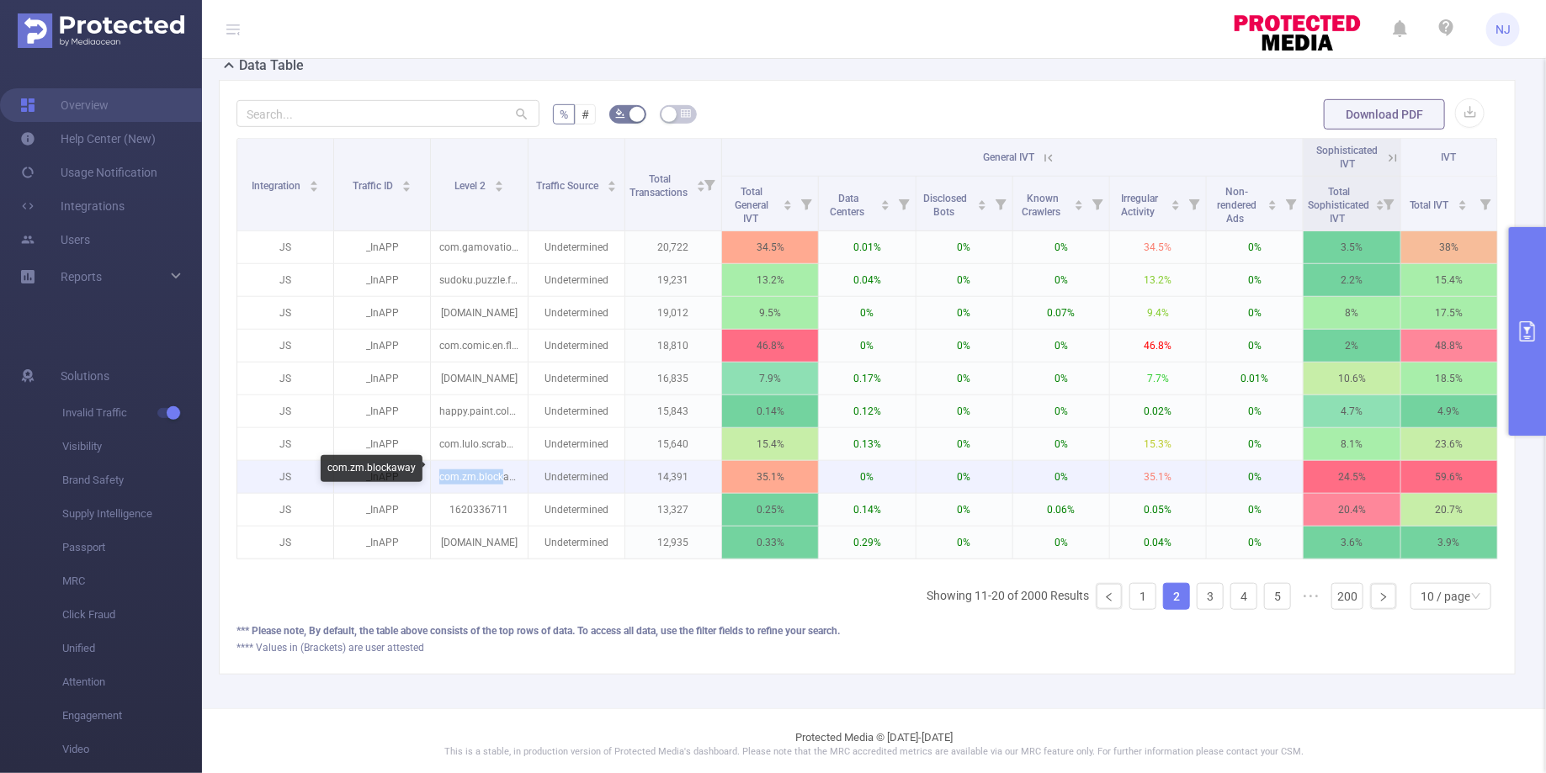
drag, startPoint x: 501, startPoint y: 472, endPoint x: 436, endPoint y: 472, distance: 64.8
click at [436, 472] on p "com.zm.blockaway" at bounding box center [479, 477] width 96 height 32
copy p "com.zm.block"
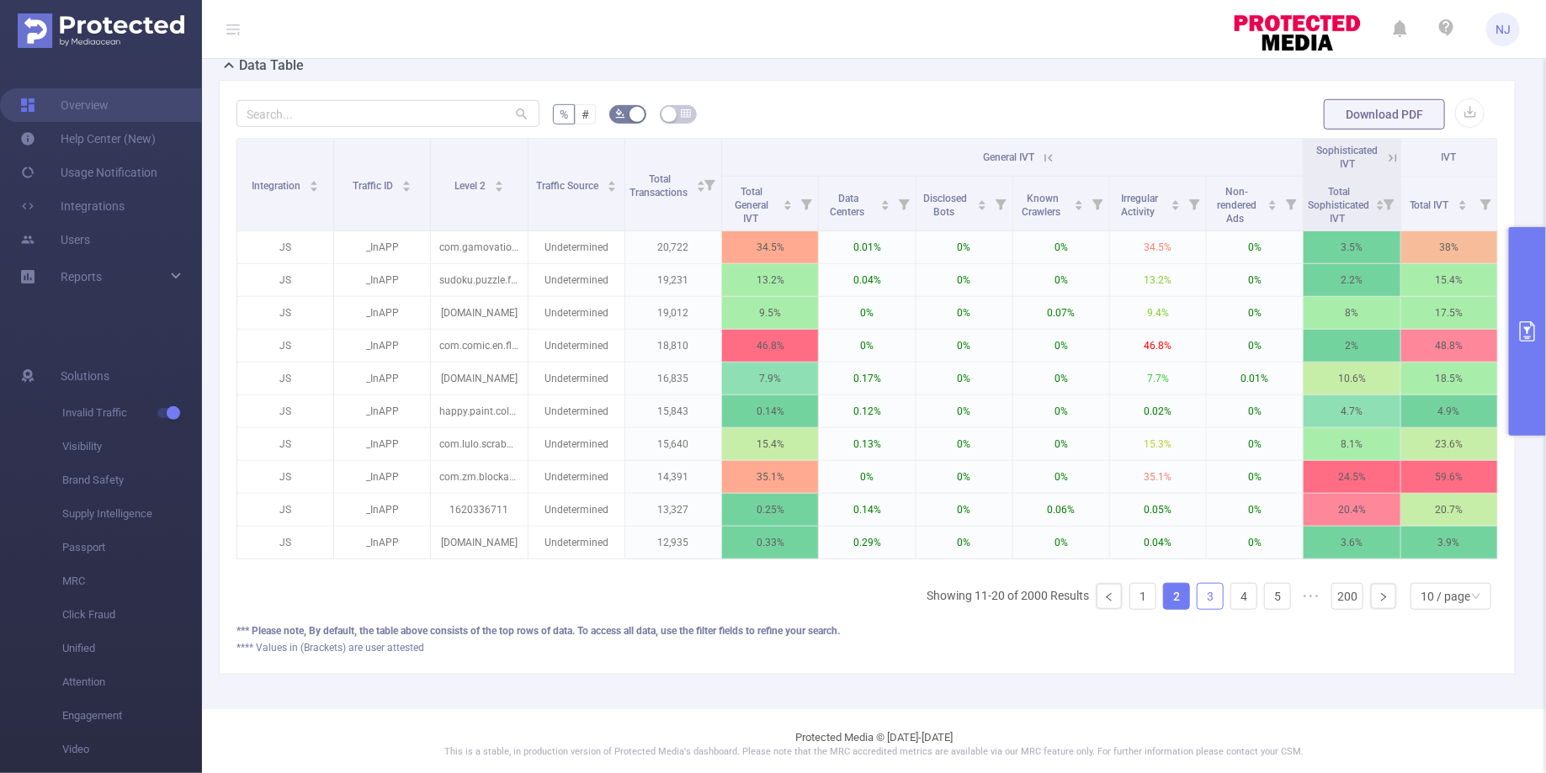
click at [1201, 587] on link "3" at bounding box center [1209, 596] width 25 height 25
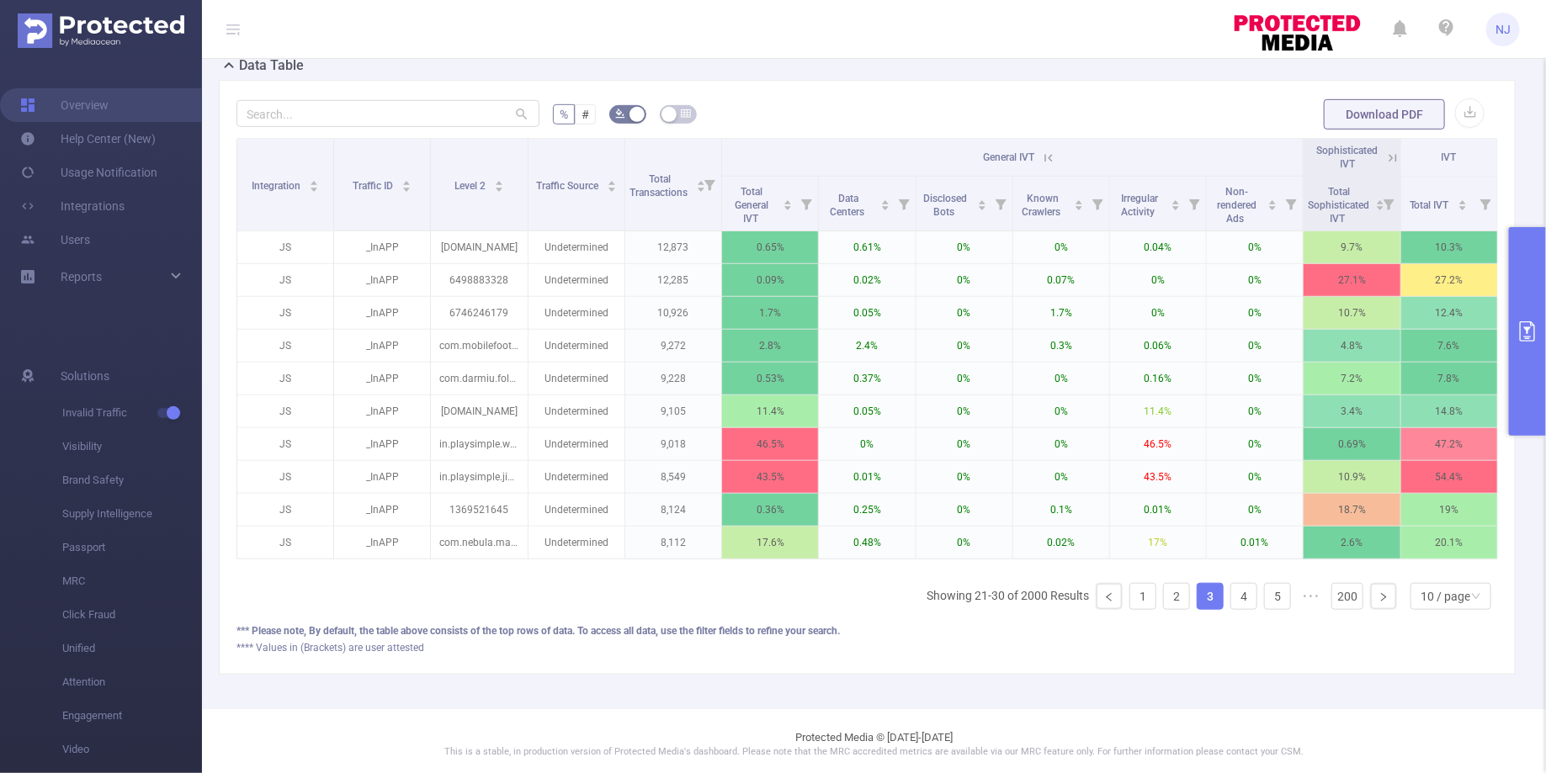
click at [1201, 587] on link "3" at bounding box center [1209, 596] width 25 height 25
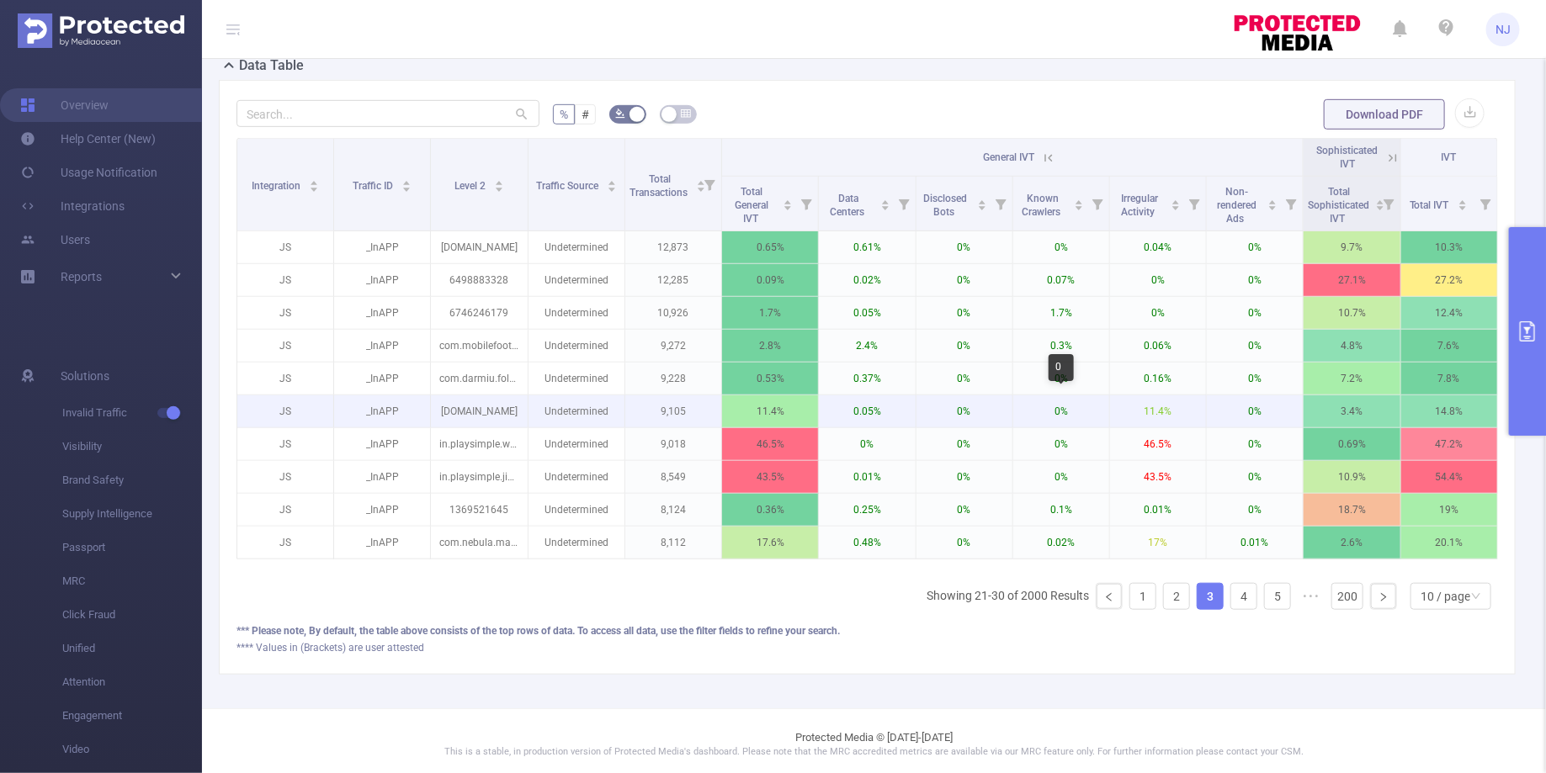
scroll to position [0, 3]
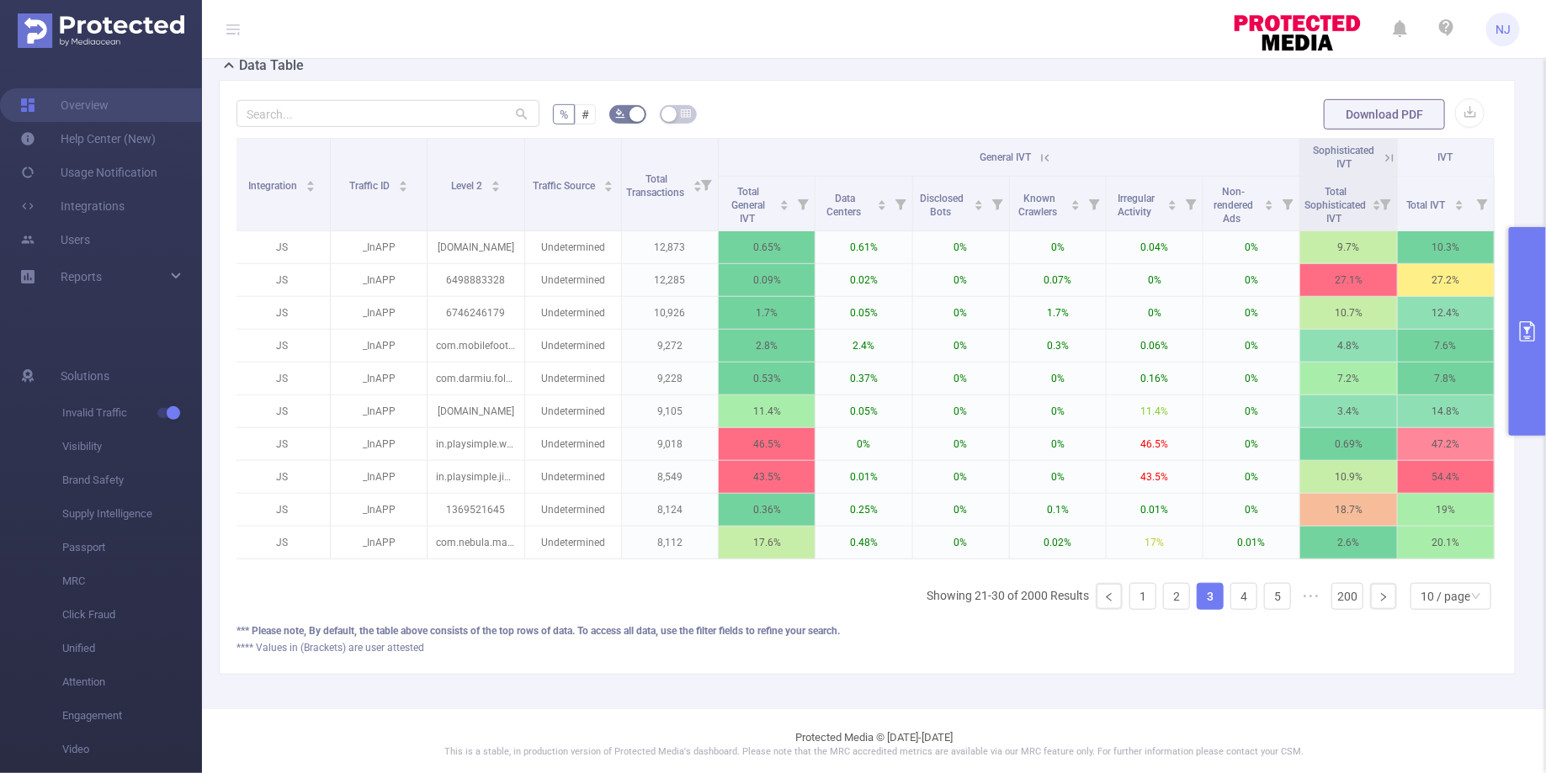
click at [1528, 358] on button "primary" at bounding box center [1527, 331] width 37 height 209
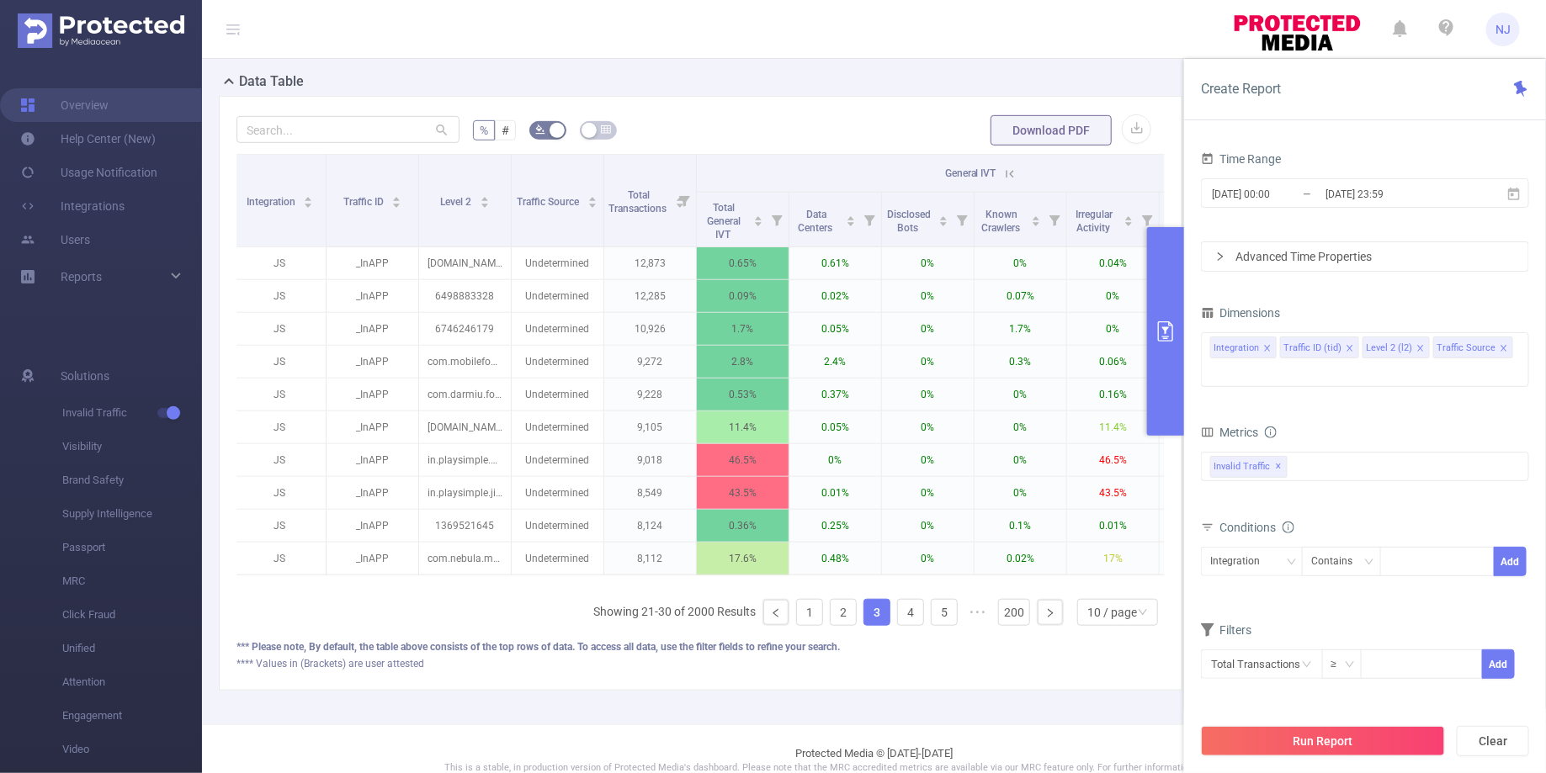
click at [920, 93] on div "Data Table" at bounding box center [707, 84] width 977 height 24
click at [1163, 346] on button "primary" at bounding box center [1165, 331] width 37 height 209
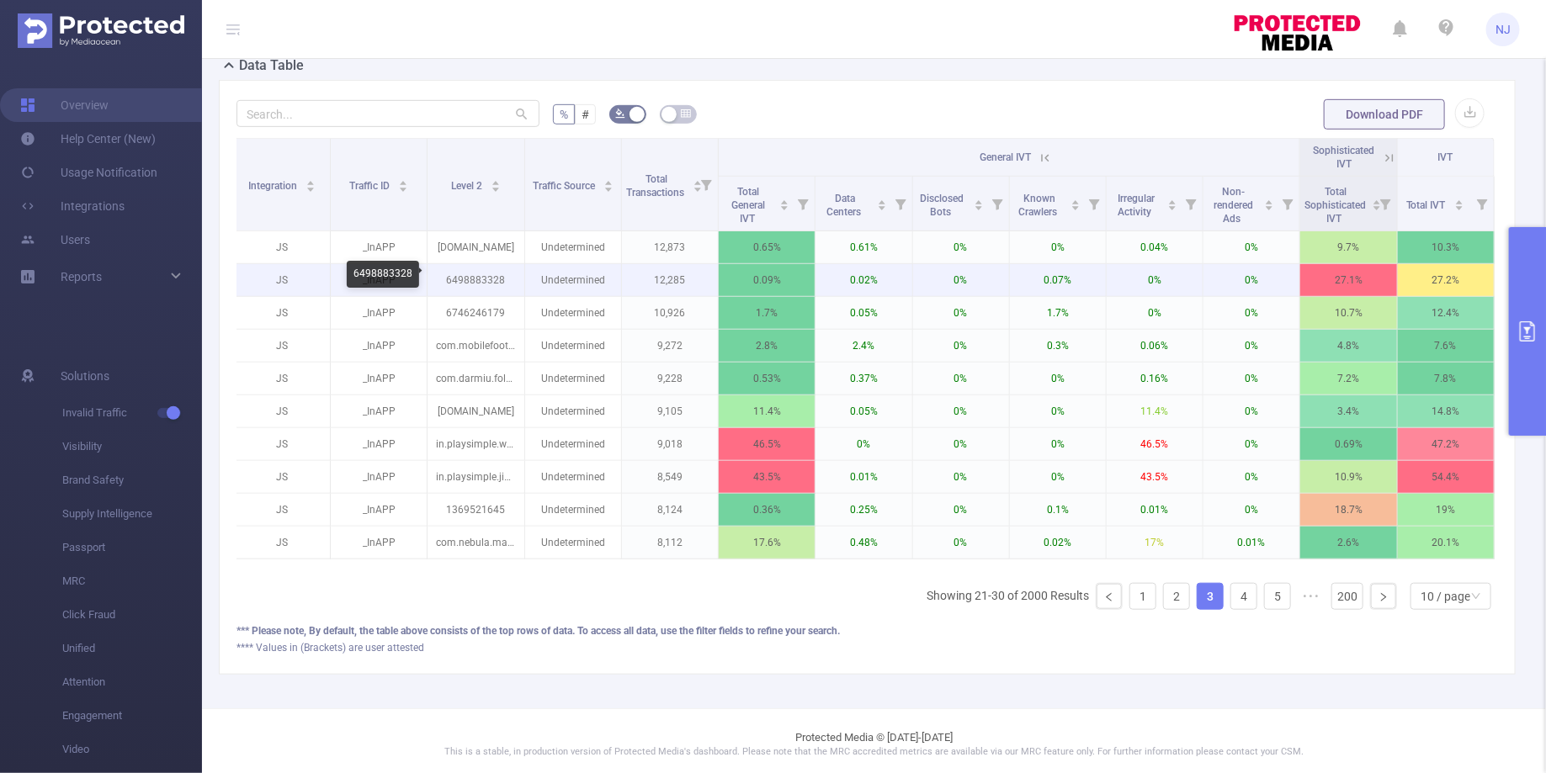
click at [472, 277] on p "6498883328" at bounding box center [475, 280] width 96 height 32
copy p "6498883328"
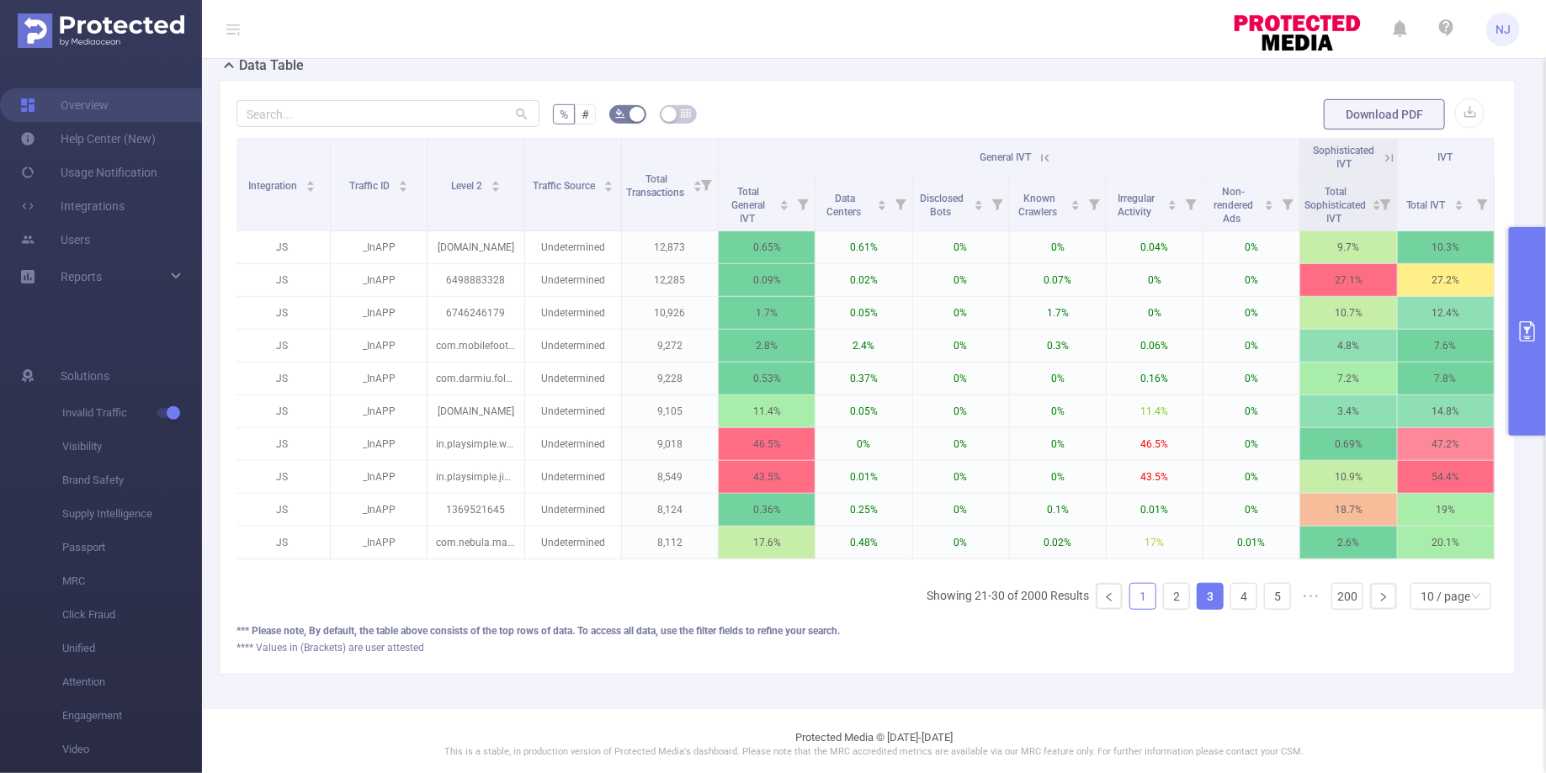
click at [1148, 594] on link "1" at bounding box center [1142, 596] width 25 height 25
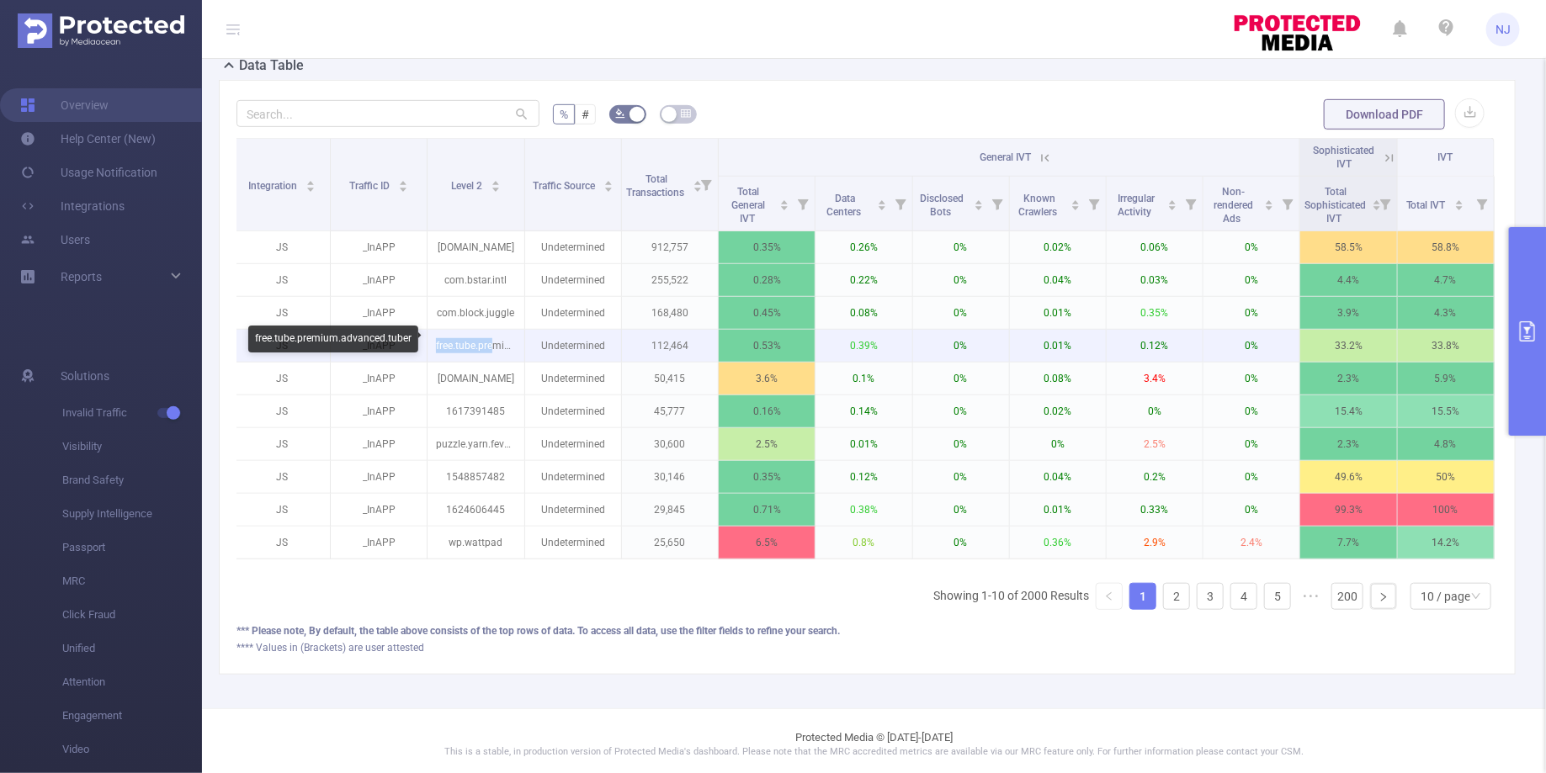
drag, startPoint x: 496, startPoint y: 342, endPoint x: 434, endPoint y: 342, distance: 61.4
click at [434, 342] on p "free.tube.premium.advanced.tuber" at bounding box center [475, 346] width 96 height 32
copy p "free.tube.pre"
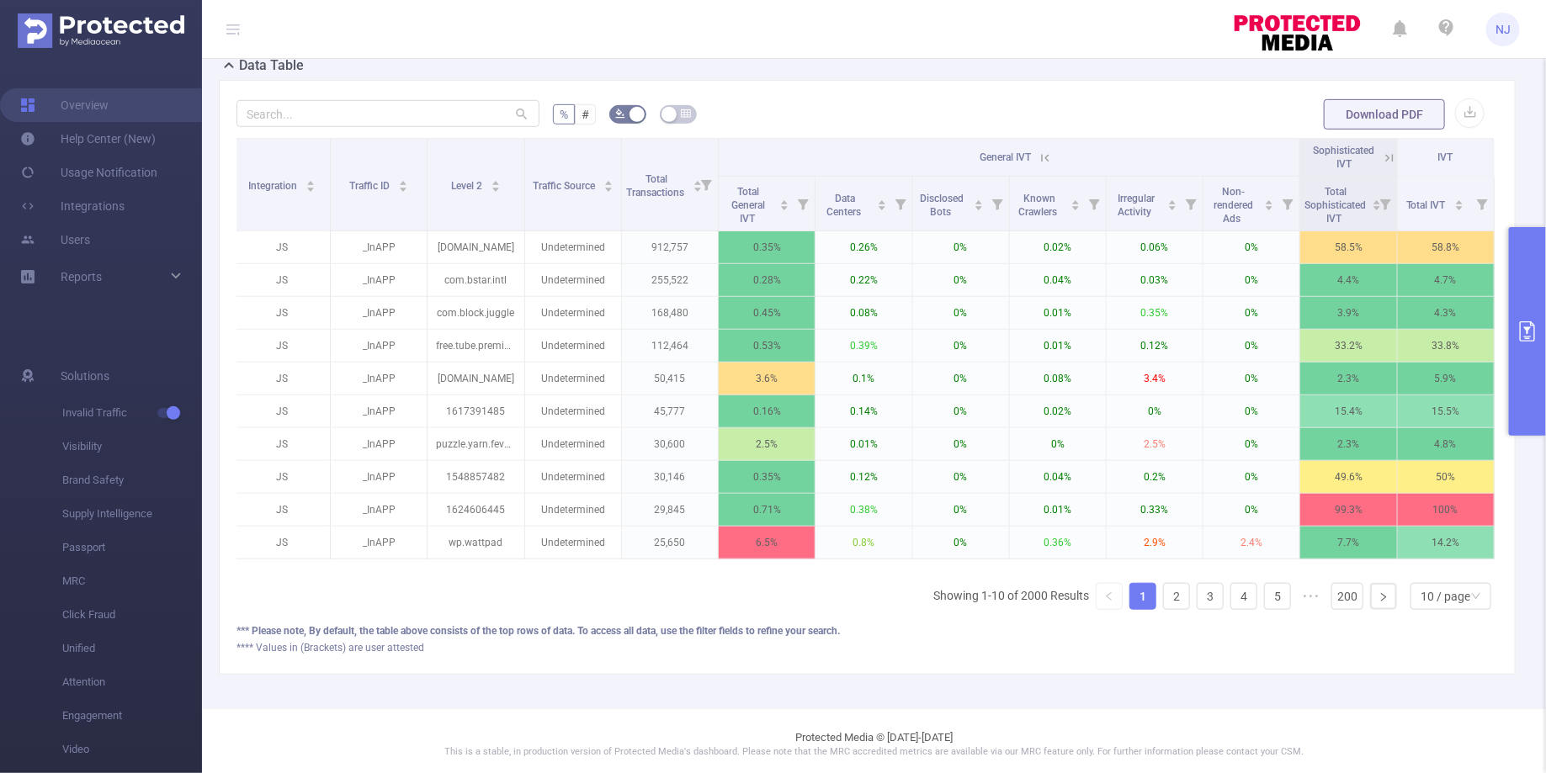
click at [1383, 156] on icon at bounding box center [1389, 158] width 15 height 15
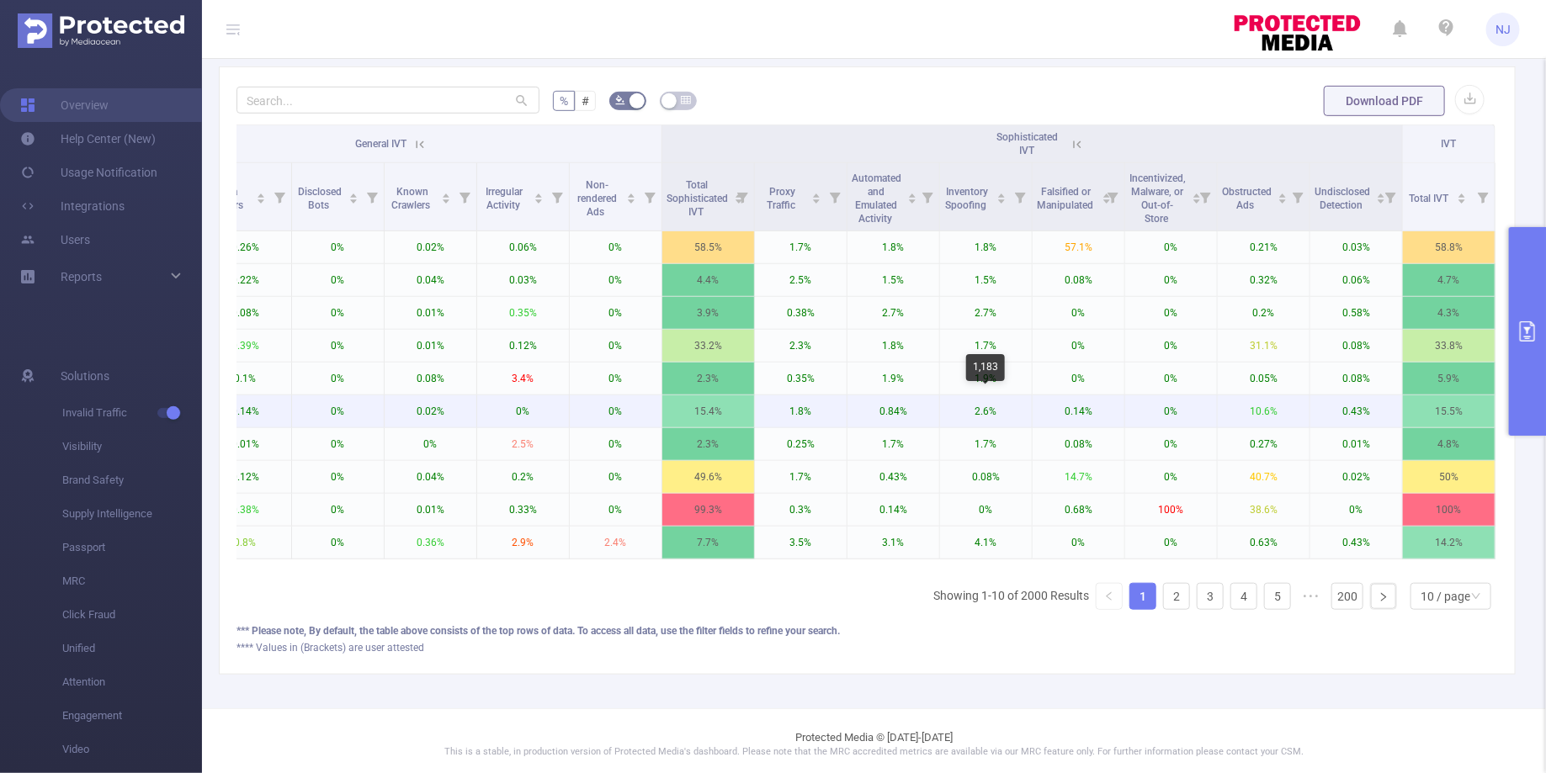
scroll to position [0, 0]
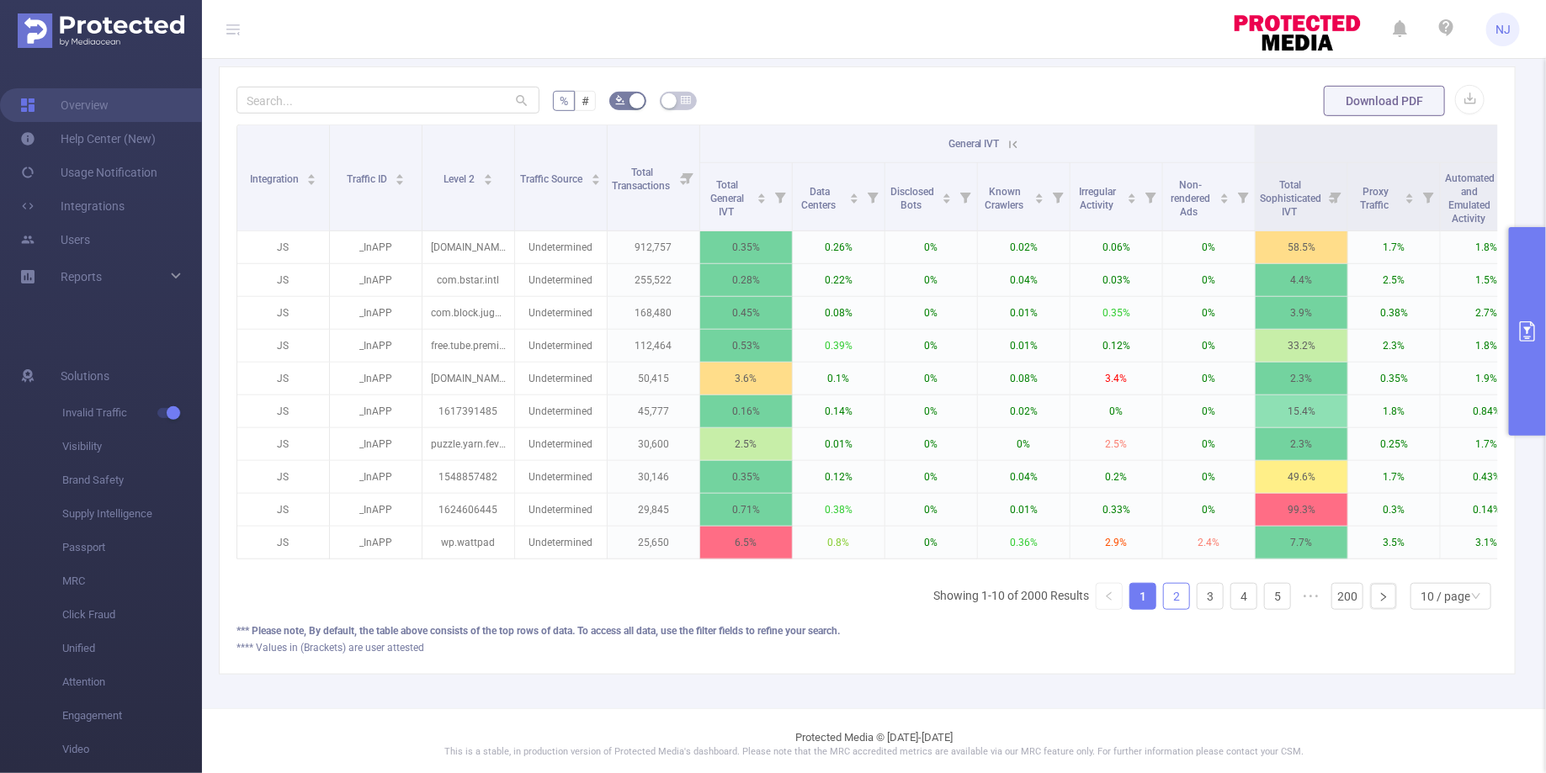
click at [1180, 595] on link "2" at bounding box center [1176, 596] width 25 height 25
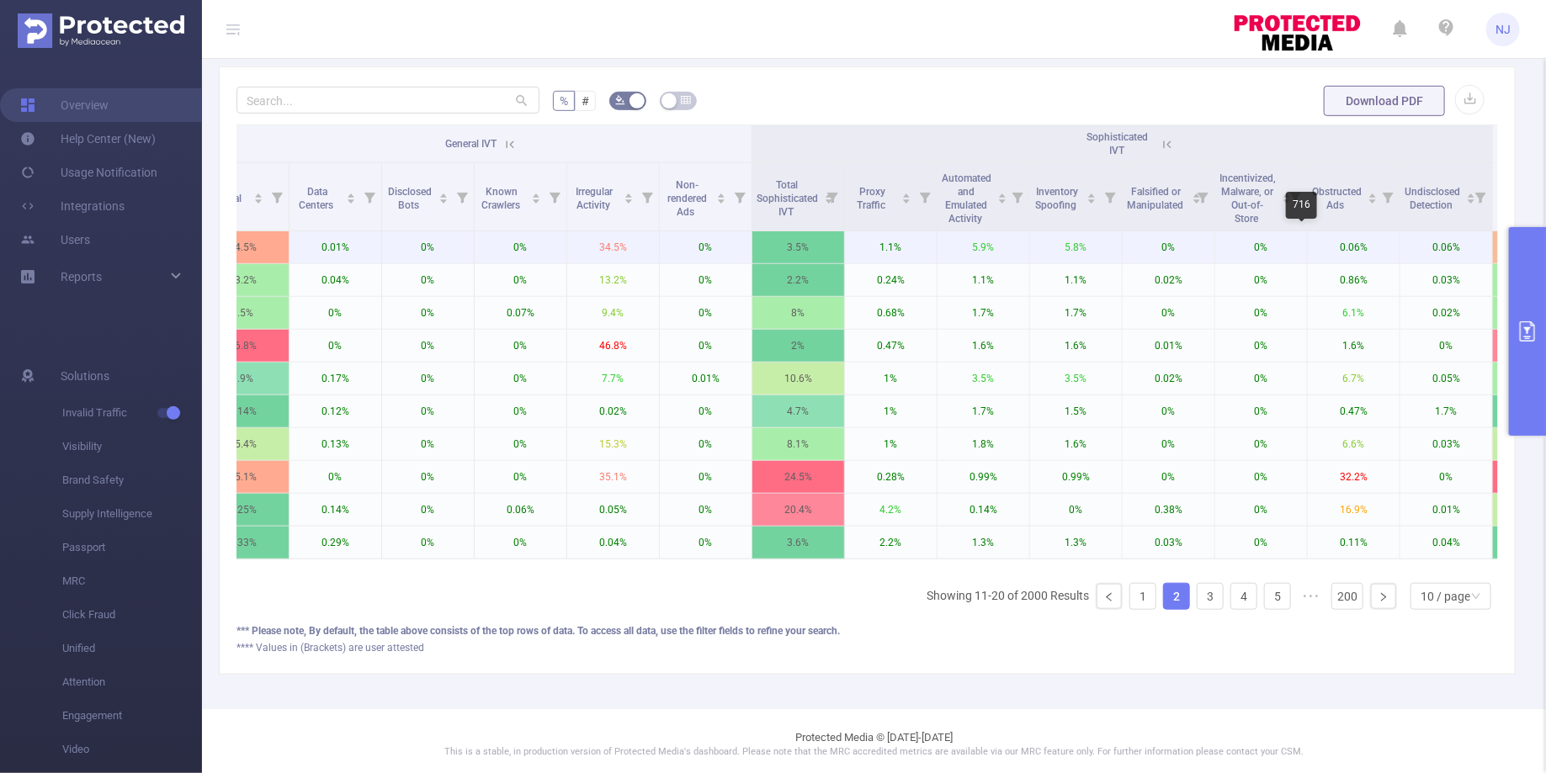
scroll to position [0, 593]
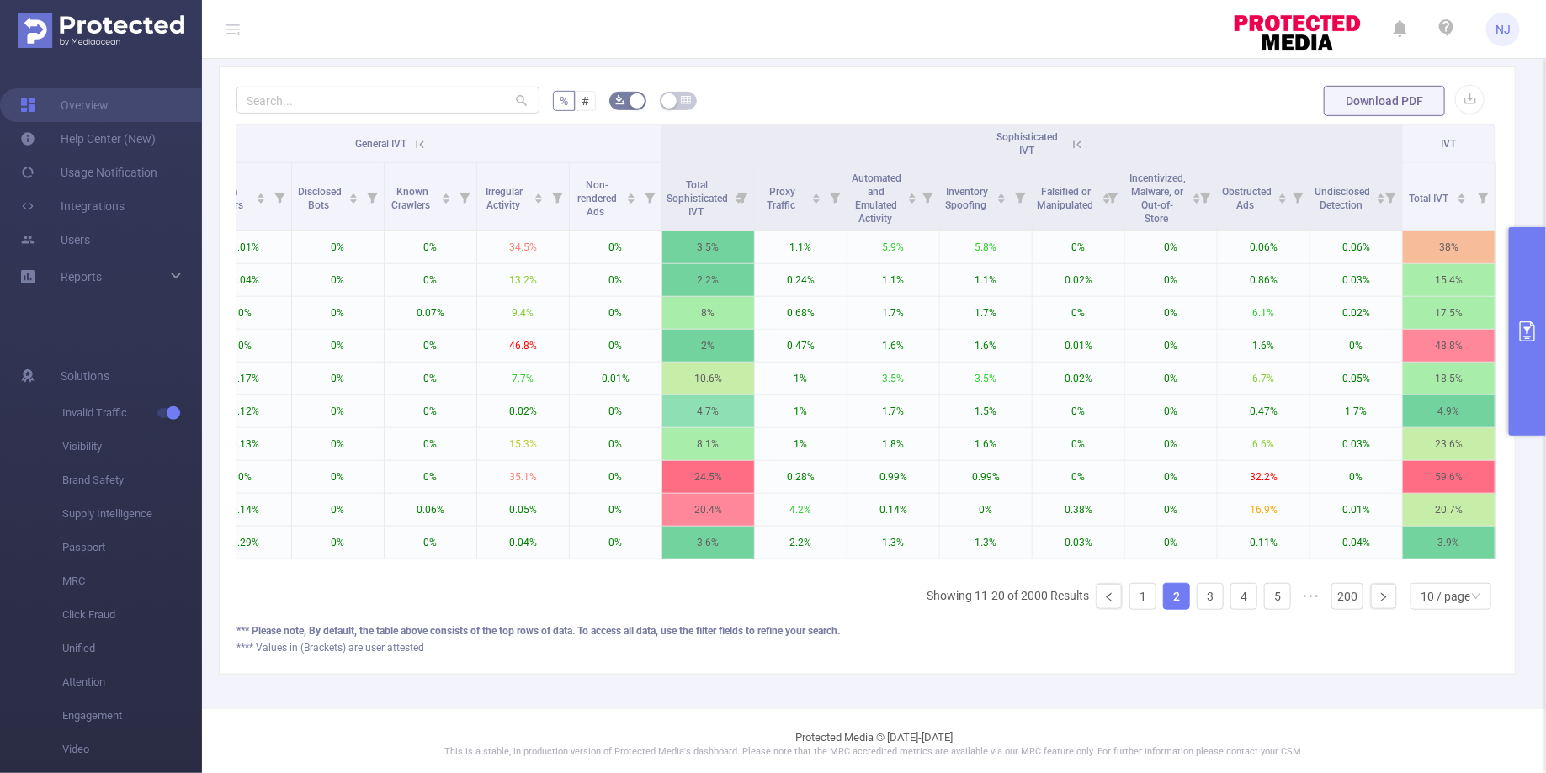
click at [1074, 145] on icon at bounding box center [1076, 144] width 15 height 15
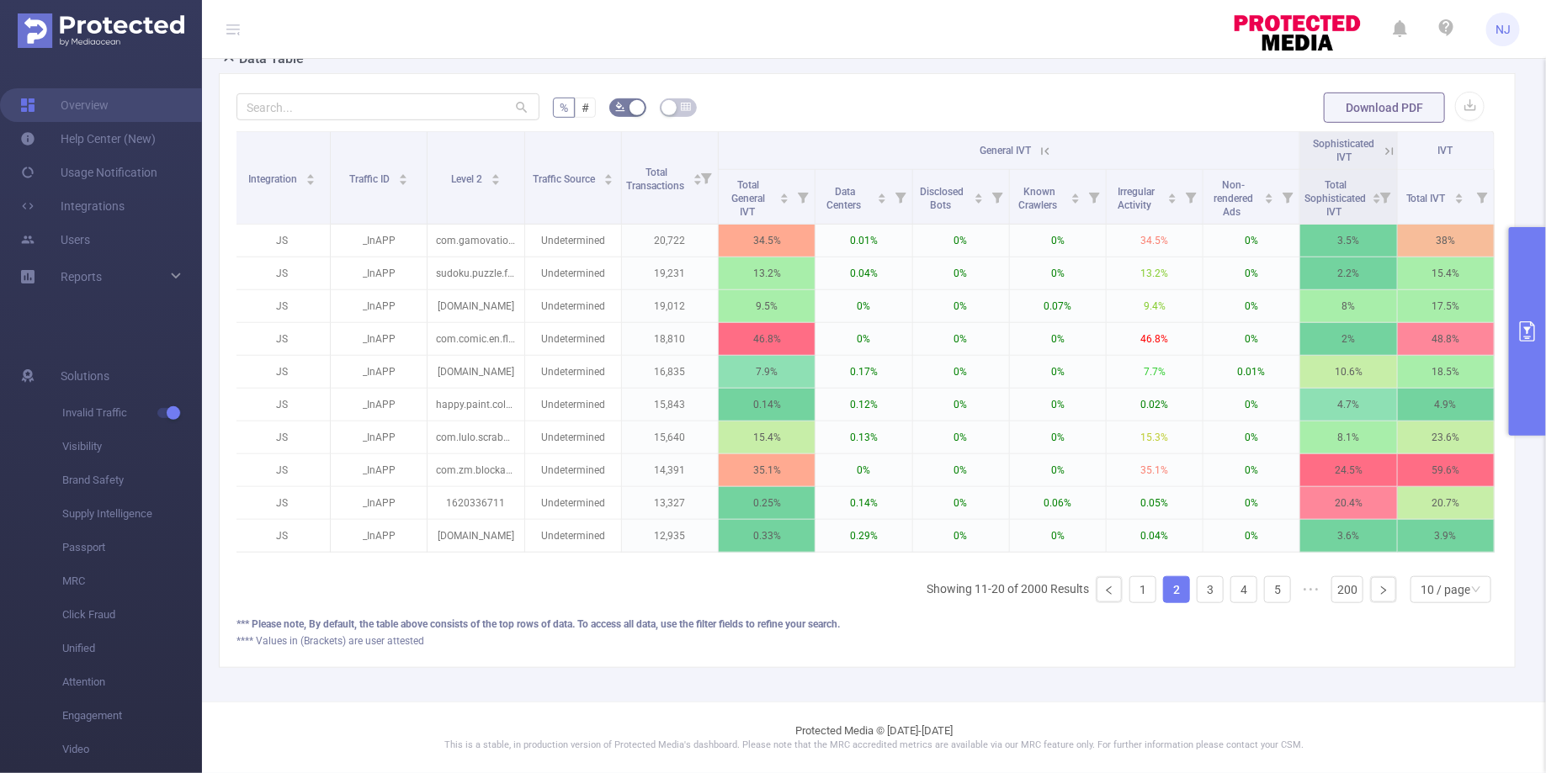
scroll to position [395, 0]
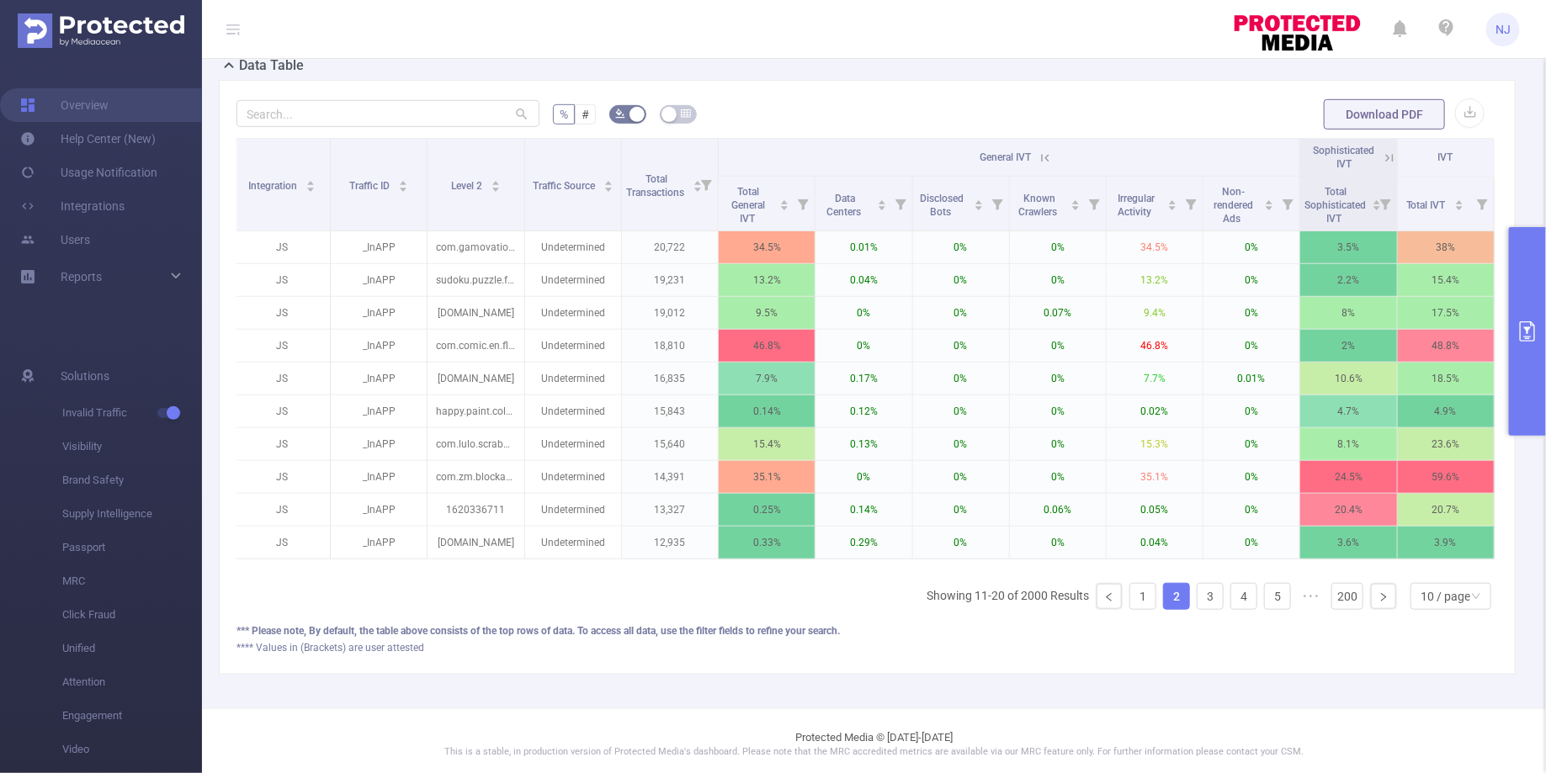
click at [1041, 161] on icon at bounding box center [1044, 158] width 15 height 15
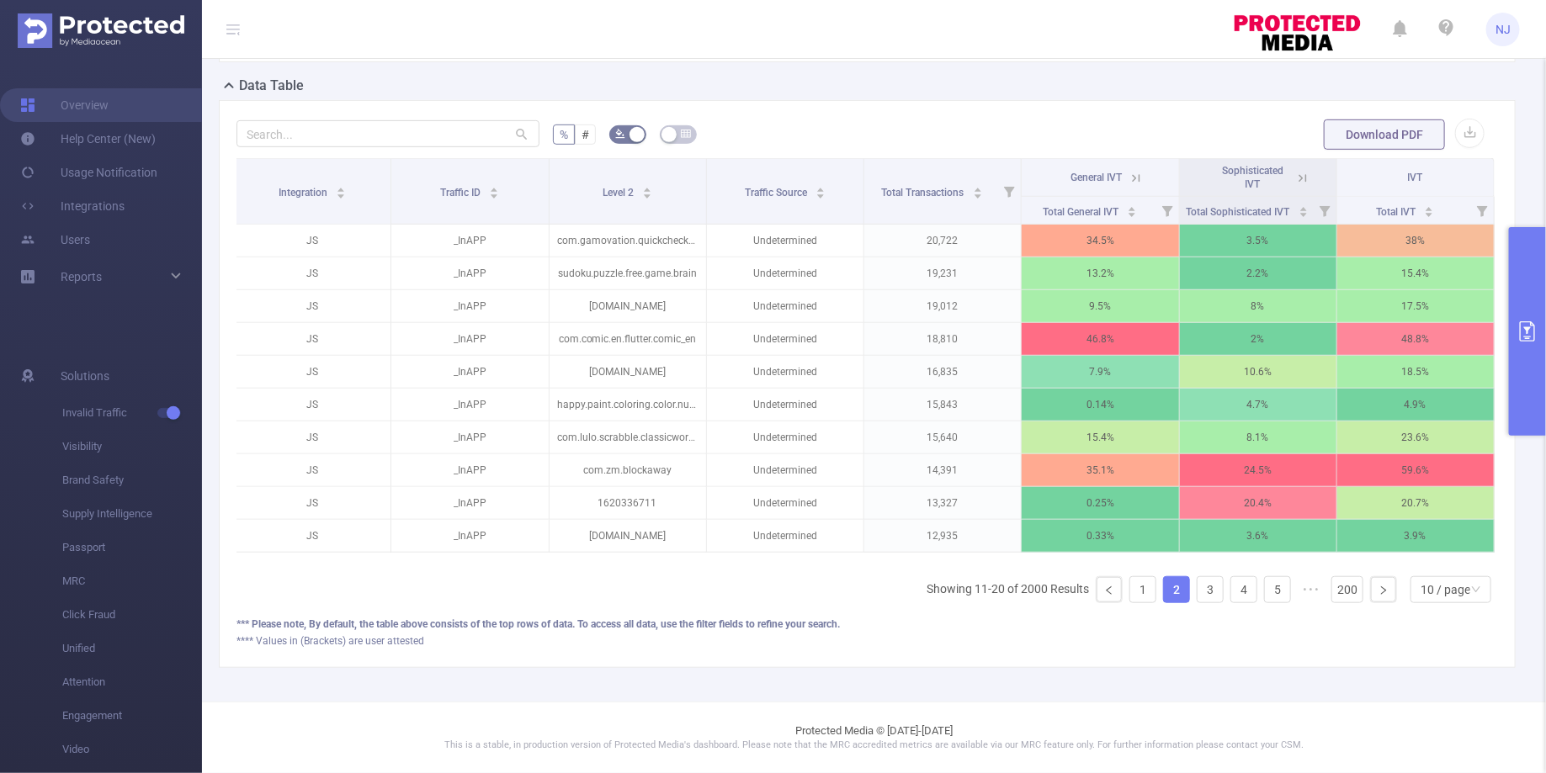
scroll to position [367, 0]
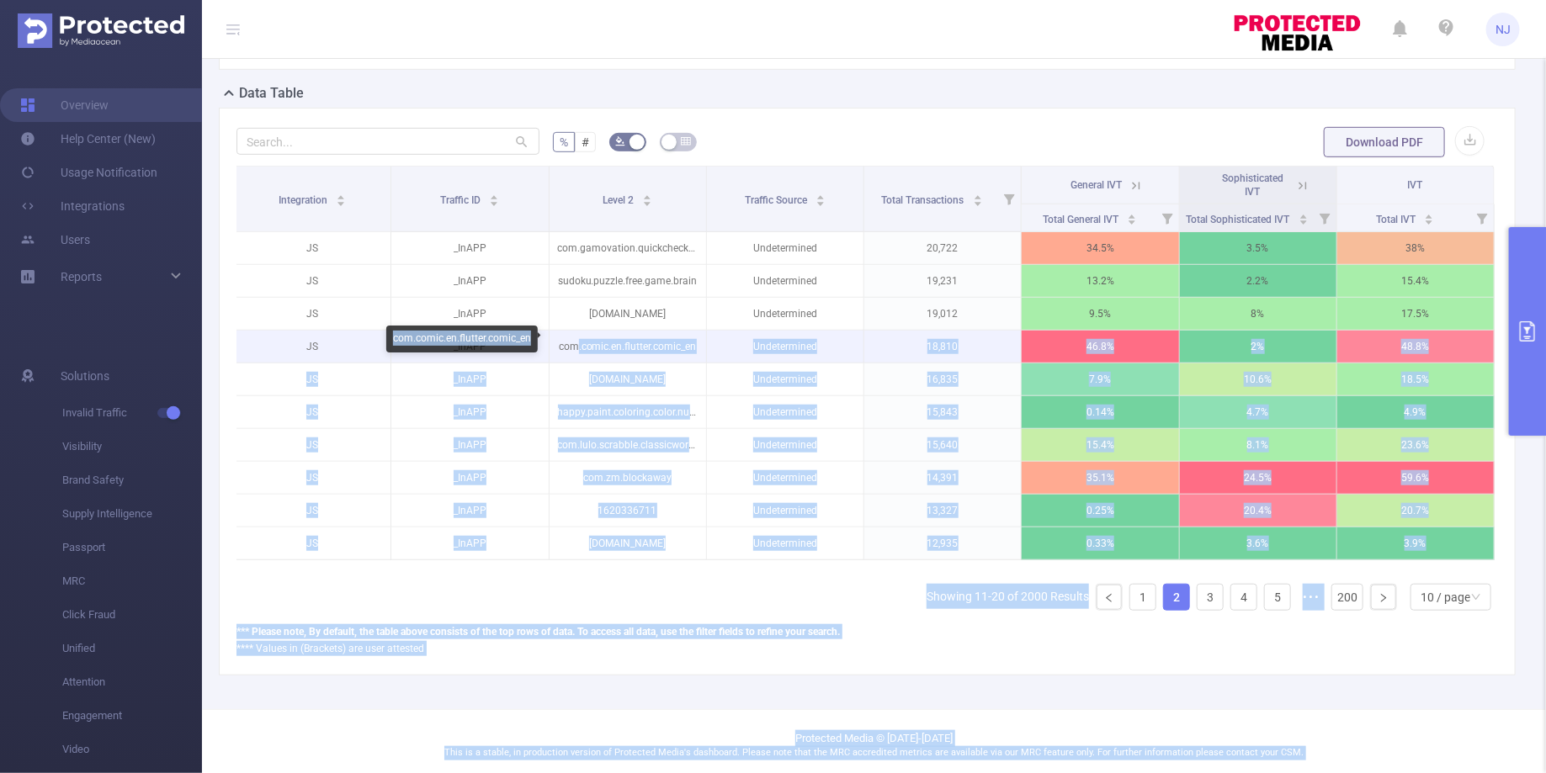
drag, startPoint x: 690, startPoint y: 342, endPoint x: 578, endPoint y: 337, distance: 112.0
click at [578, 337] on body "NJ Overview Help Center (New) Usage Notification Integrations Users Reports Sol…" at bounding box center [773, 386] width 1546 height 773
click at [628, 335] on p "com.comic.en.flutter.comic_en" at bounding box center [627, 347] width 156 height 32
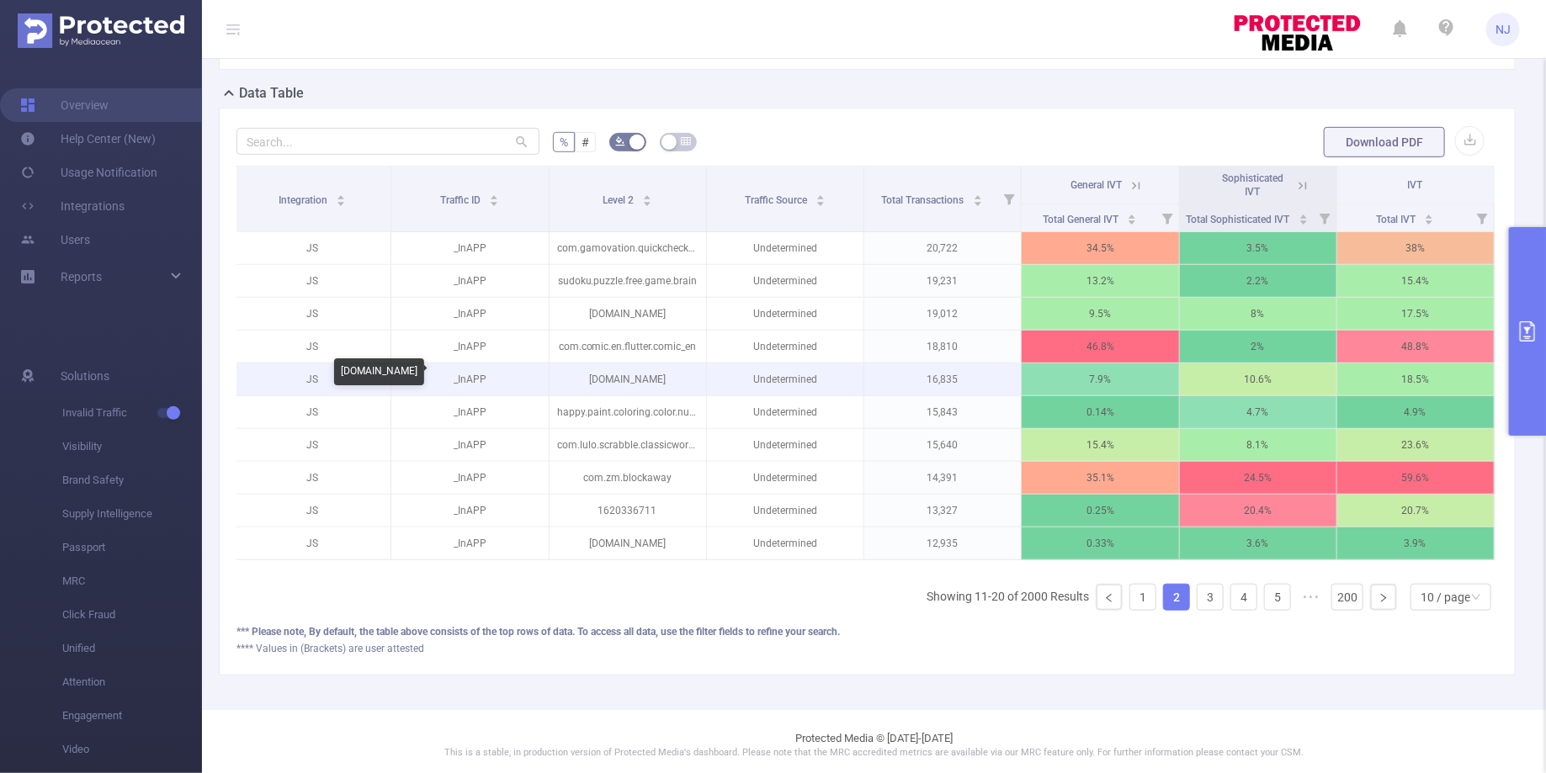
click at [617, 379] on p "[DOMAIN_NAME]" at bounding box center [627, 379] width 156 height 32
copy p "scientific"
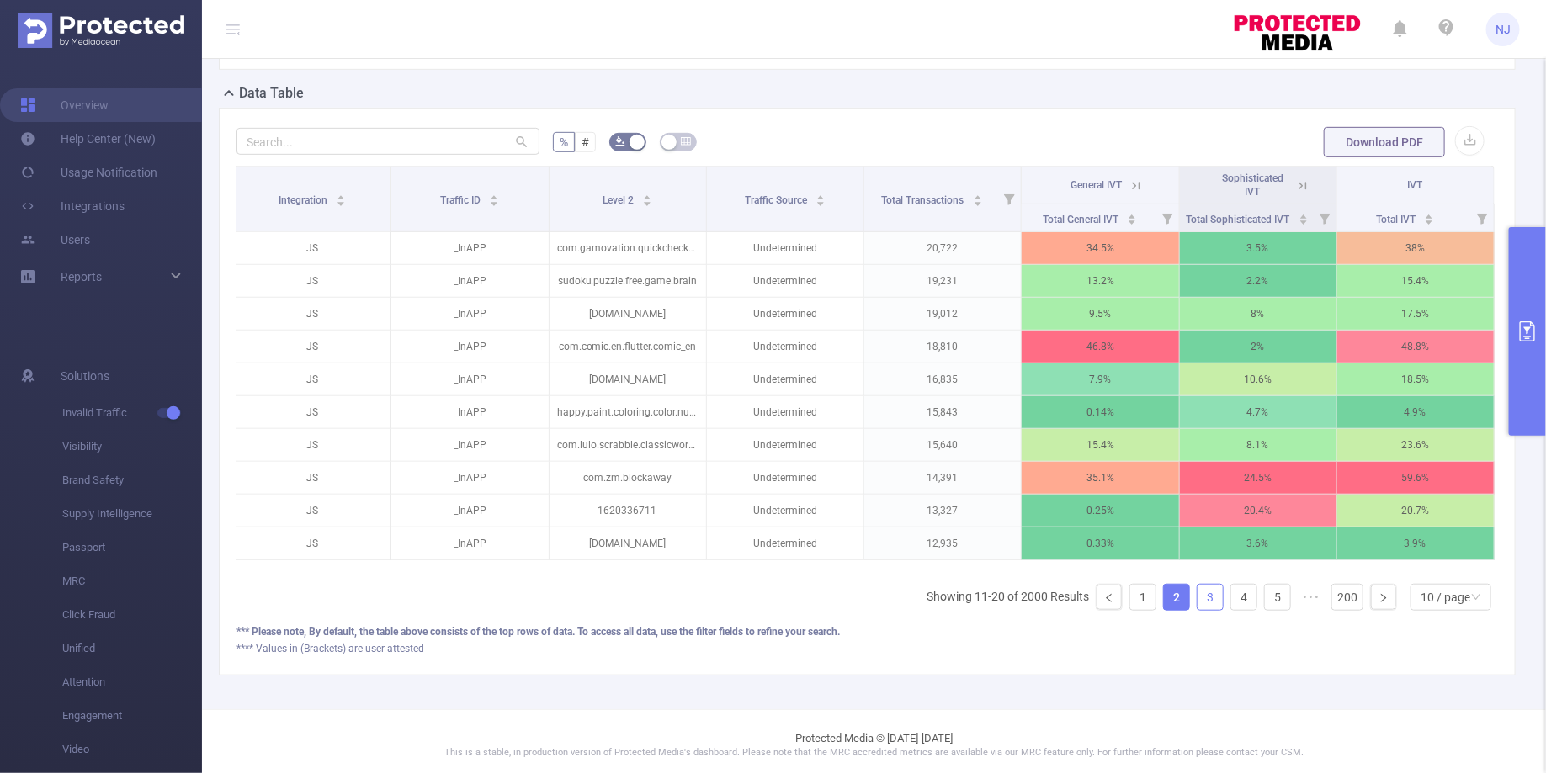
click at [1212, 591] on link "3" at bounding box center [1209, 597] width 25 height 25
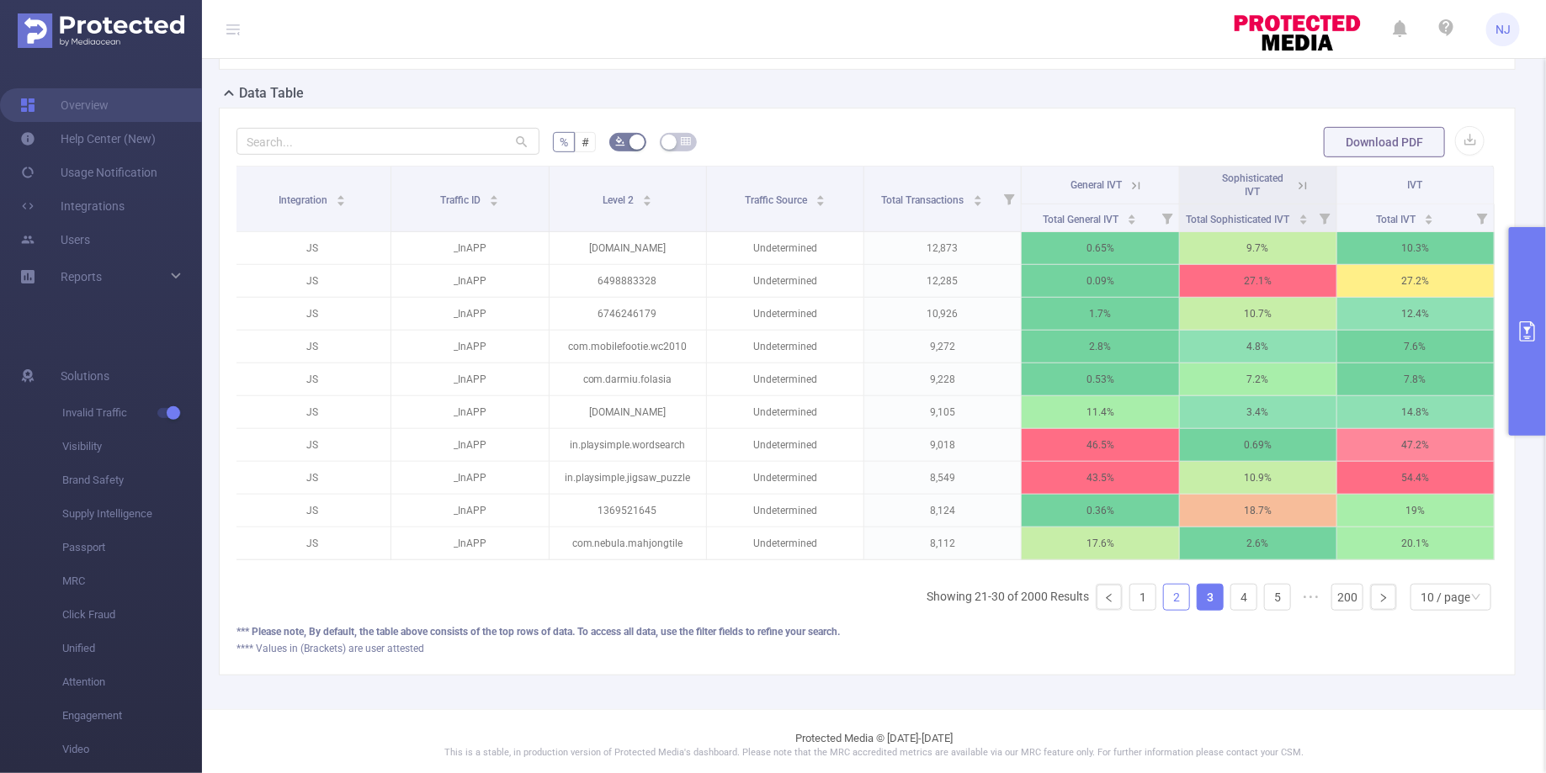
click at [1180, 593] on link "2" at bounding box center [1176, 597] width 25 height 25
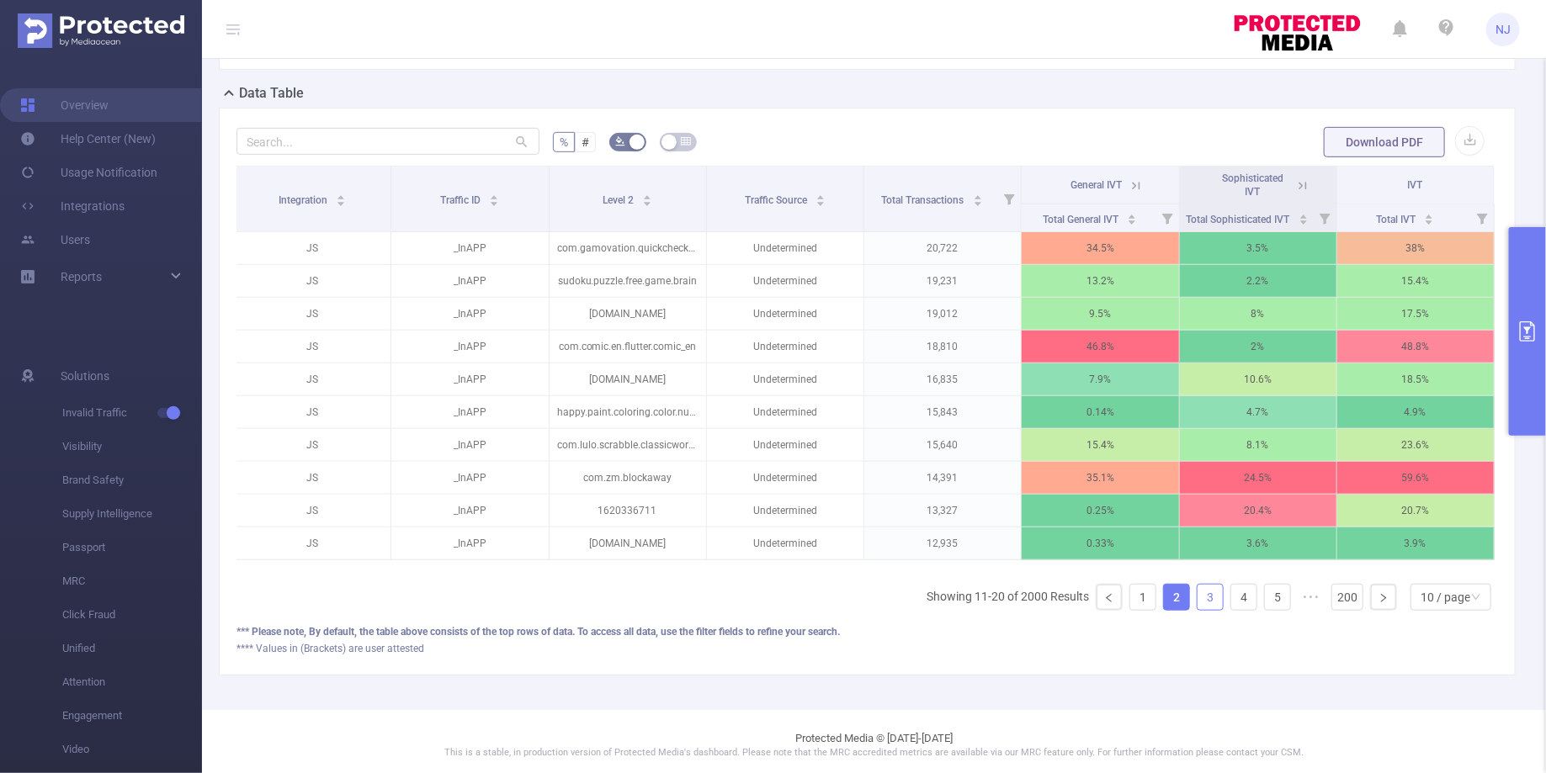
click at [1215, 599] on link "3" at bounding box center [1209, 597] width 25 height 25
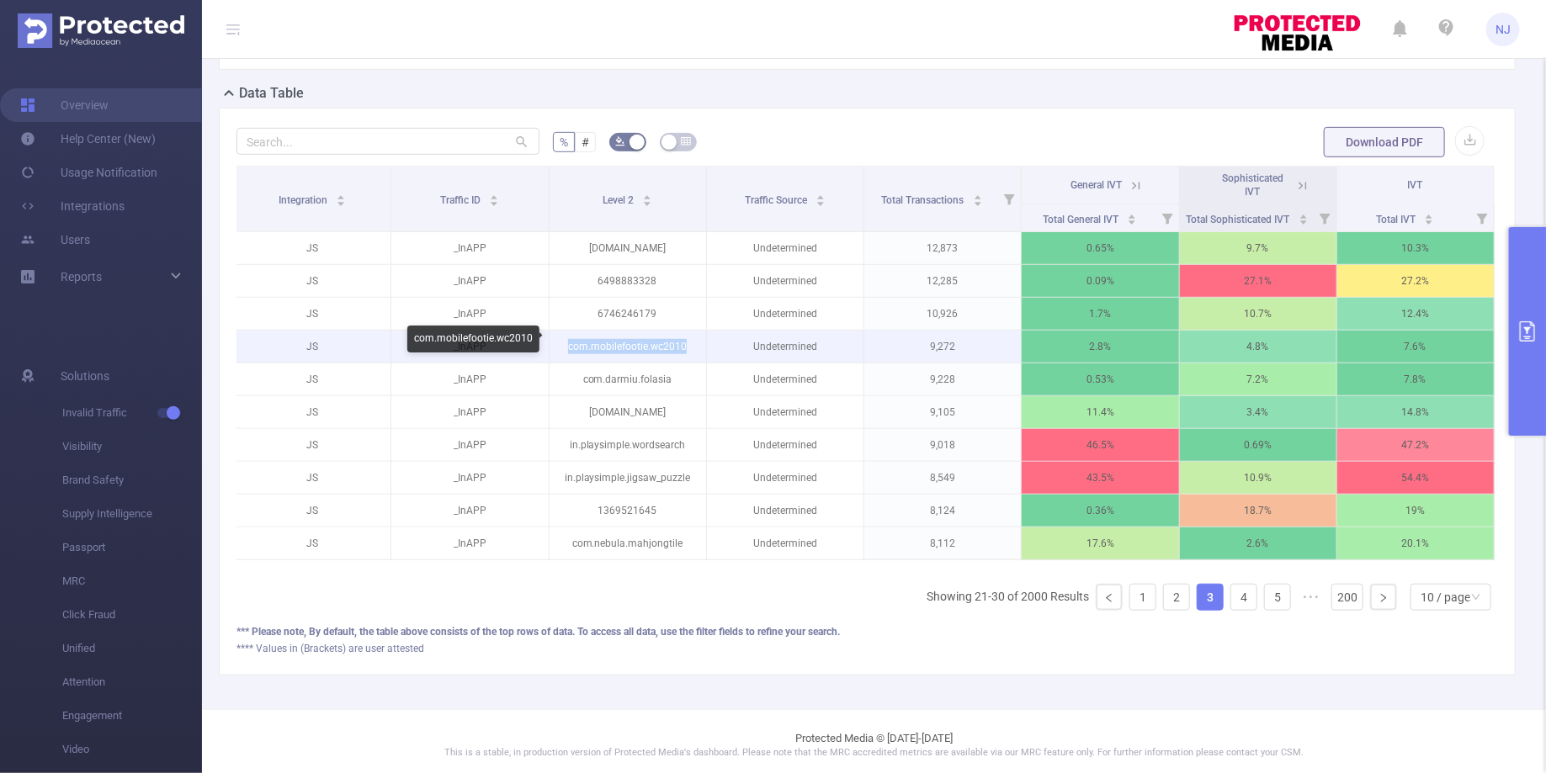
drag, startPoint x: 562, startPoint y: 347, endPoint x: 687, endPoint y: 339, distance: 124.8
click at [687, 339] on p "com.mobilefootie.wc2010" at bounding box center [627, 347] width 156 height 32
copy p "com.mobilefootie.wc2010"
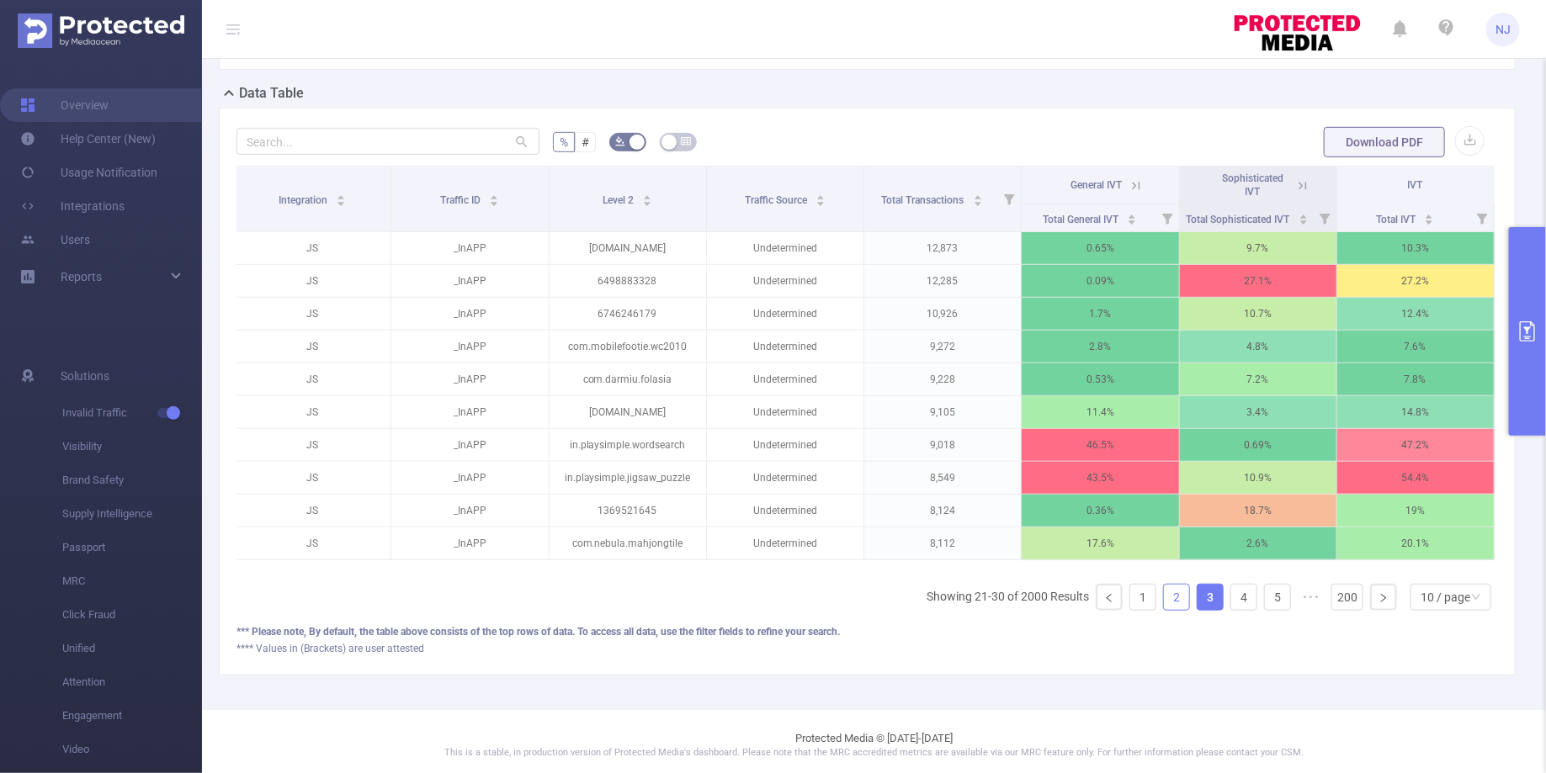
click at [1174, 585] on link "2" at bounding box center [1176, 597] width 25 height 25
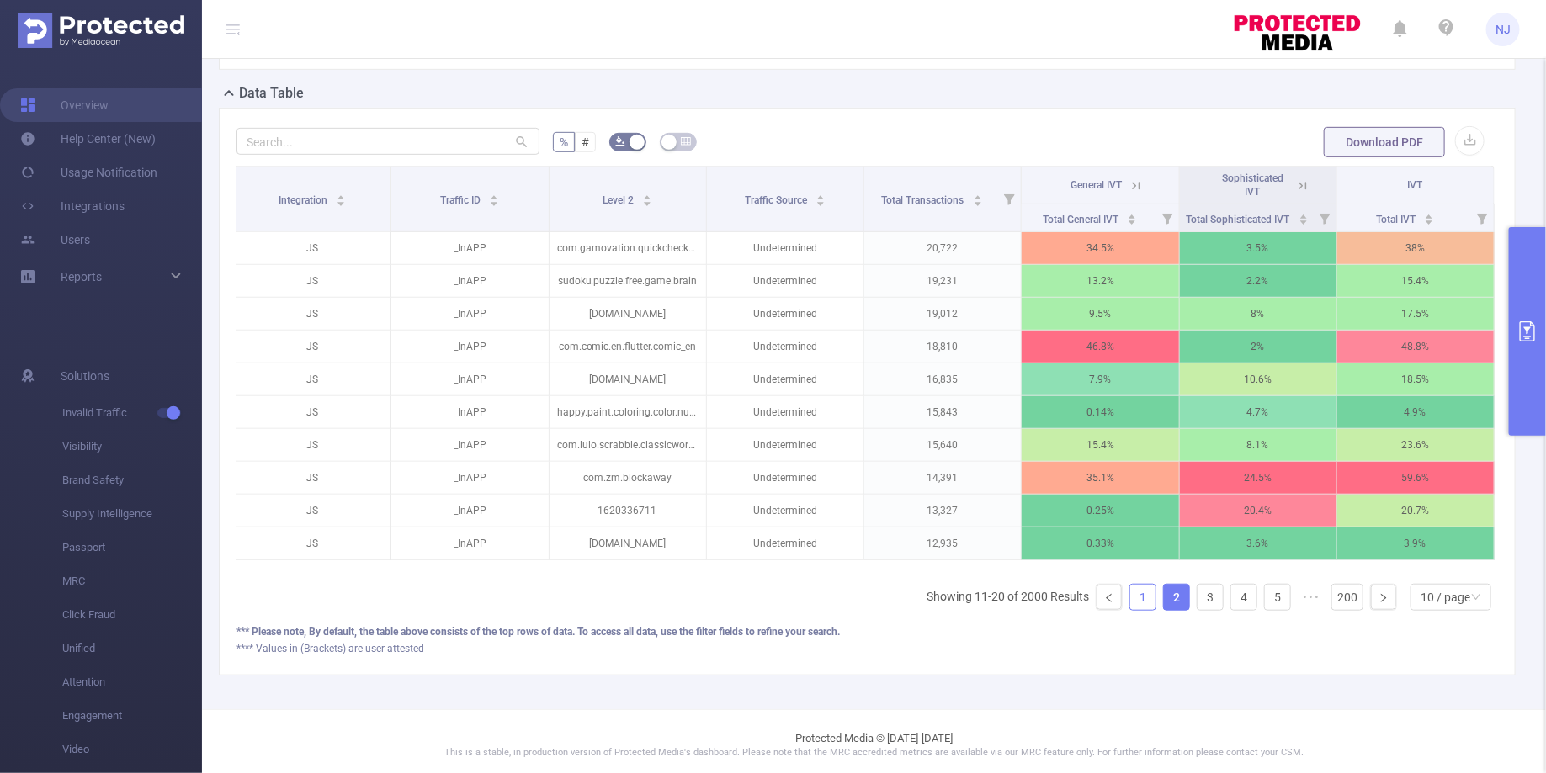
click at [1131, 596] on li "1" at bounding box center [1142, 597] width 27 height 27
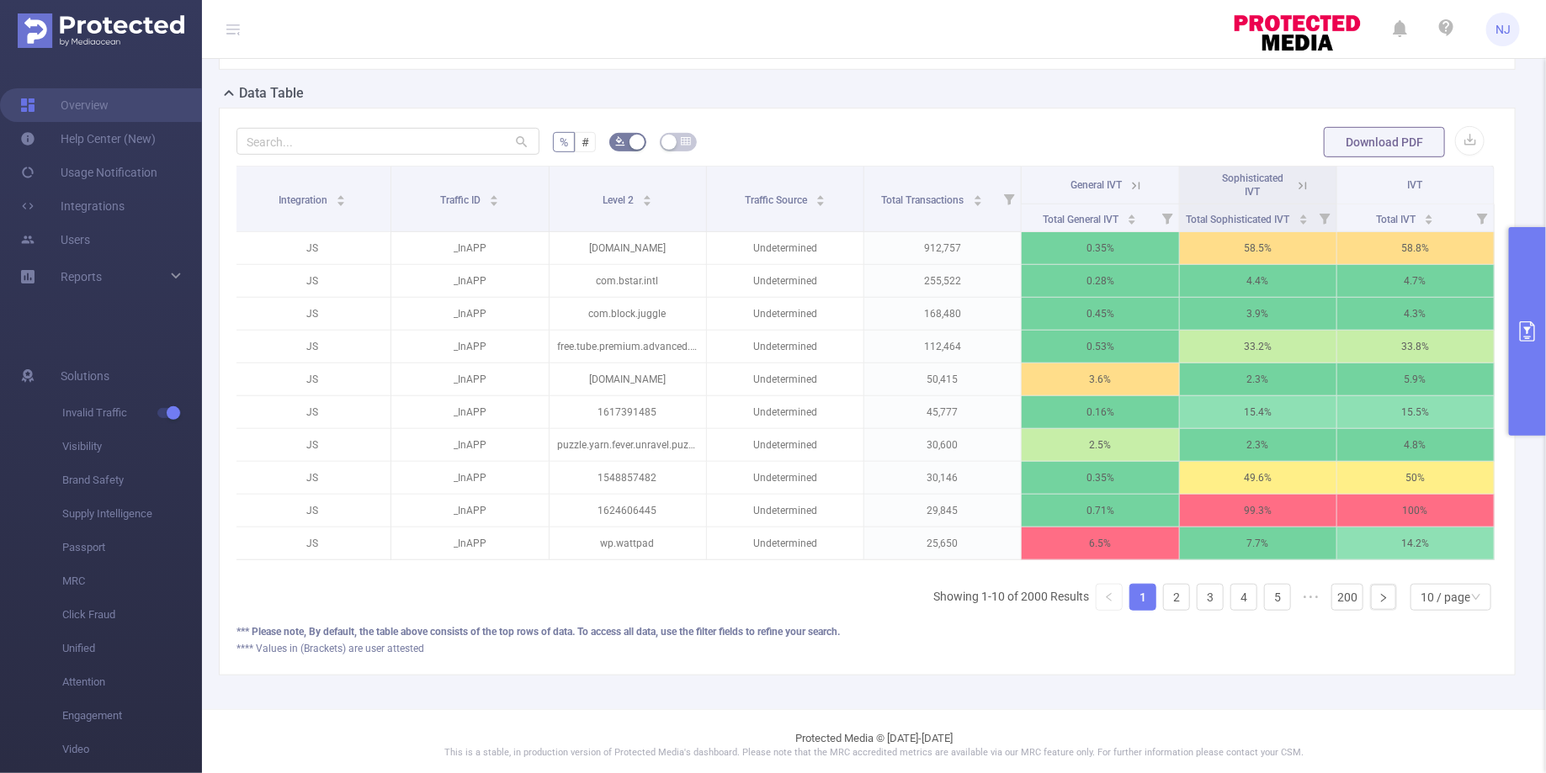
click at [1532, 328] on icon "primary" at bounding box center [1527, 331] width 20 height 20
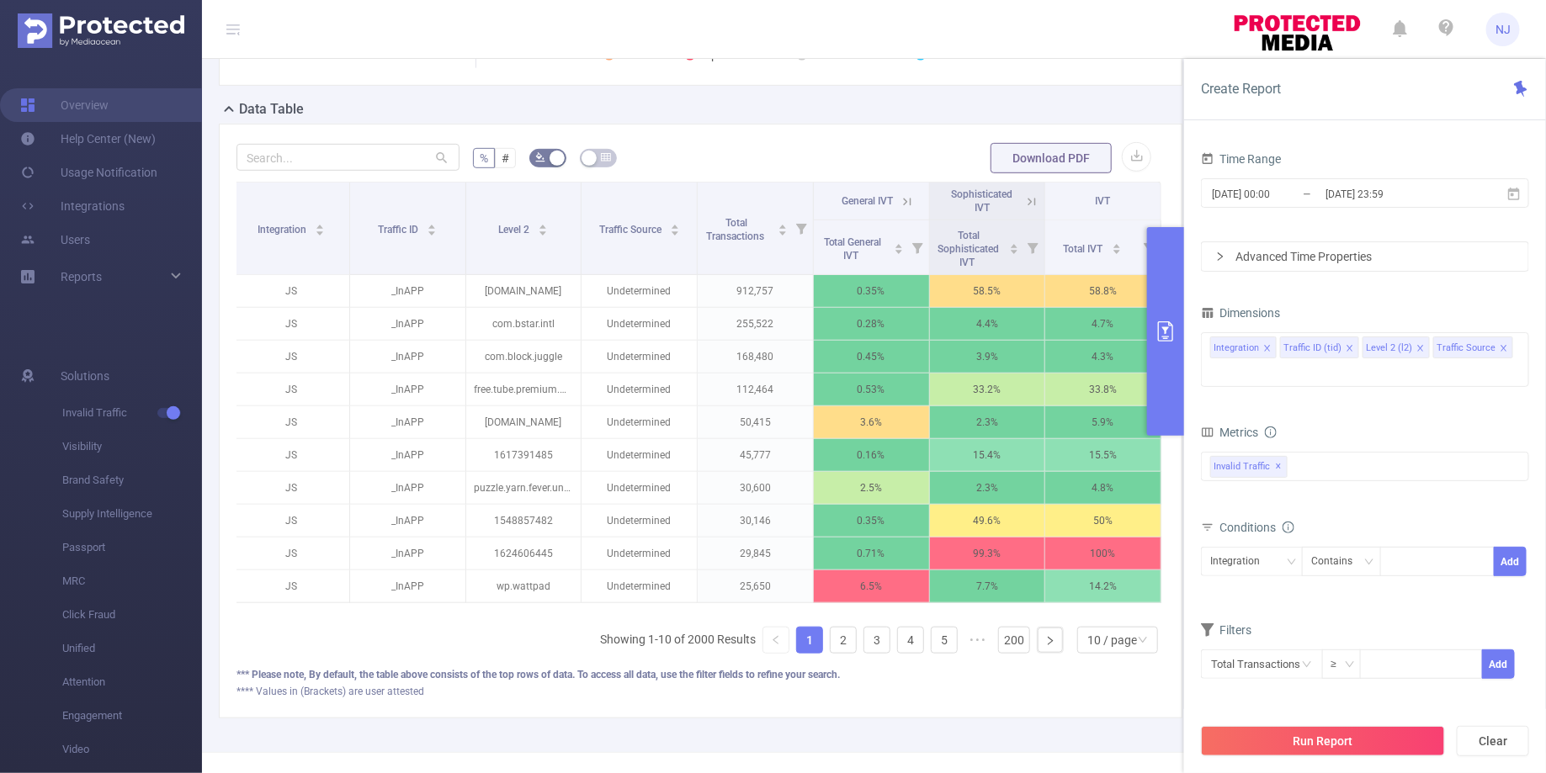
click at [1419, 347] on li "Level 2 (l2)" at bounding box center [1395, 348] width 67 height 22
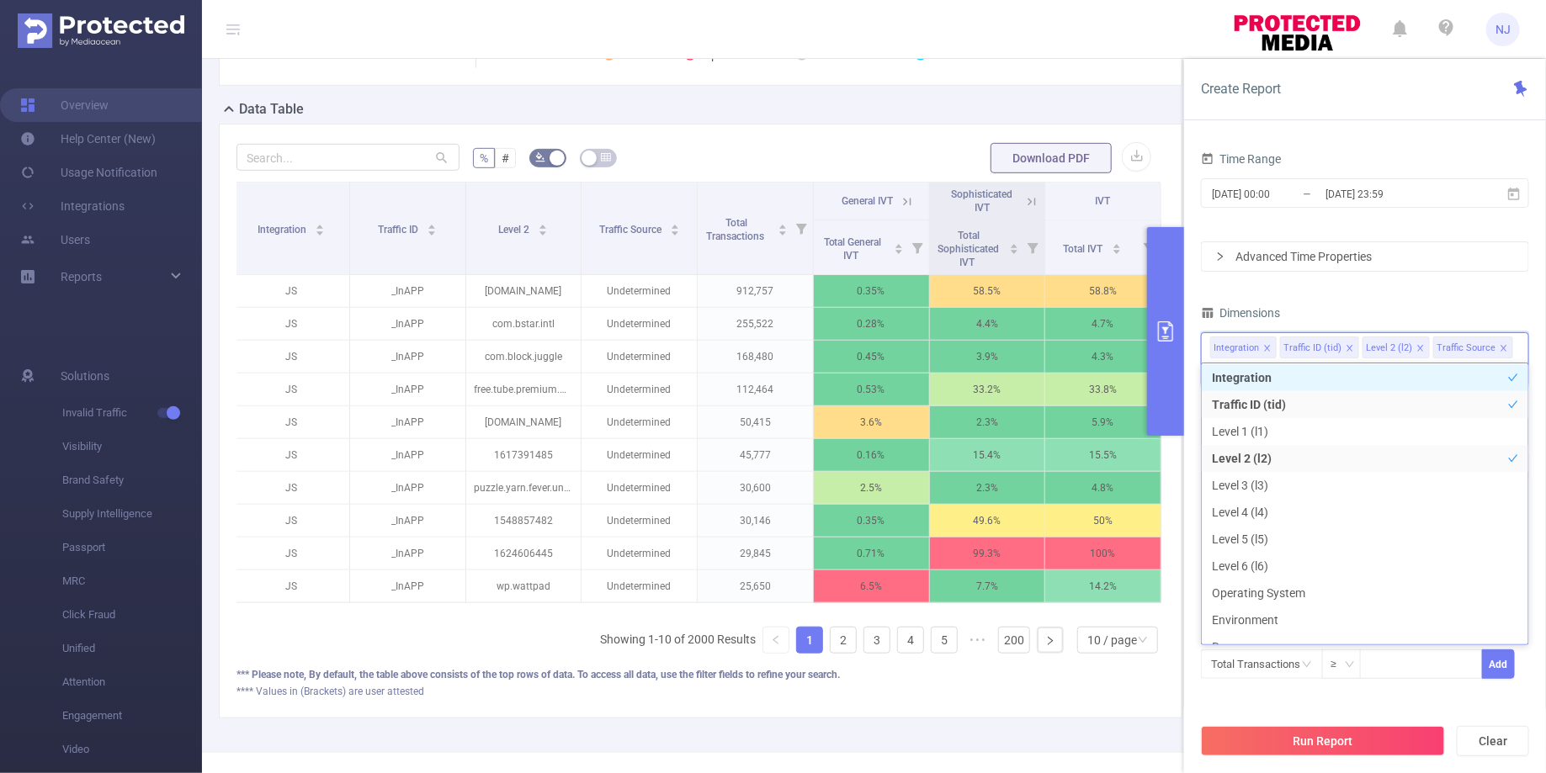
click at [1416, 348] on icon "icon: close" at bounding box center [1420, 348] width 8 height 8
click at [1429, 349] on icon "icon: close" at bounding box center [1433, 348] width 8 height 8
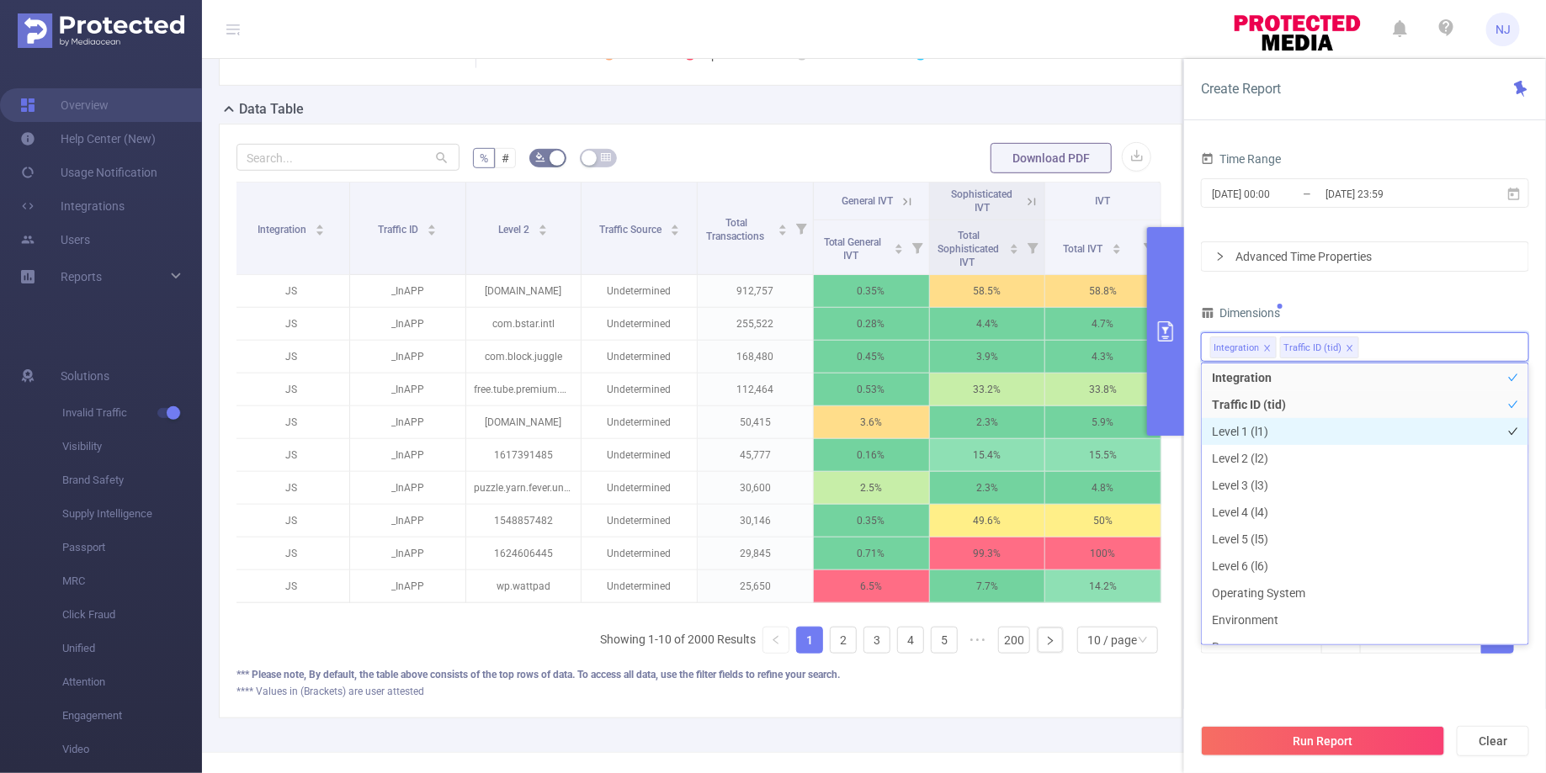
click at [1286, 424] on li "Level 1 (l1)" at bounding box center [1364, 431] width 326 height 27
click at [1276, 744] on button "Run Report" at bounding box center [1323, 741] width 244 height 30
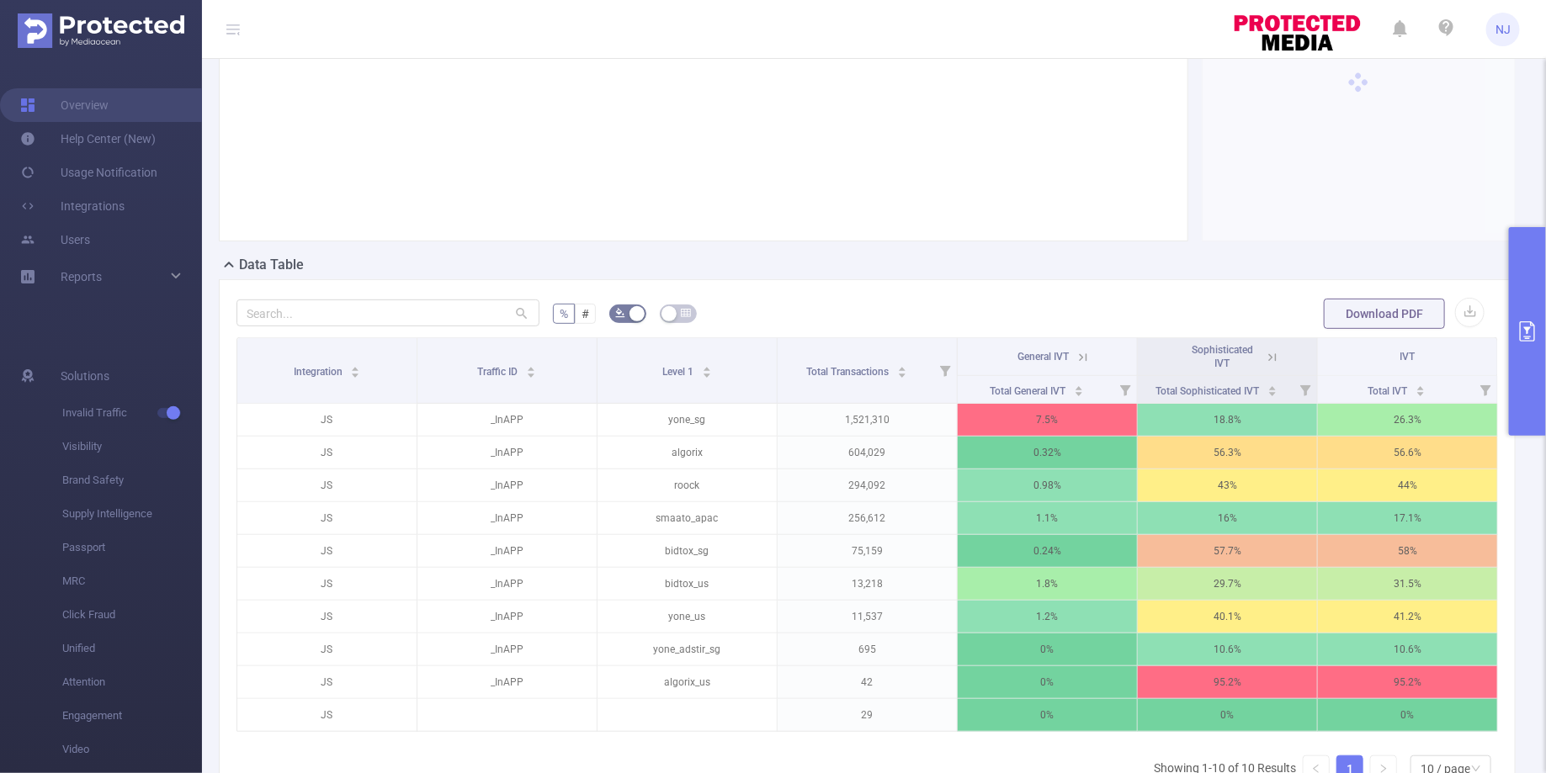
scroll to position [346, 0]
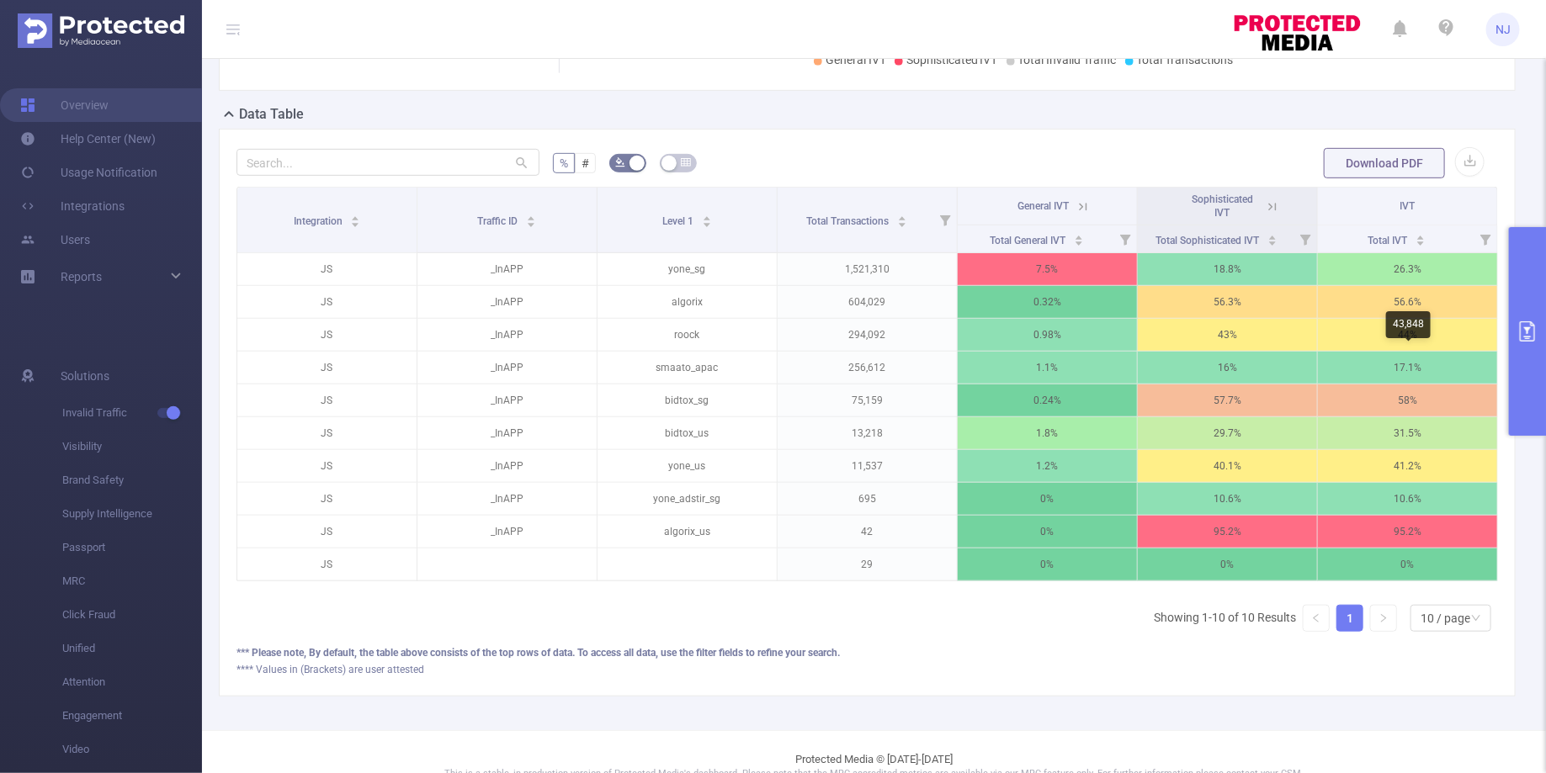
click at [1523, 346] on button "primary" at bounding box center [1527, 331] width 37 height 209
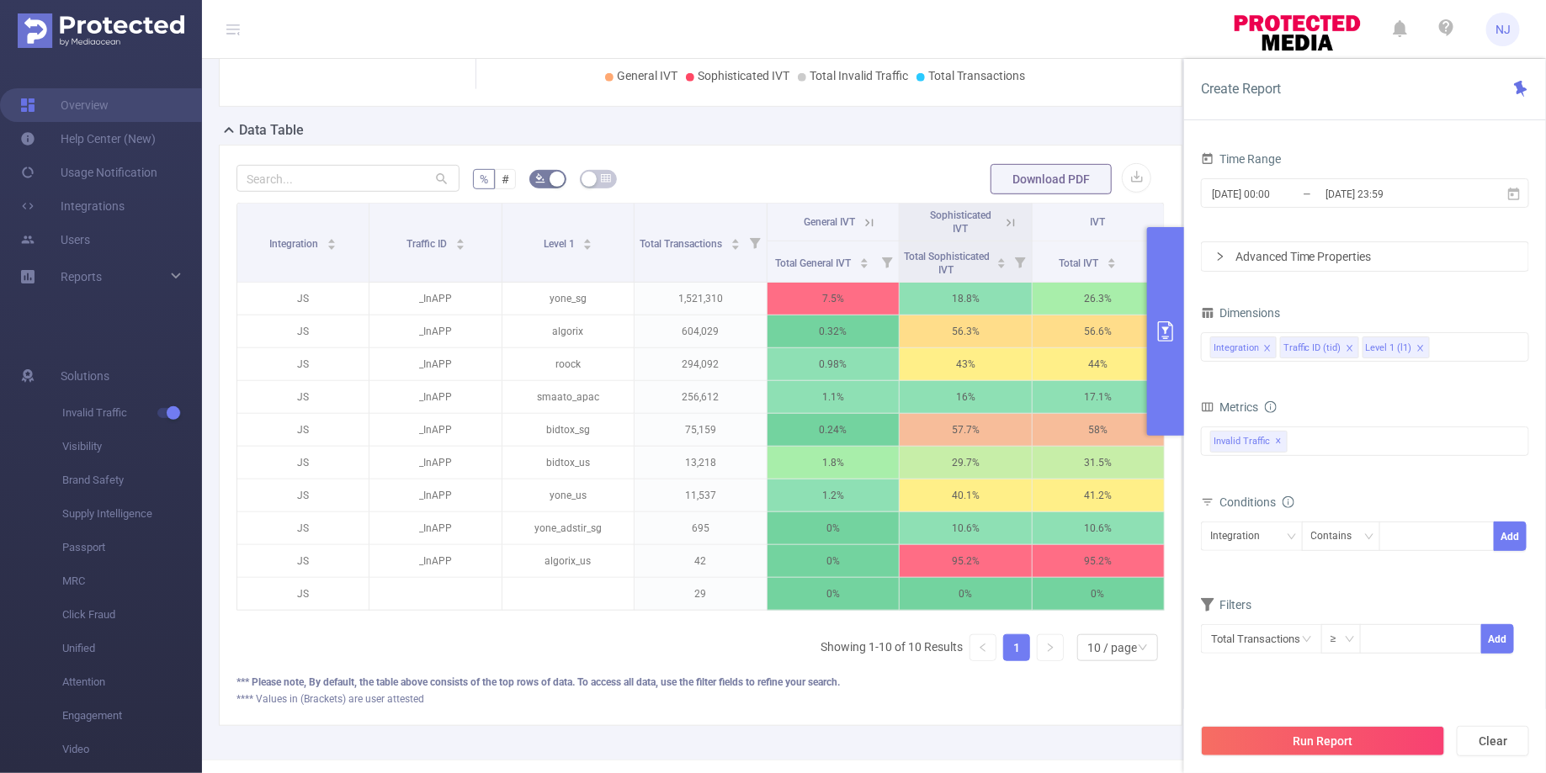
click at [1408, 338] on li "Level 1 (l1)" at bounding box center [1395, 348] width 67 height 22
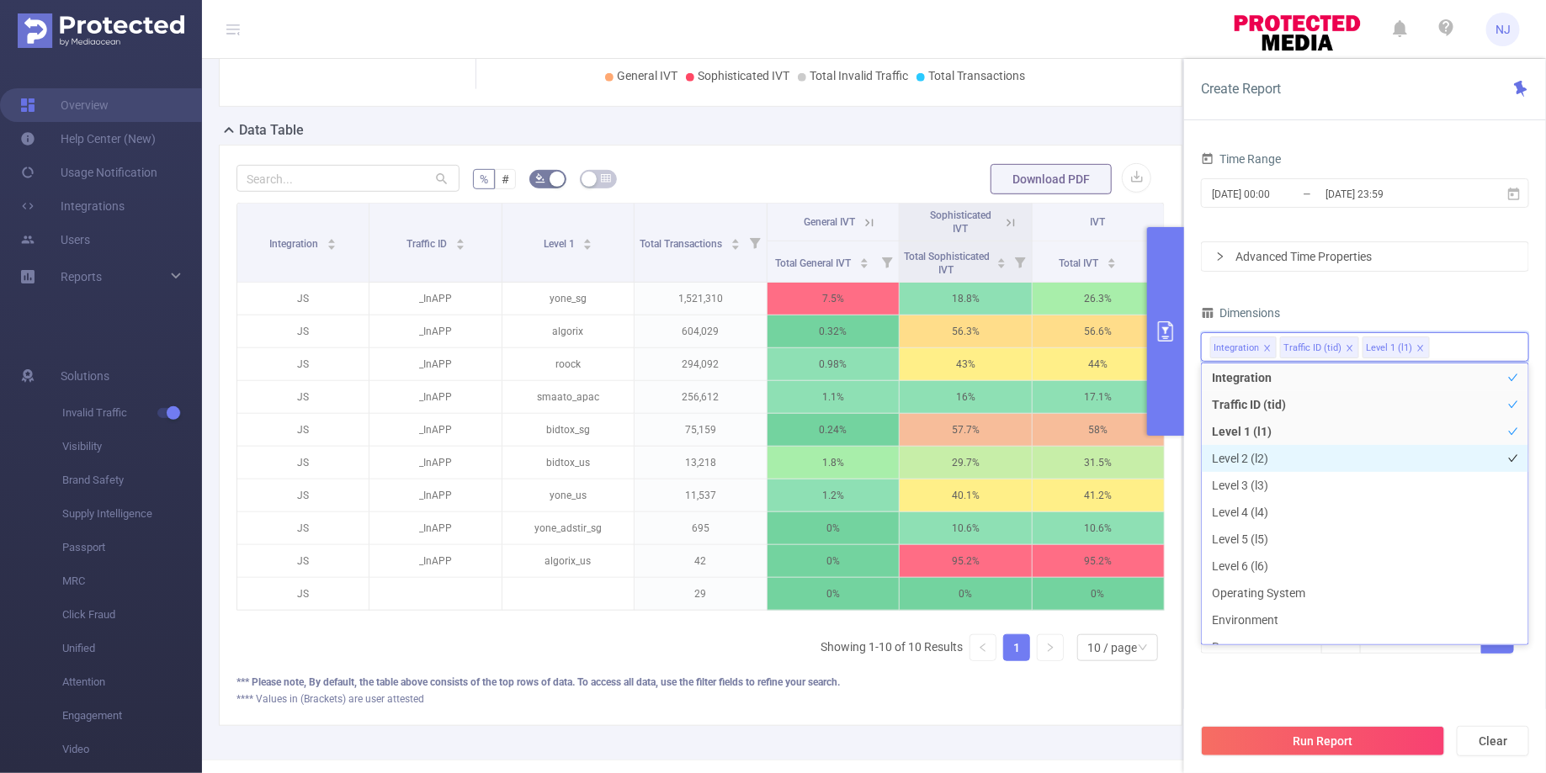
click at [1283, 456] on li "Level 2 (l2)" at bounding box center [1364, 458] width 326 height 27
click at [1417, 347] on icon "icon: close" at bounding box center [1420, 348] width 6 height 6
click at [1348, 687] on div "Time Range [DATE] 00:00 _ [DATE] 23:59 Advanced Time Properties Dimensions Inte…" at bounding box center [1365, 421] width 328 height 549
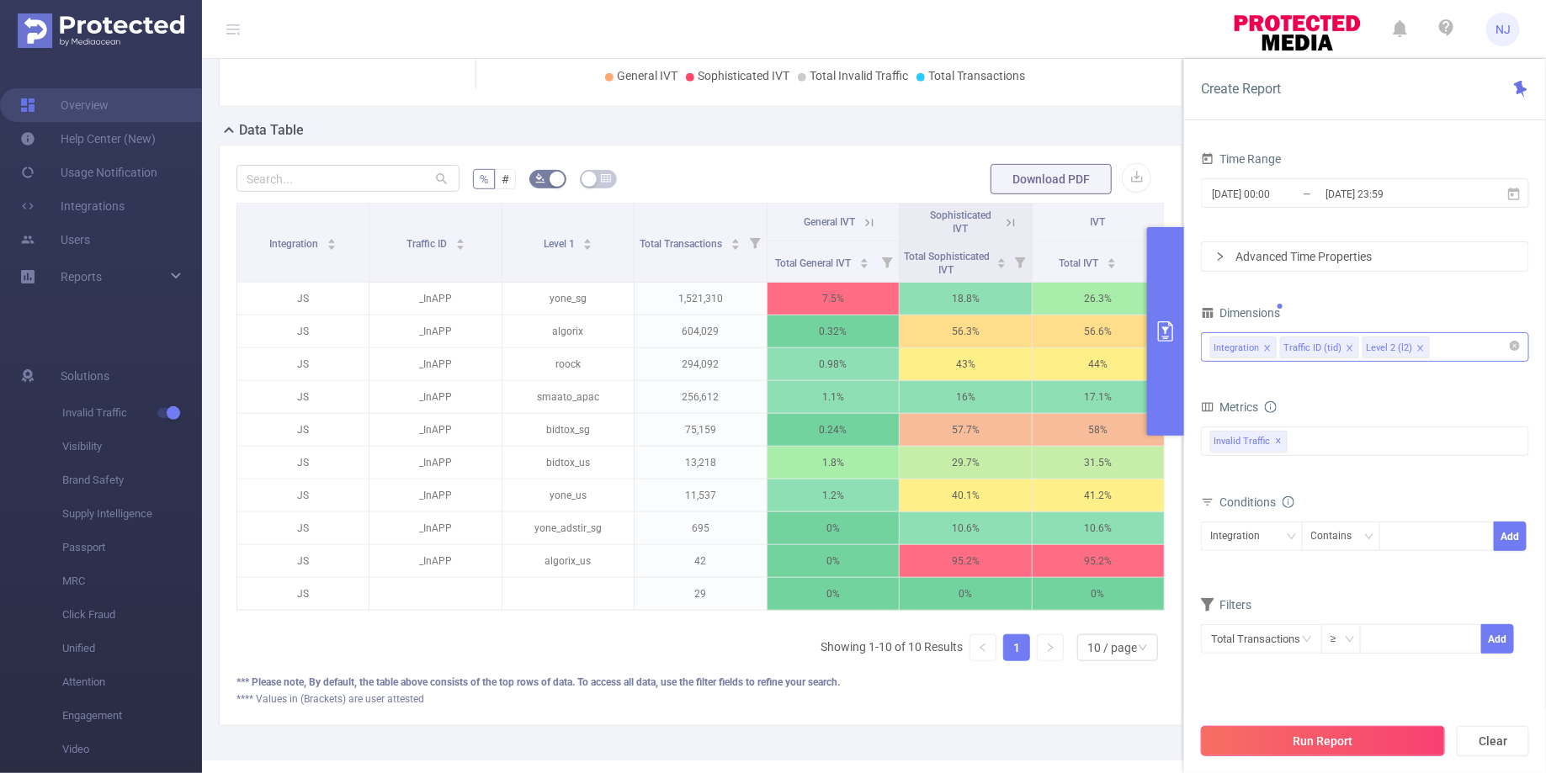
click at [1341, 737] on button "Run Report" at bounding box center [1323, 741] width 244 height 30
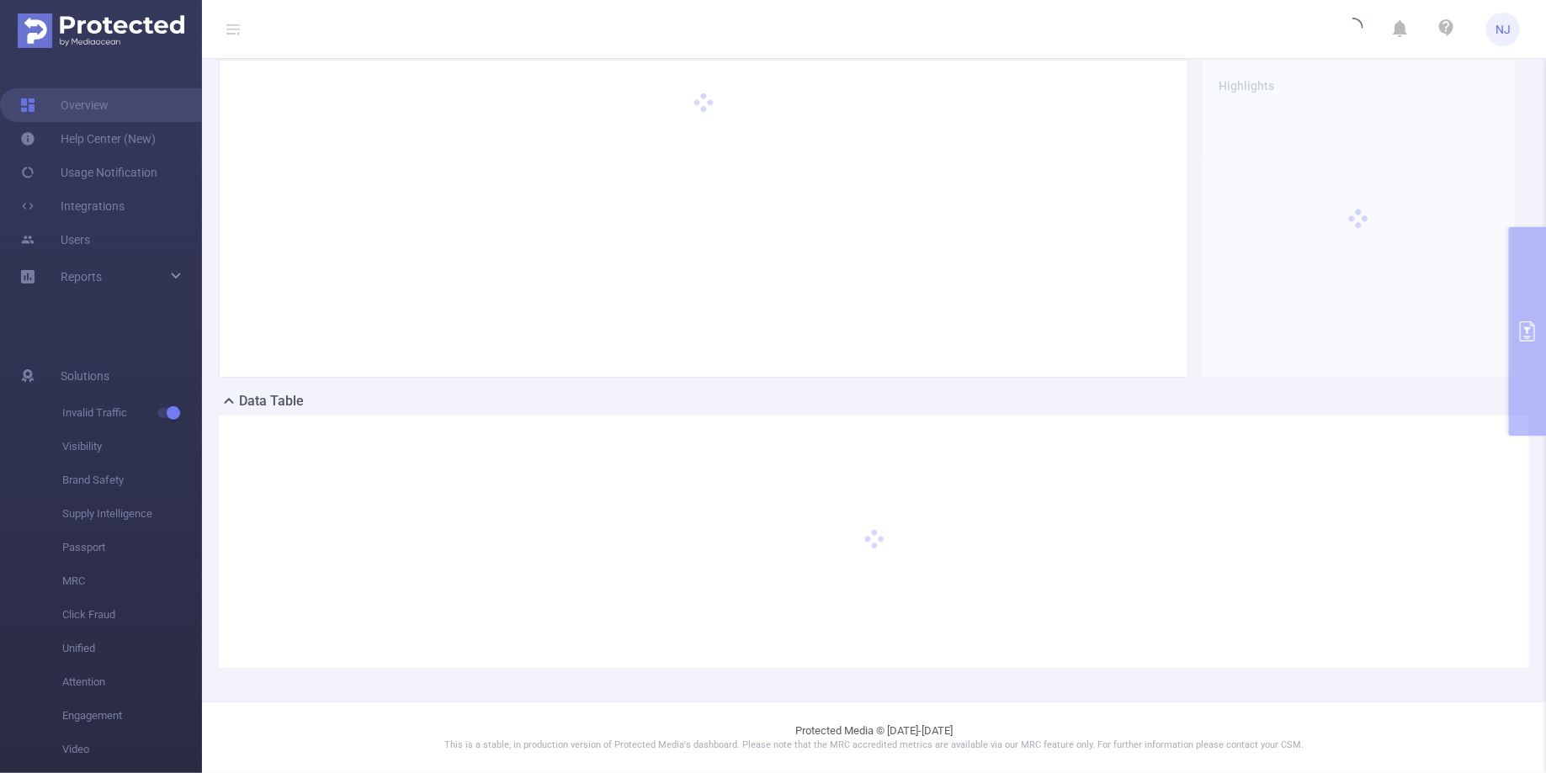
scroll to position [57, 0]
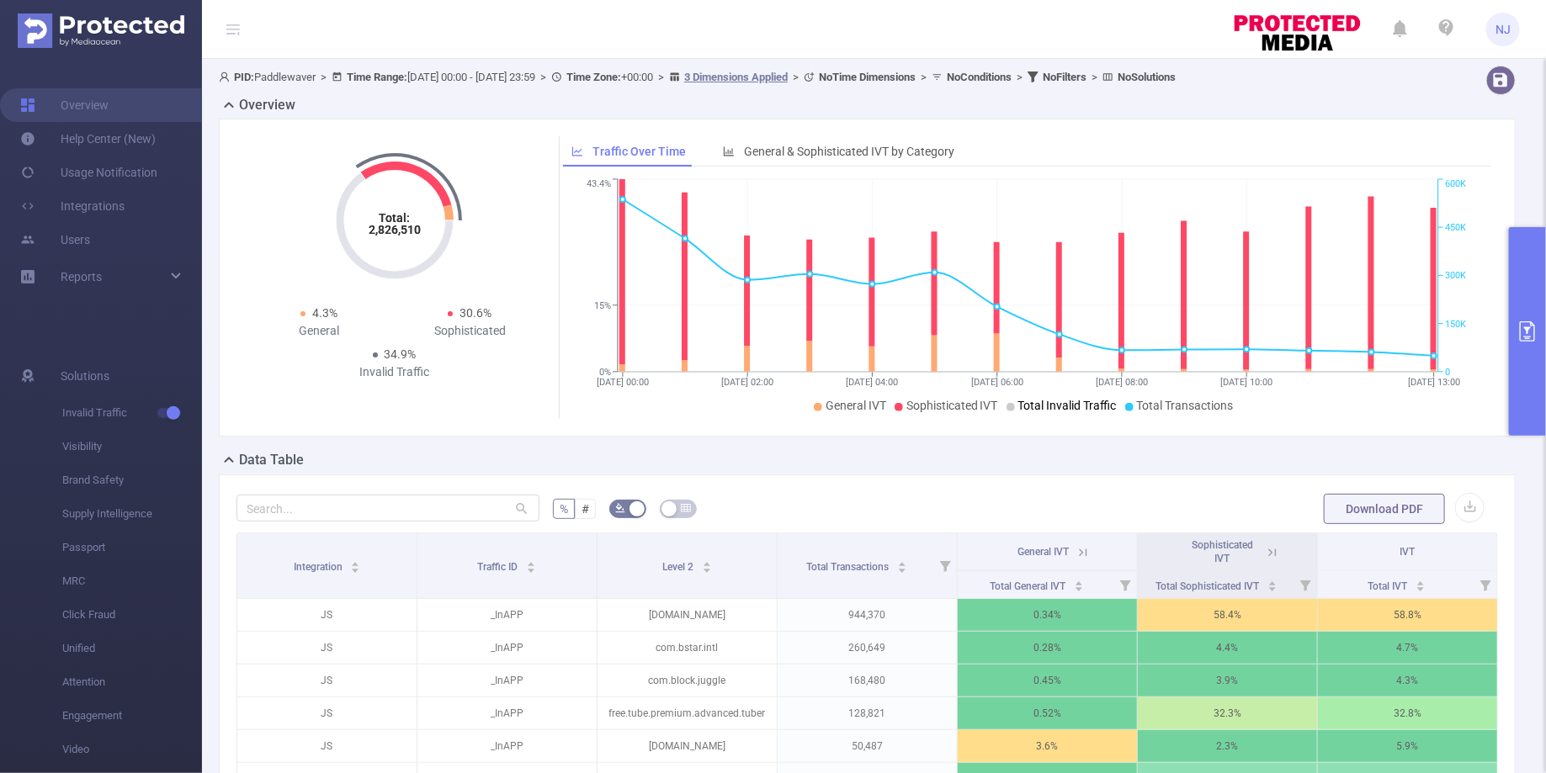
scroll to position [19, 0]
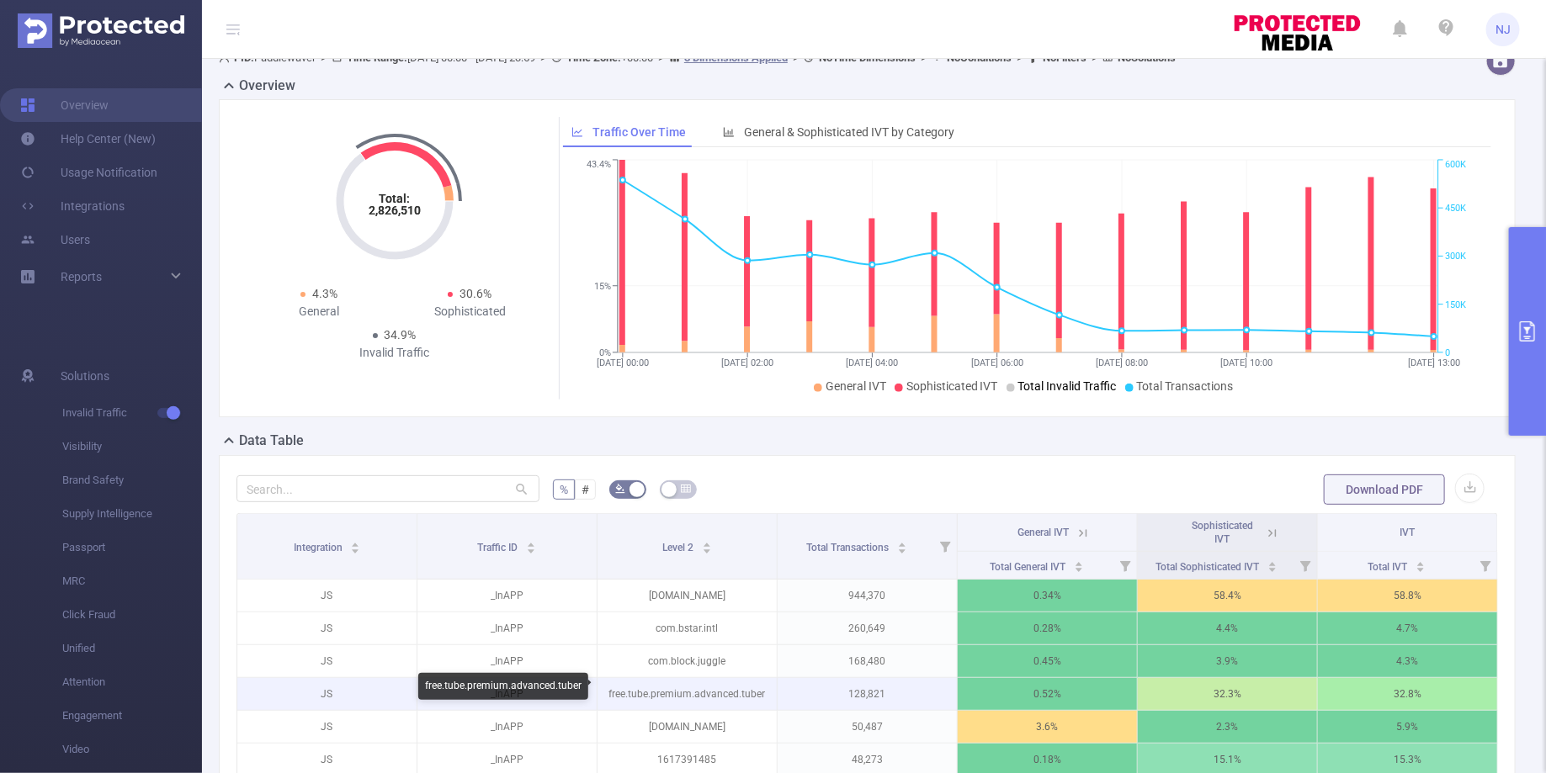
click at [620, 689] on p "free.tube.premium.advanced.tuber" at bounding box center [686, 694] width 179 height 32
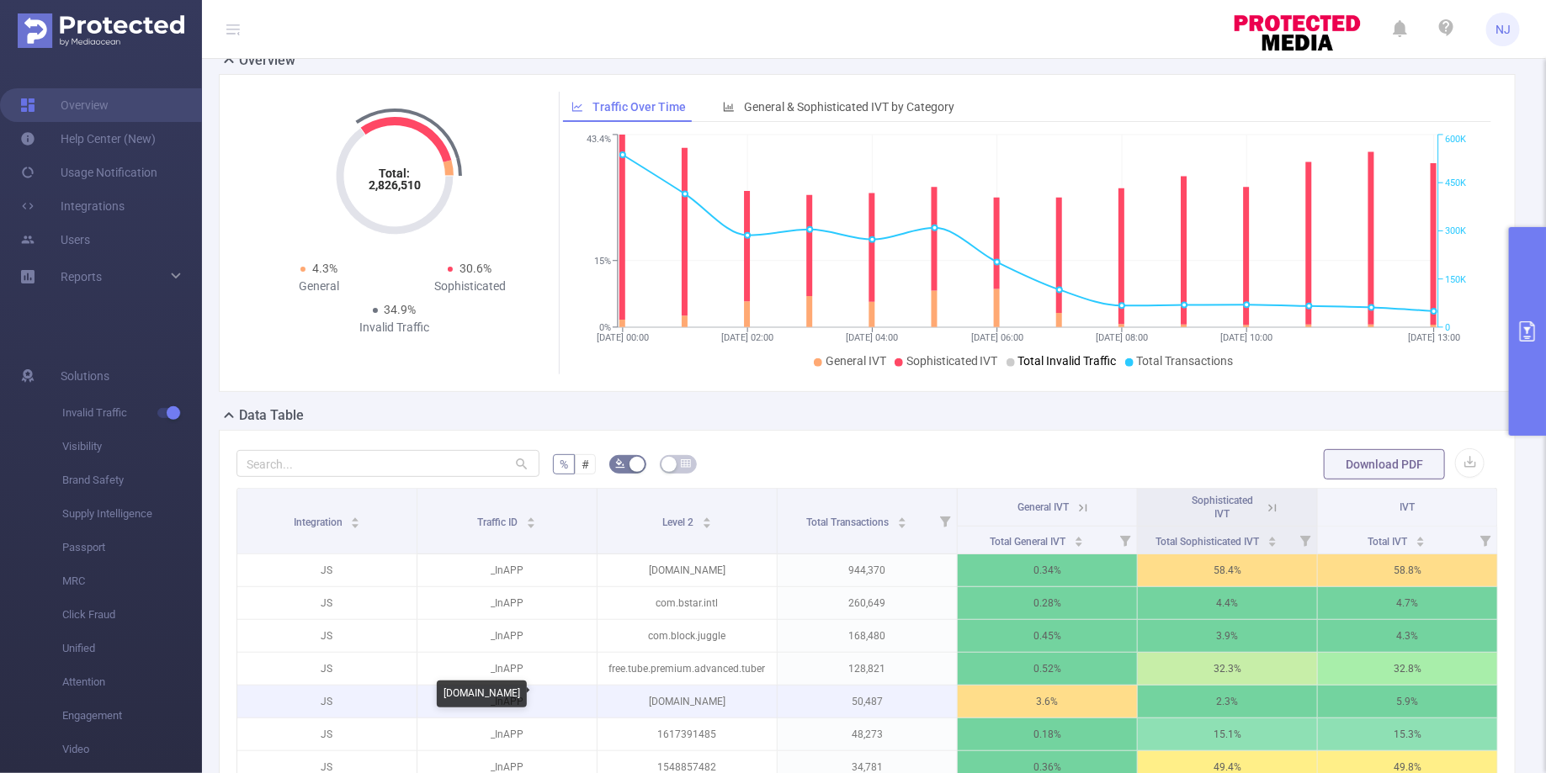
drag, startPoint x: 756, startPoint y: 693, endPoint x: 613, endPoint y: 692, distance: 143.0
click at [613, 692] on p "[DOMAIN_NAME]" at bounding box center [686, 702] width 179 height 32
copy p "[DOMAIN_NAME]"
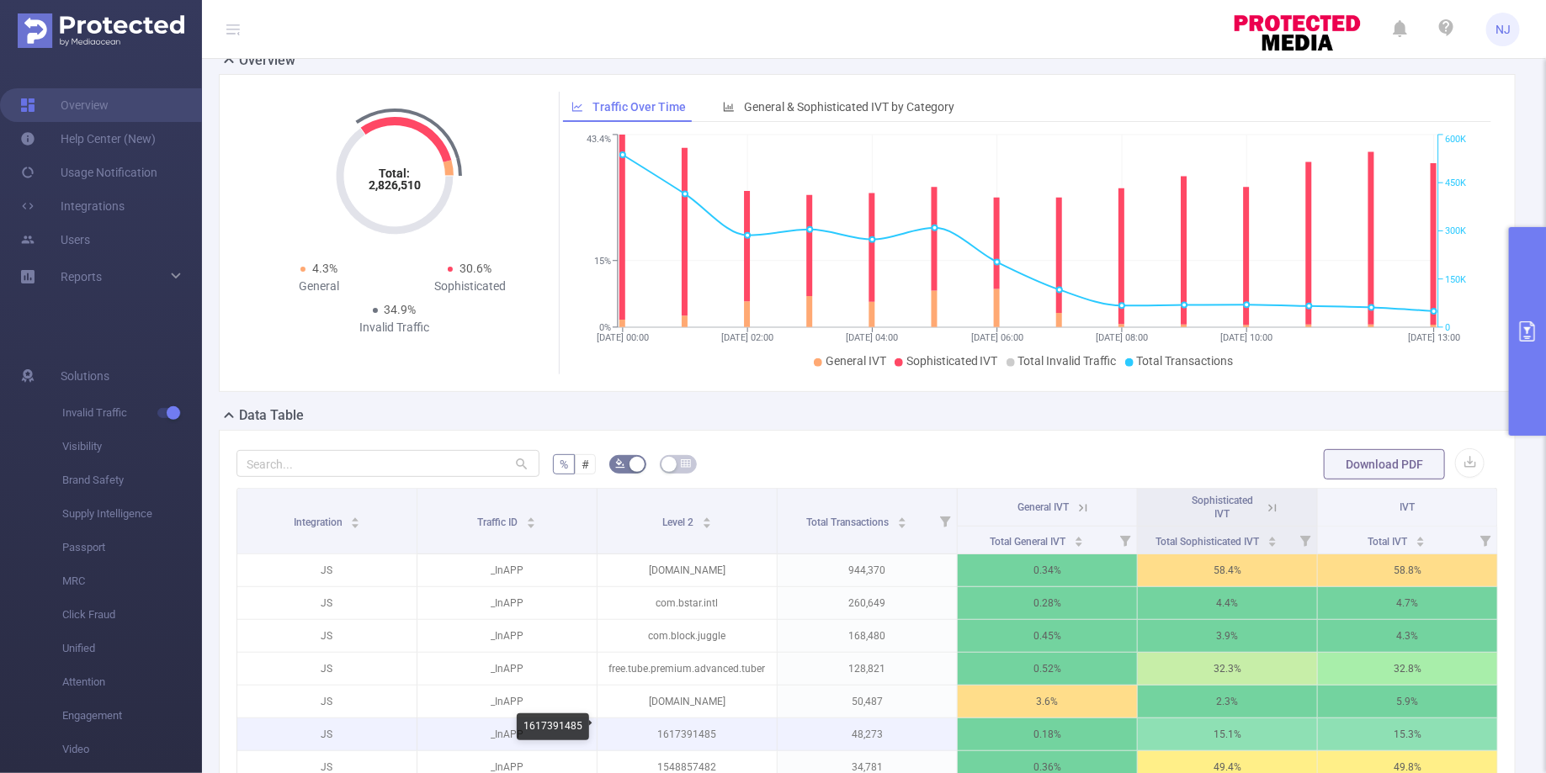
drag, startPoint x: 718, startPoint y: 722, endPoint x: 638, endPoint y: 722, distance: 79.9
click at [638, 722] on p "1617391485" at bounding box center [686, 735] width 179 height 32
click at [663, 726] on p "1617391485" at bounding box center [686, 735] width 179 height 32
copy p "1617391485"
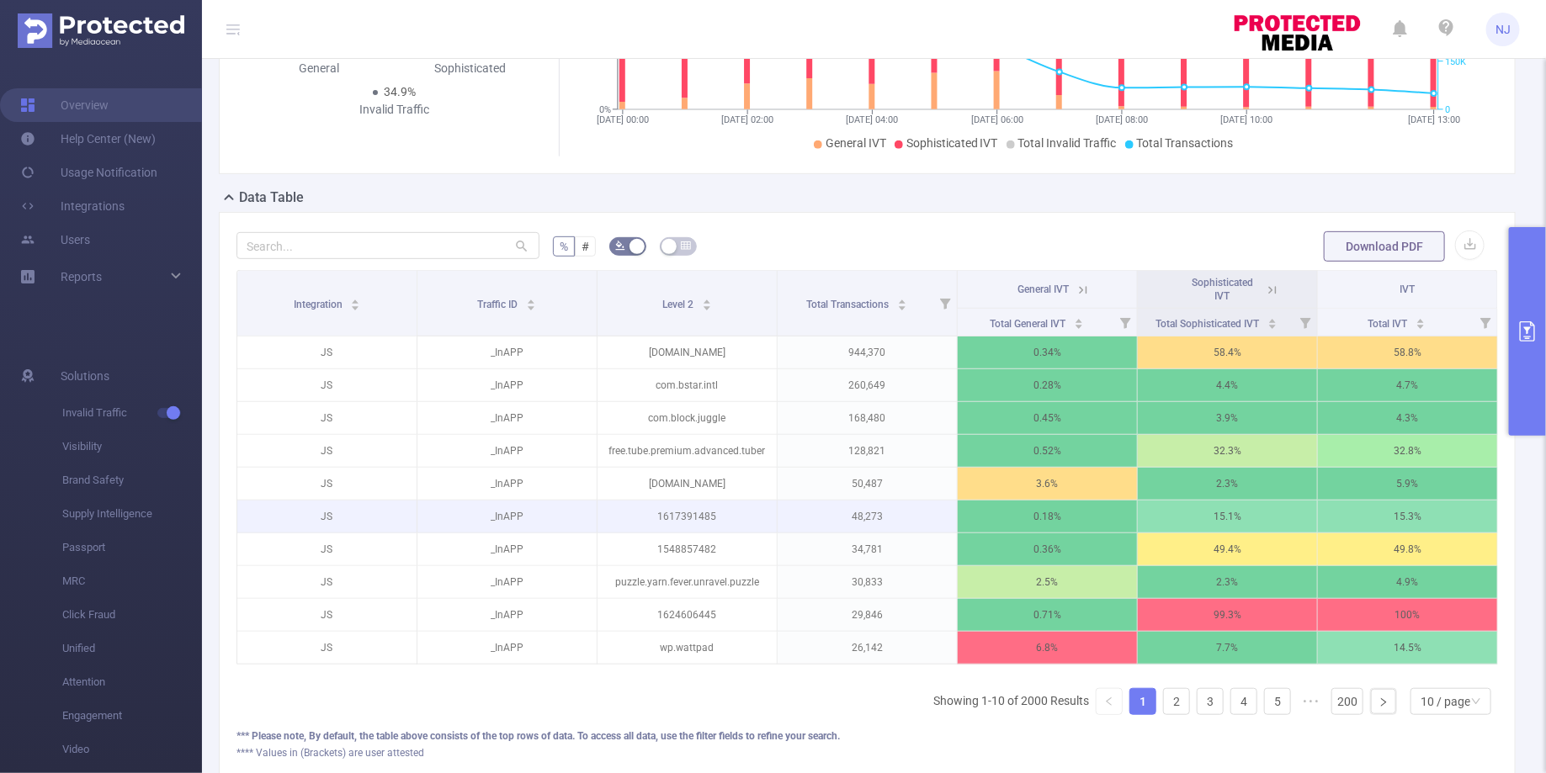
scroll to position [301, 0]
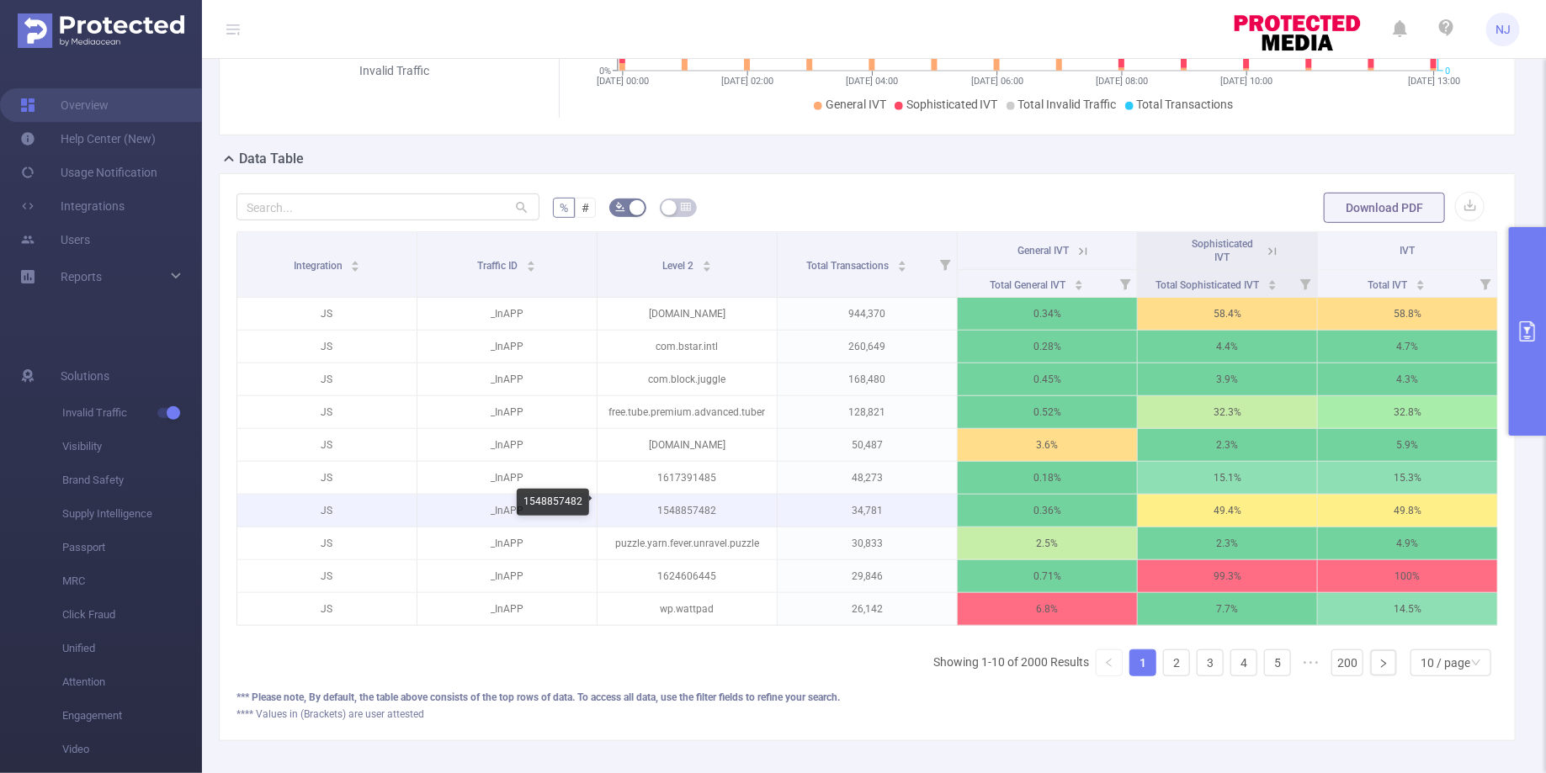
click at [683, 510] on p "1548857482" at bounding box center [686, 511] width 179 height 32
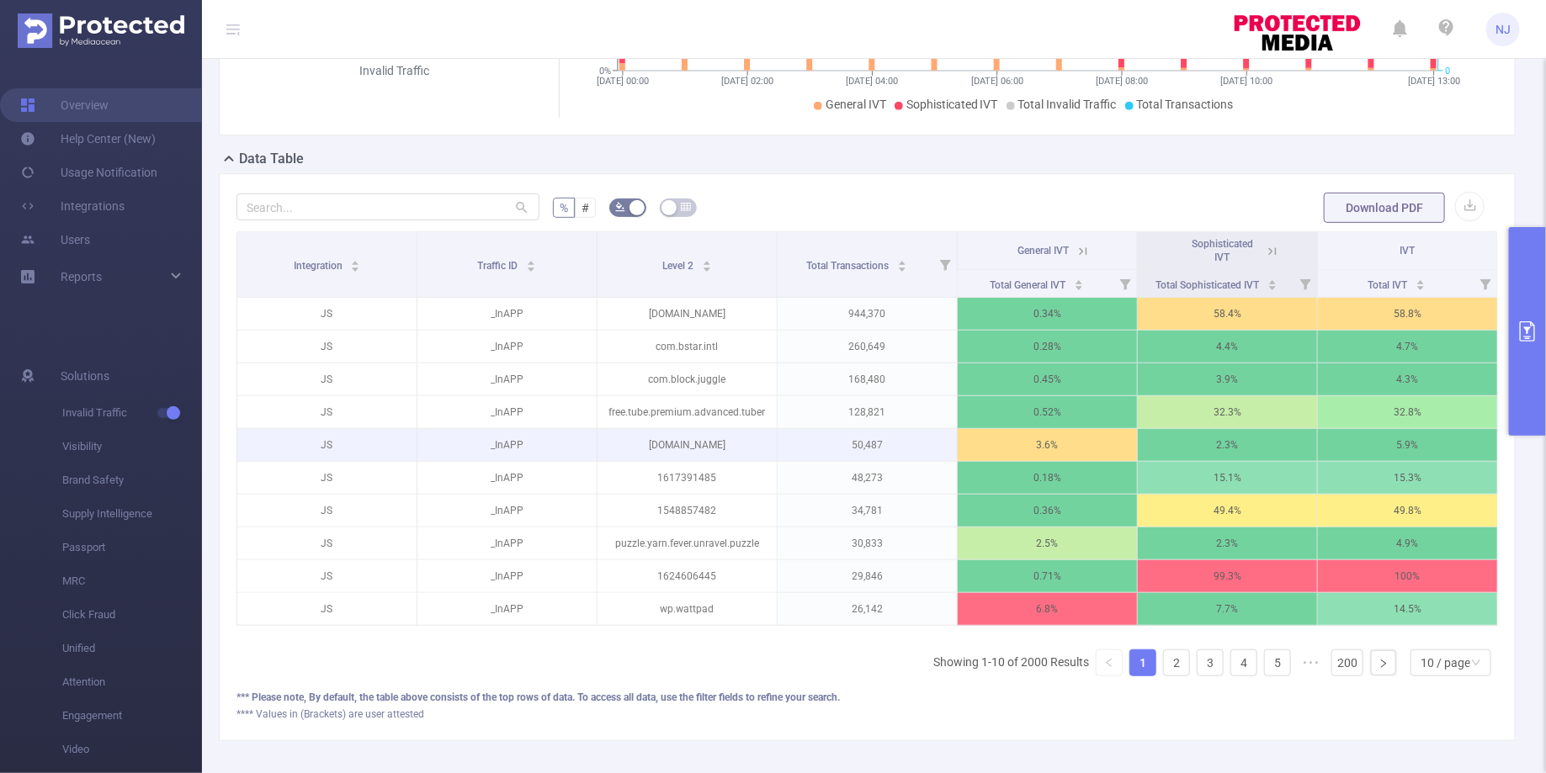
click at [786, 439] on p "50,487" at bounding box center [866, 445] width 179 height 32
click at [724, 444] on p "[DOMAIN_NAME]" at bounding box center [686, 445] width 179 height 32
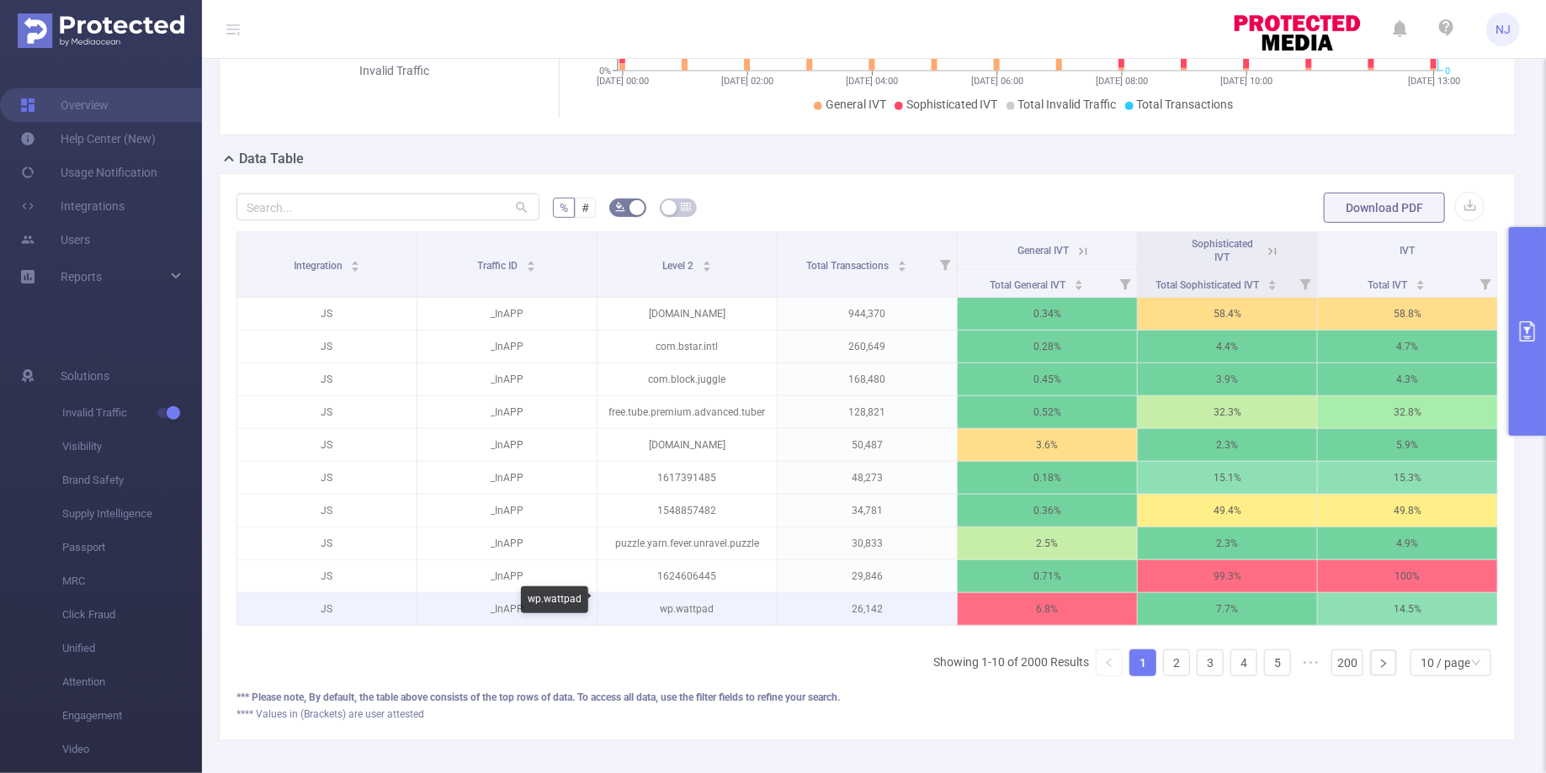
click at [690, 604] on p "wp.wattpad" at bounding box center [686, 609] width 179 height 32
click at [725, 597] on p "wp.wattpad" at bounding box center [686, 609] width 179 height 32
drag, startPoint x: 716, startPoint y: 601, endPoint x: 656, endPoint y: 601, distance: 59.7
click at [656, 601] on p "wp.wattpad" at bounding box center [686, 609] width 179 height 32
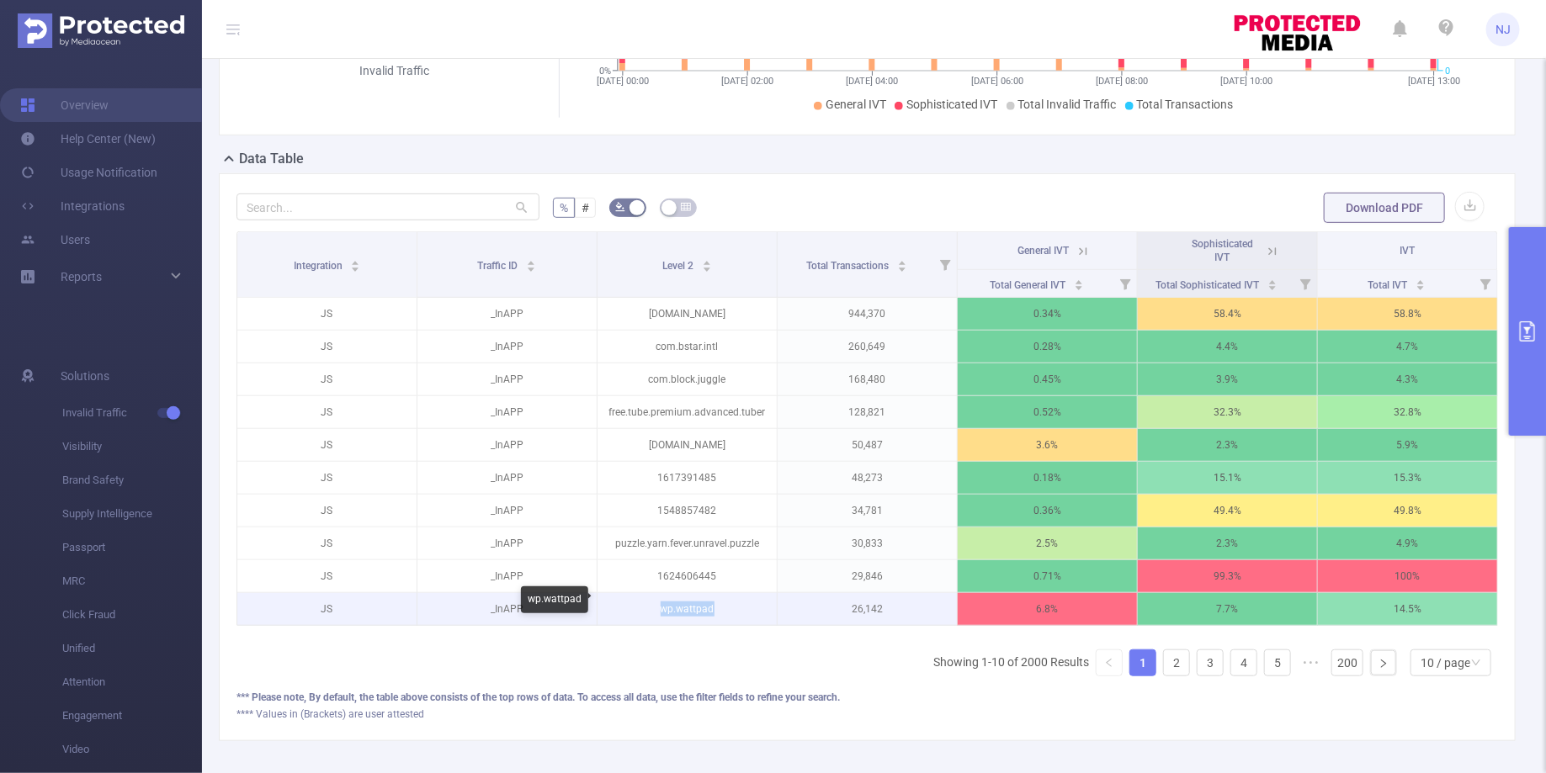
copy p "wp.wattpad"
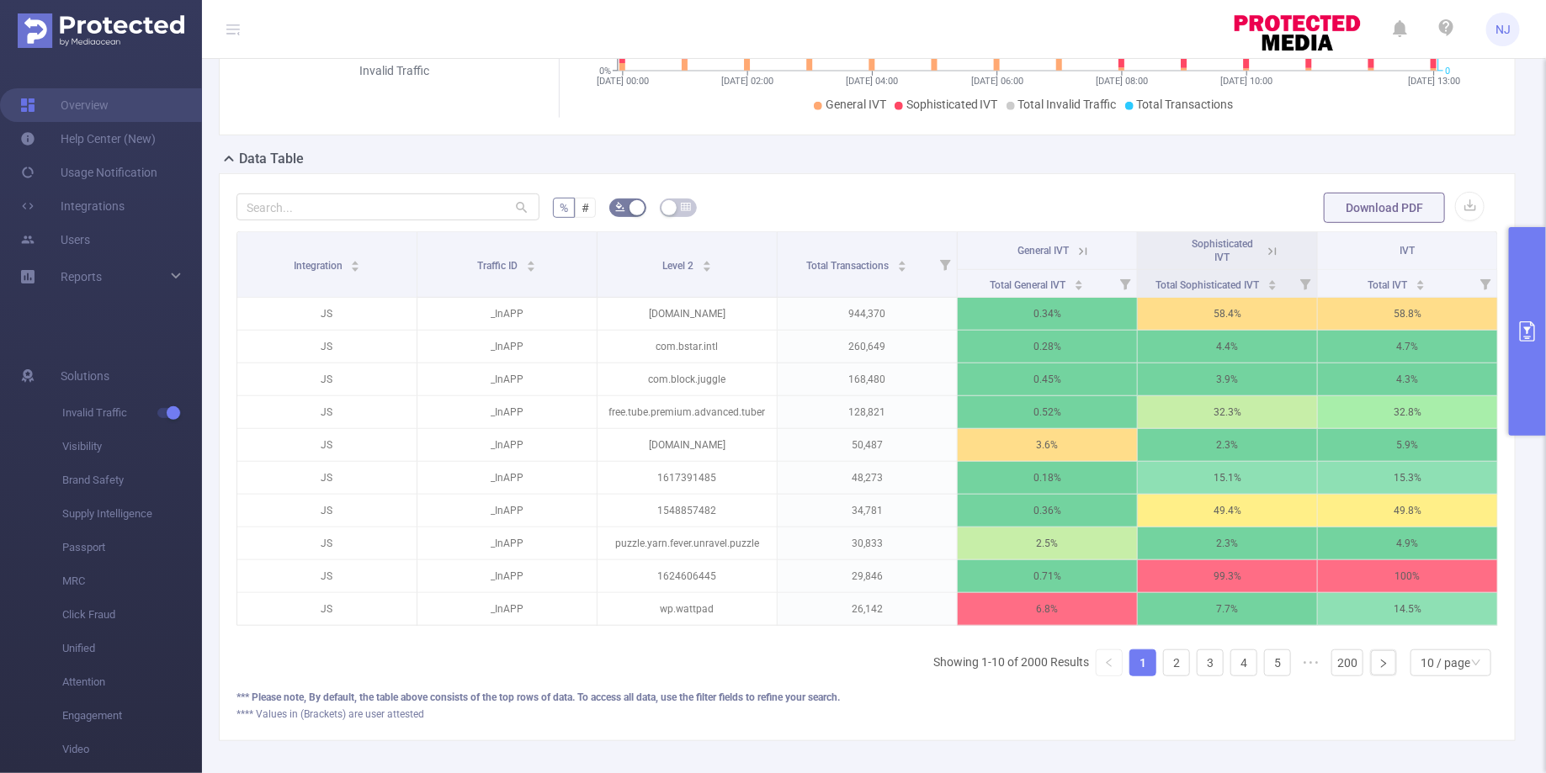
click at [1088, 253] on icon at bounding box center [1082, 251] width 15 height 15
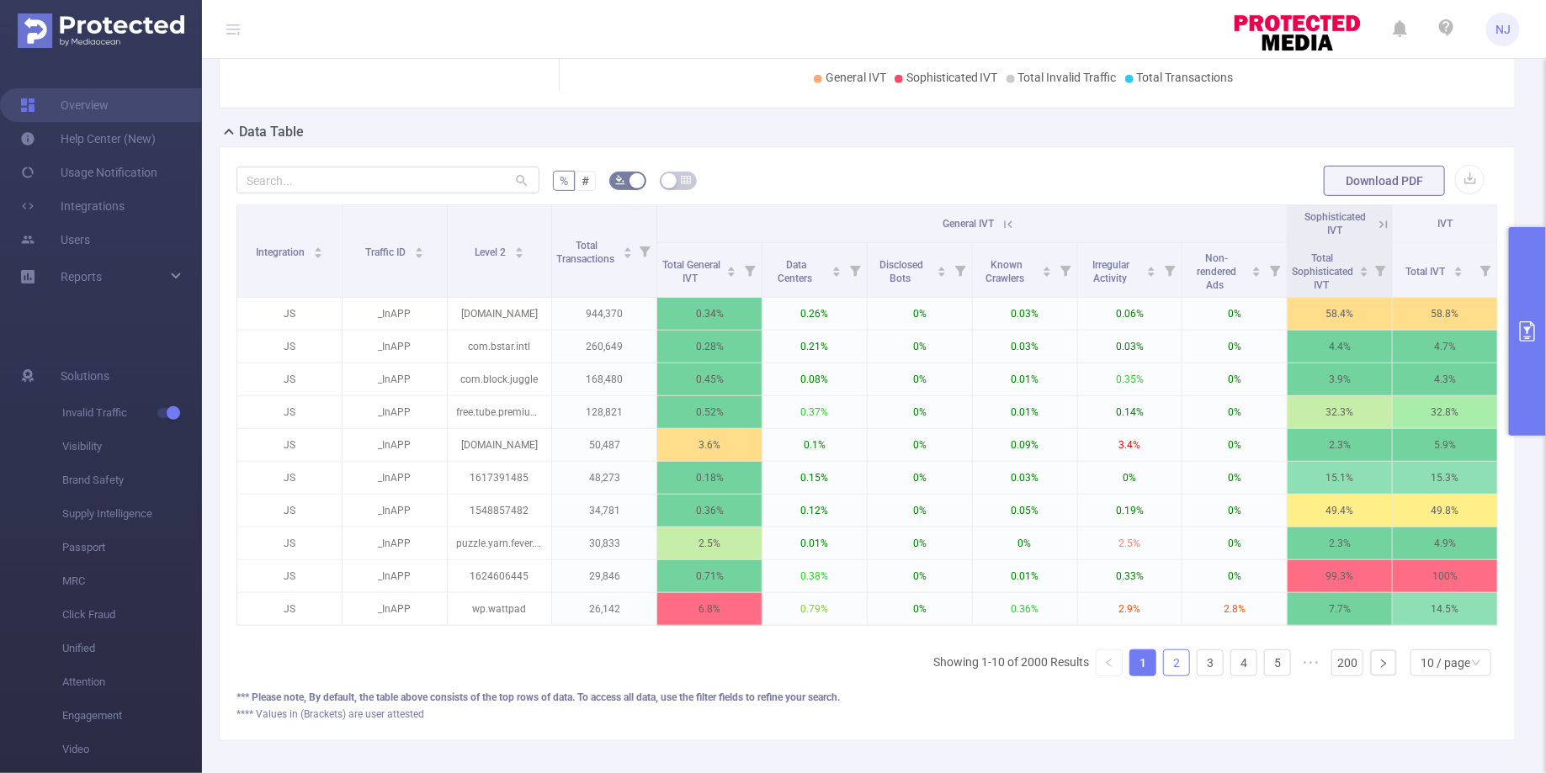
click at [1177, 650] on link "2" at bounding box center [1176, 662] width 25 height 25
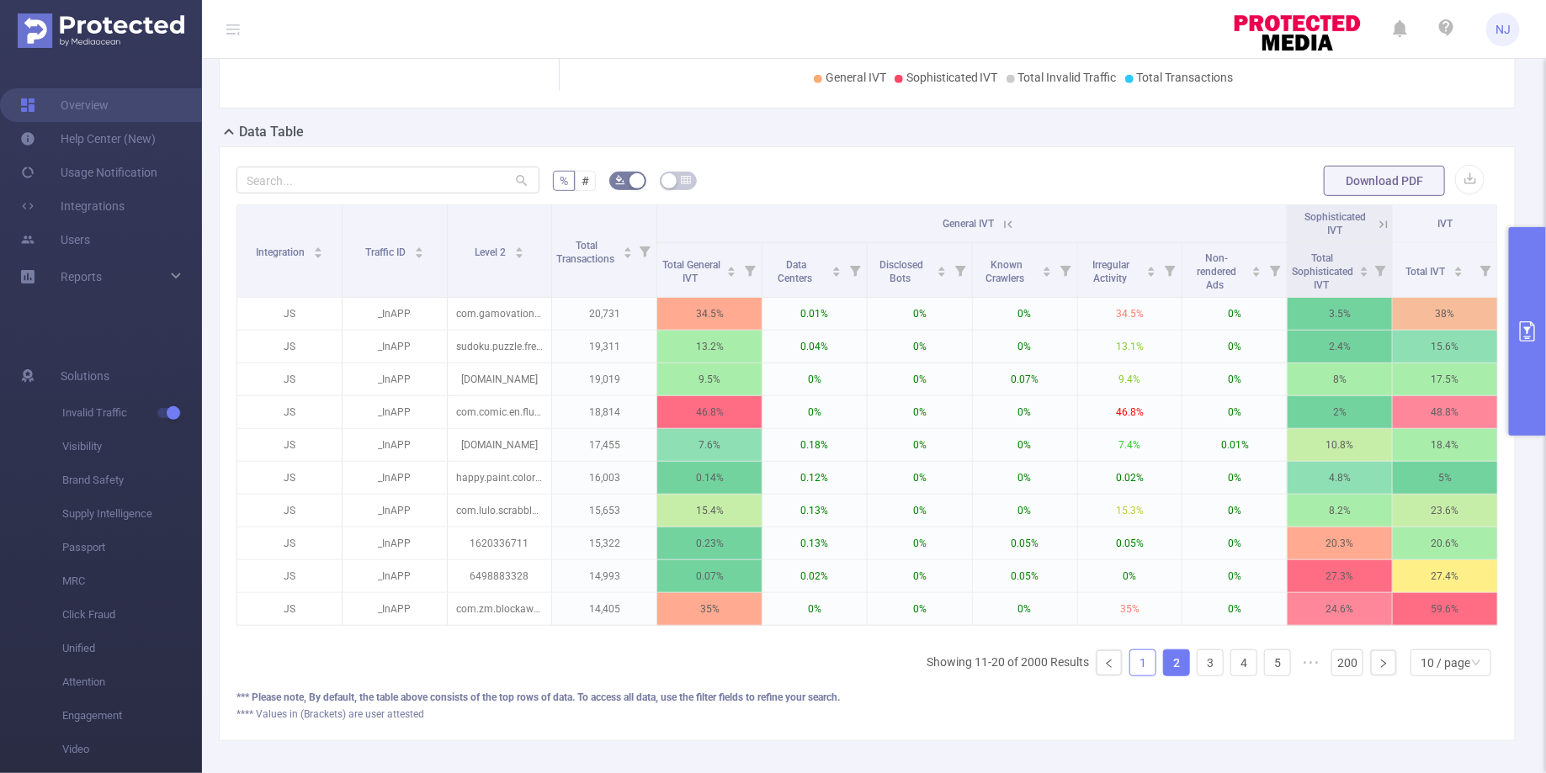
click at [1150, 656] on link "1" at bounding box center [1142, 662] width 25 height 25
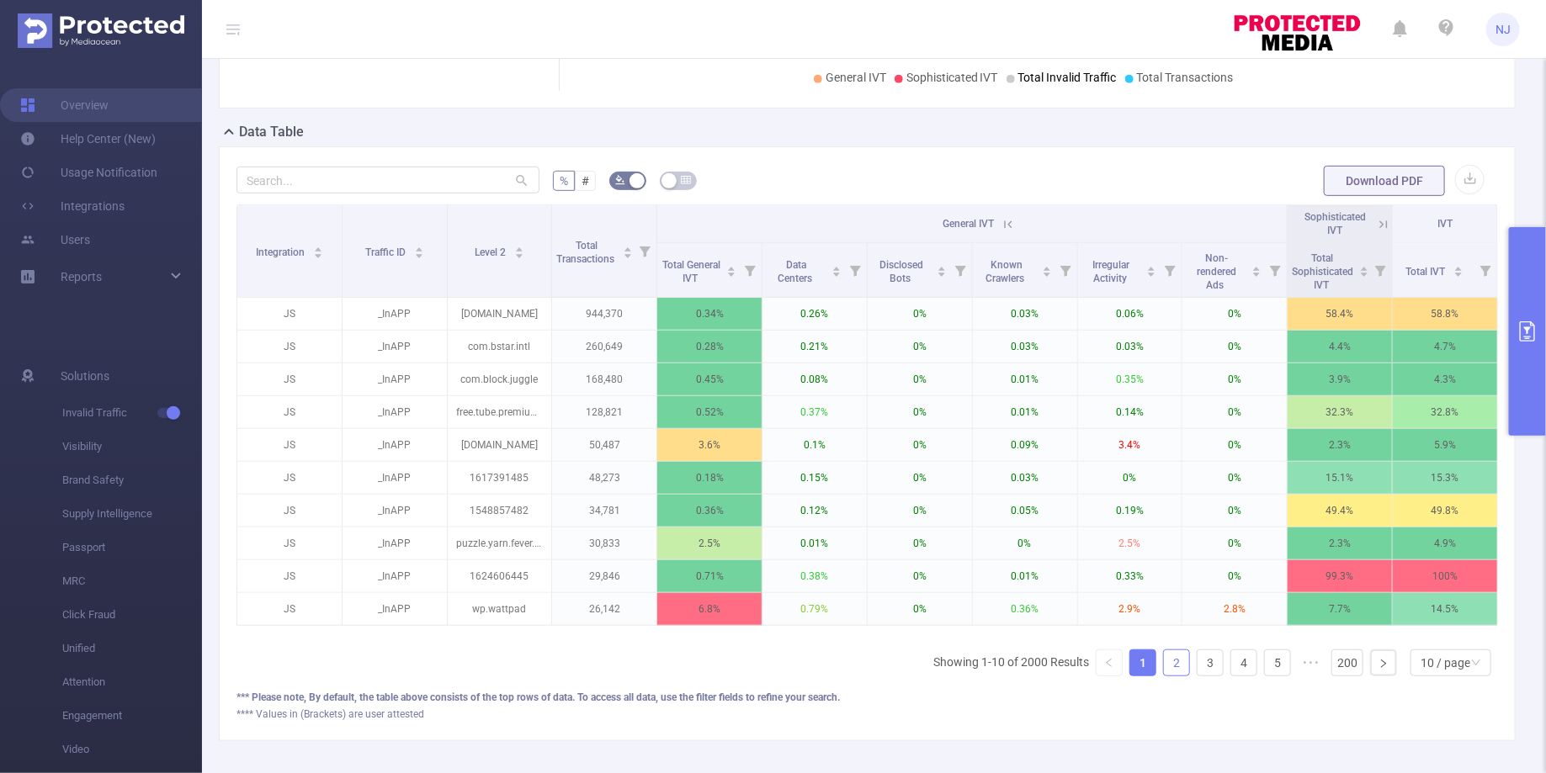
click at [1179, 660] on link "2" at bounding box center [1176, 662] width 25 height 25
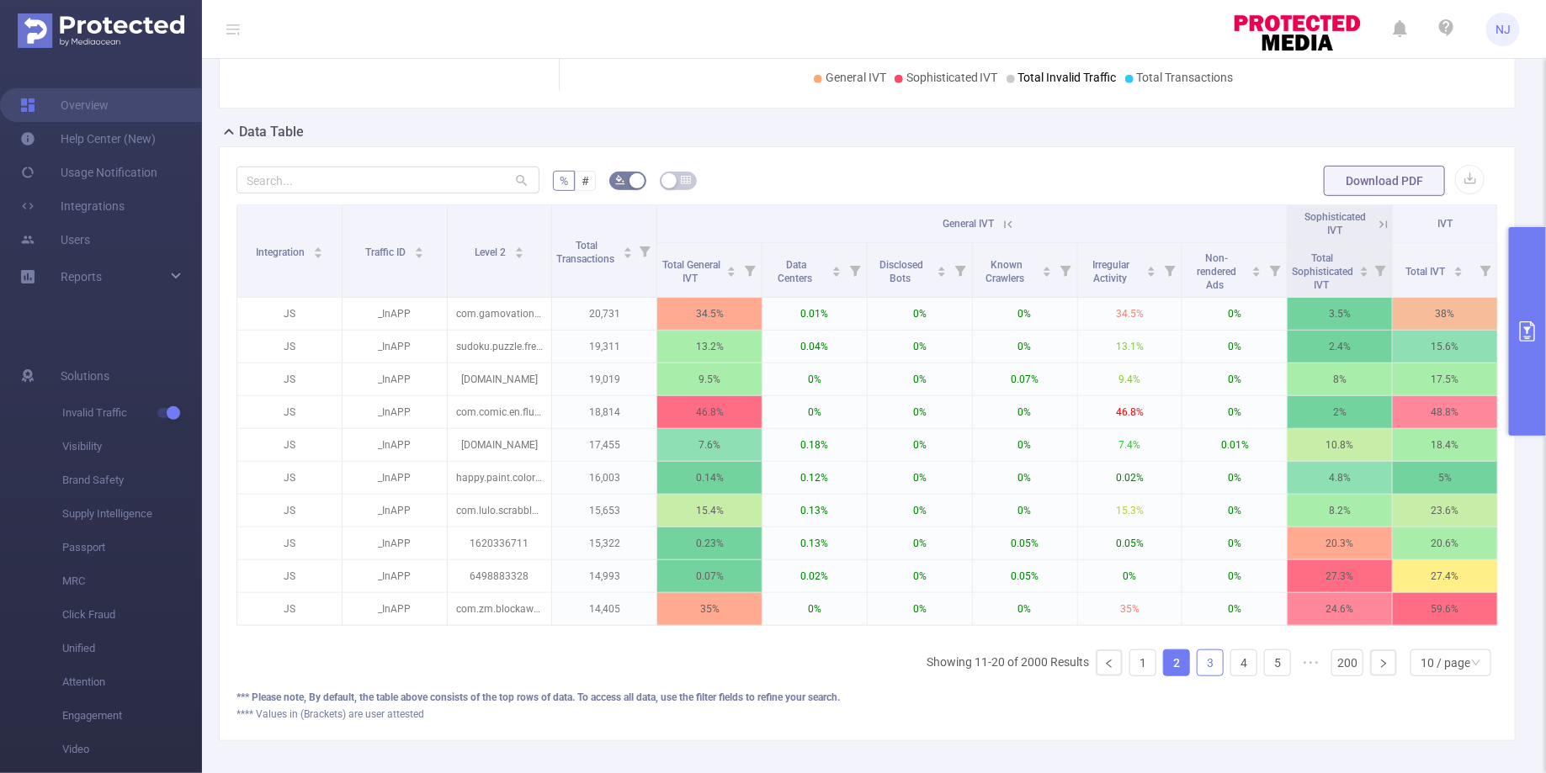
click at [1204, 650] on link "3" at bounding box center [1209, 662] width 25 height 25
